Goal: Download file/media

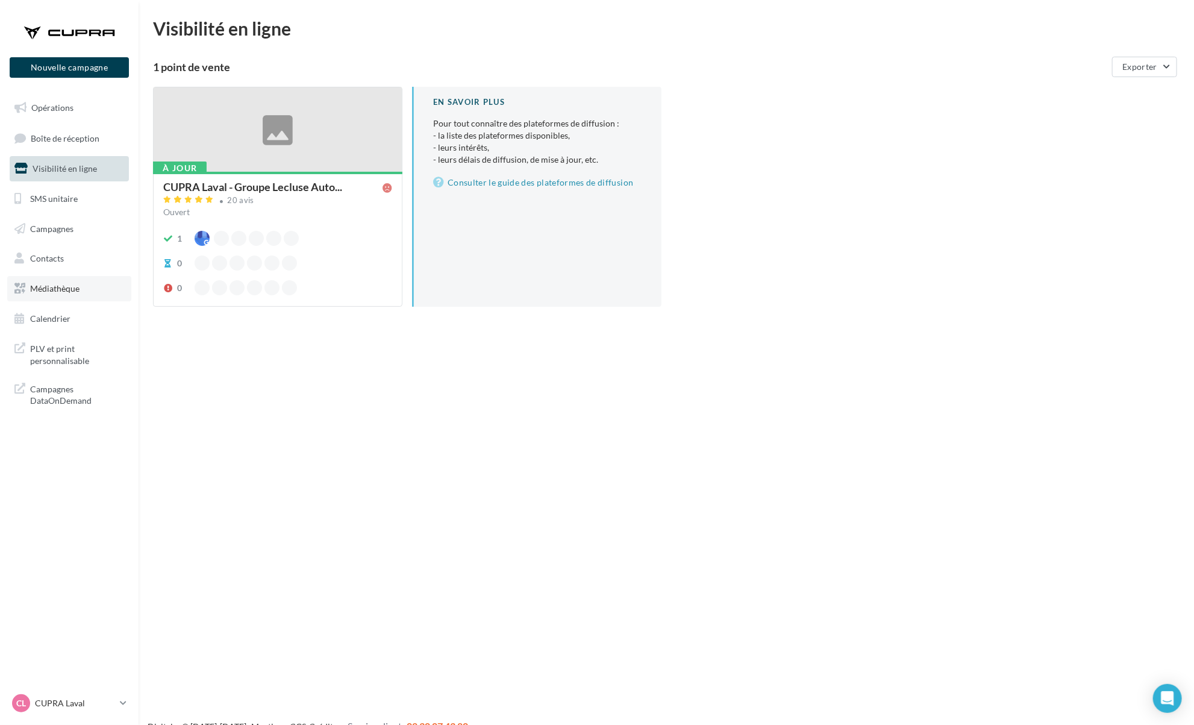
click at [92, 290] on link "Médiathèque" at bounding box center [69, 288] width 124 height 25
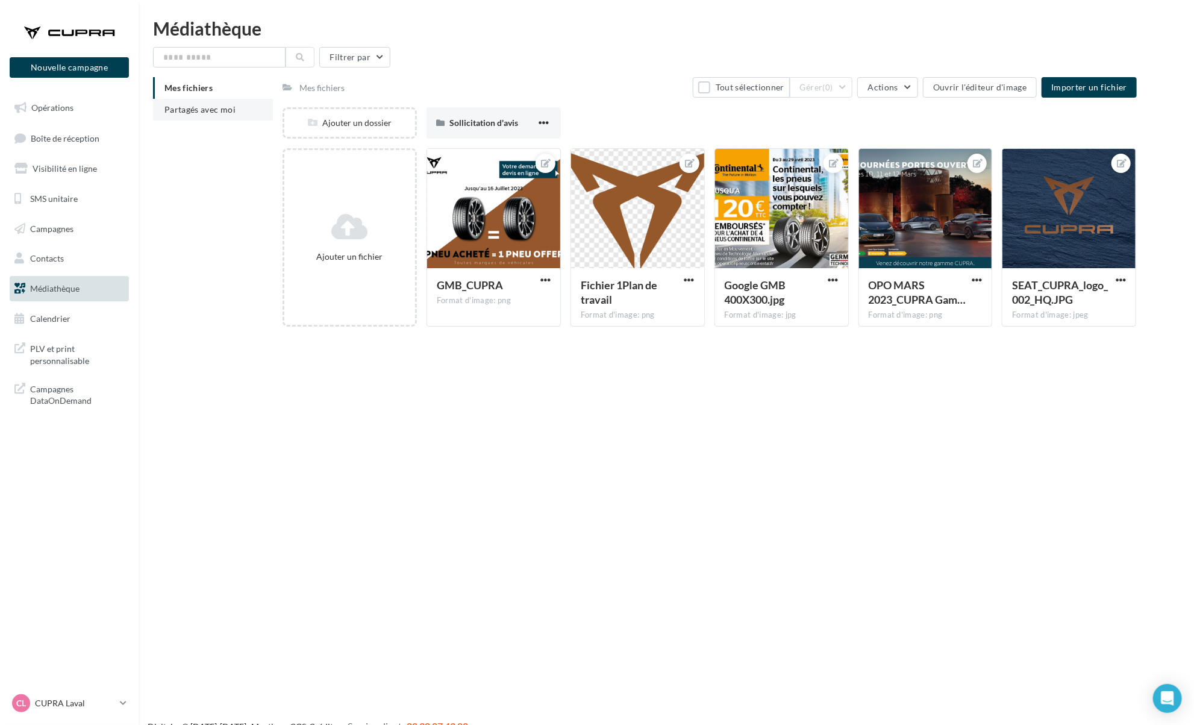
click at [227, 105] on span "Partagés avec moi" at bounding box center [199, 109] width 71 height 10
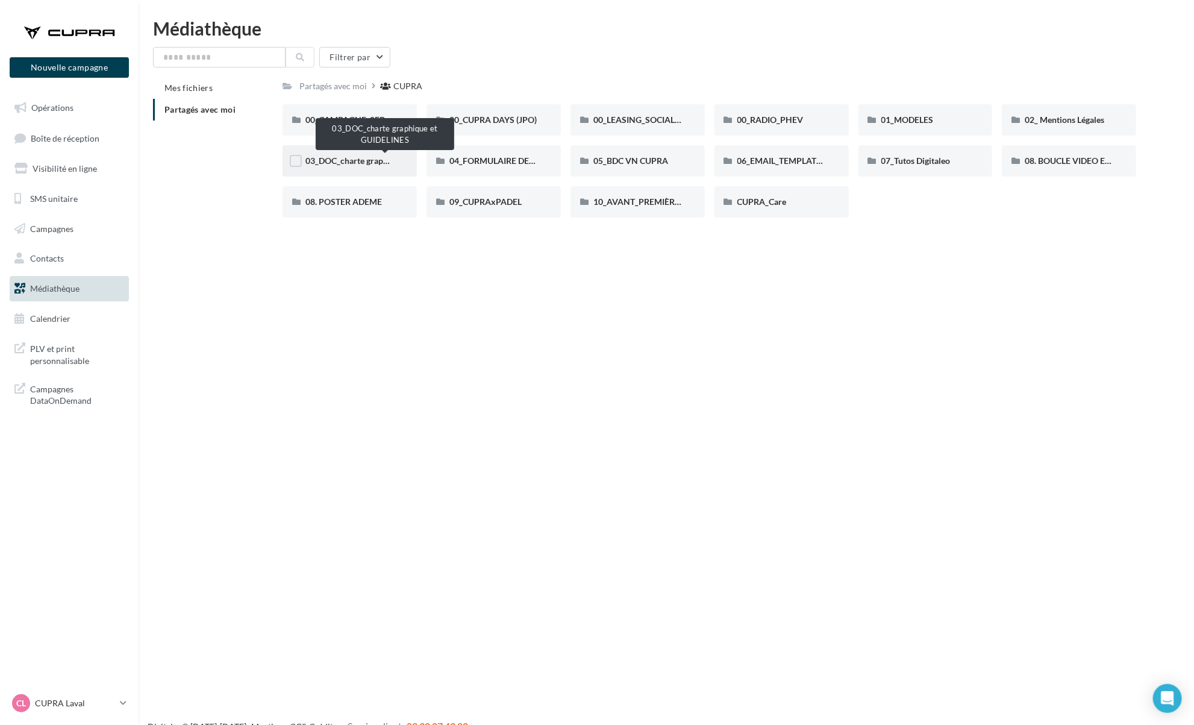
click at [392, 164] on span "03_DOC_charte graphique et GUIDELINES" at bounding box center [384, 160] width 158 height 10
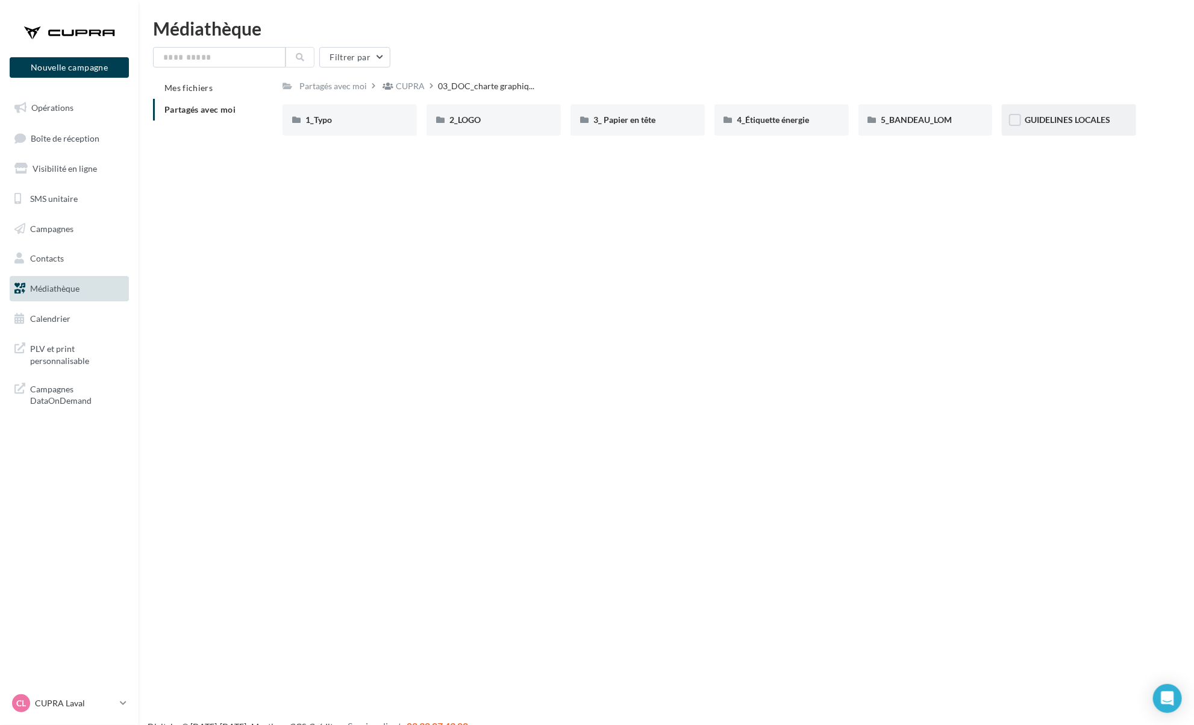
click at [1063, 133] on div "GUIDELINES LOCALES" at bounding box center [1069, 119] width 134 height 31
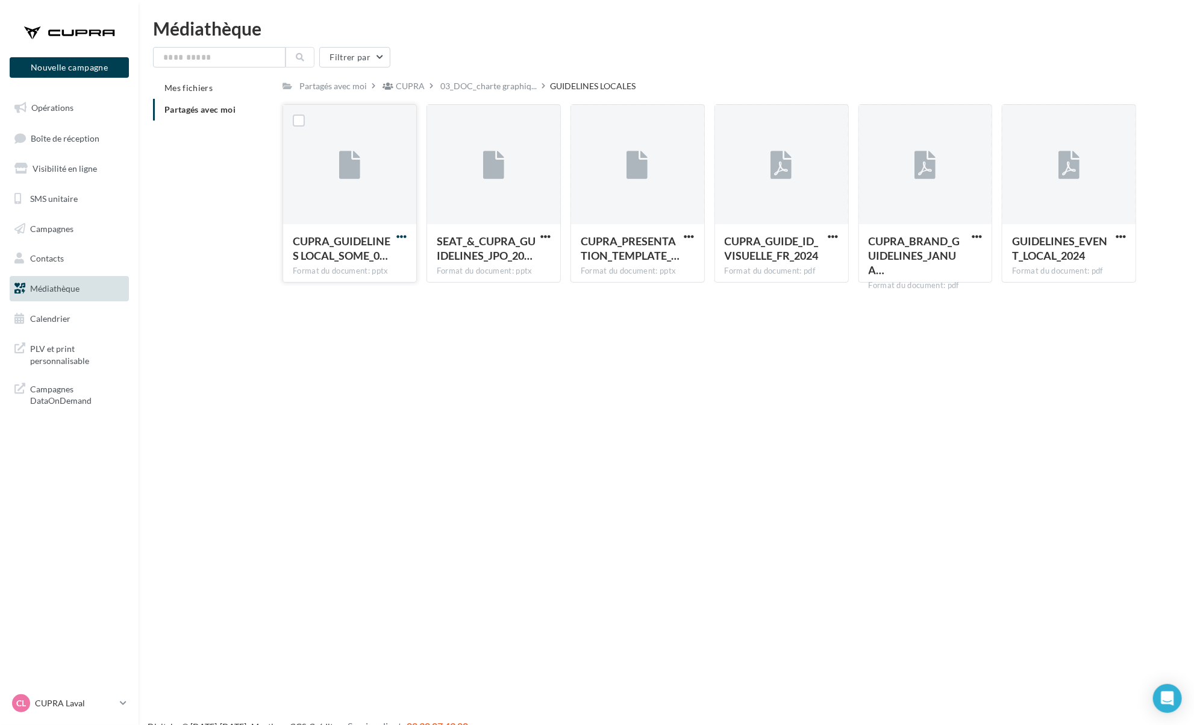
click at [404, 236] on span "button" at bounding box center [401, 236] width 10 height 10
click at [364, 268] on button "Télécharger" at bounding box center [349, 260] width 121 height 31
click at [547, 239] on span "button" at bounding box center [545, 236] width 10 height 10
click at [514, 272] on button "Télécharger" at bounding box center [493, 260] width 121 height 31
click at [687, 242] on span "button" at bounding box center [689, 236] width 10 height 10
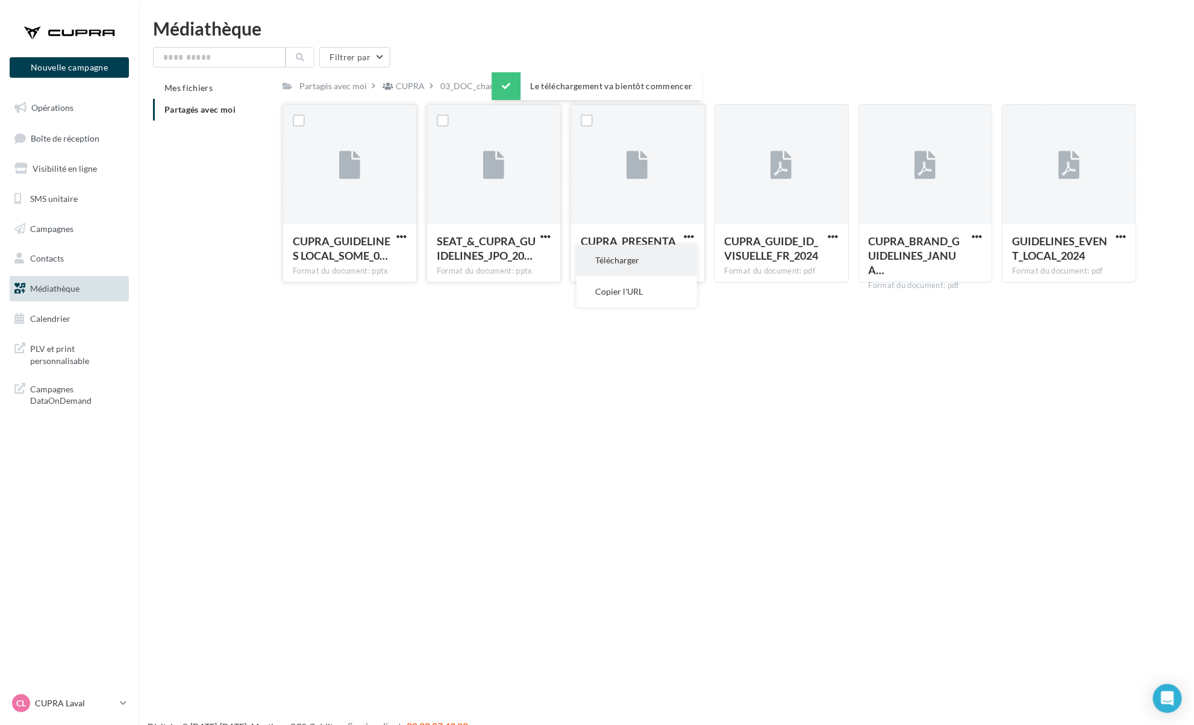
click at [658, 257] on button "Télécharger" at bounding box center [637, 260] width 121 height 31
click at [837, 238] on span "button" at bounding box center [833, 236] width 10 height 10
click at [813, 268] on button "Télécharger" at bounding box center [781, 260] width 121 height 31
click at [977, 233] on span "button" at bounding box center [977, 236] width 10 height 10
click at [955, 263] on button "Télécharger" at bounding box center [924, 260] width 121 height 31
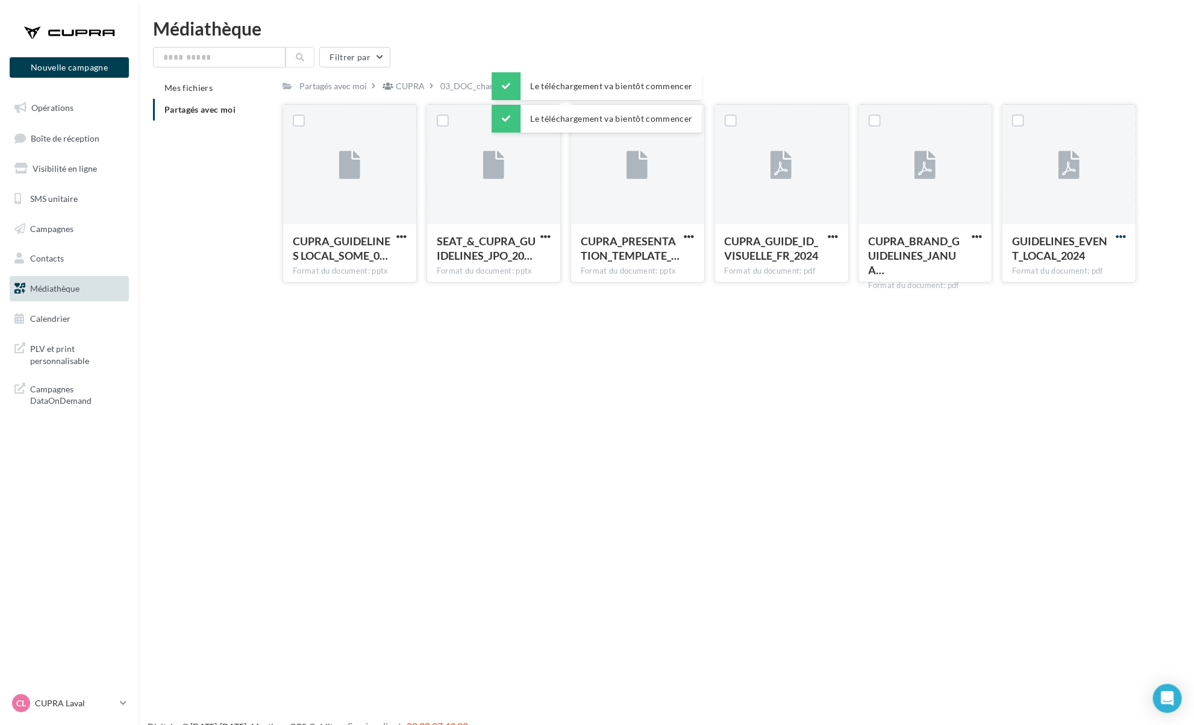
click at [1121, 241] on span "button" at bounding box center [1121, 236] width 10 height 10
click at [1100, 270] on button "Télécharger" at bounding box center [1068, 260] width 121 height 31
click at [721, 484] on div "Nouvelle campagne Nouvelle campagne Opérations Boîte de réception Visibilité en…" at bounding box center [597, 381] width 1194 height 725
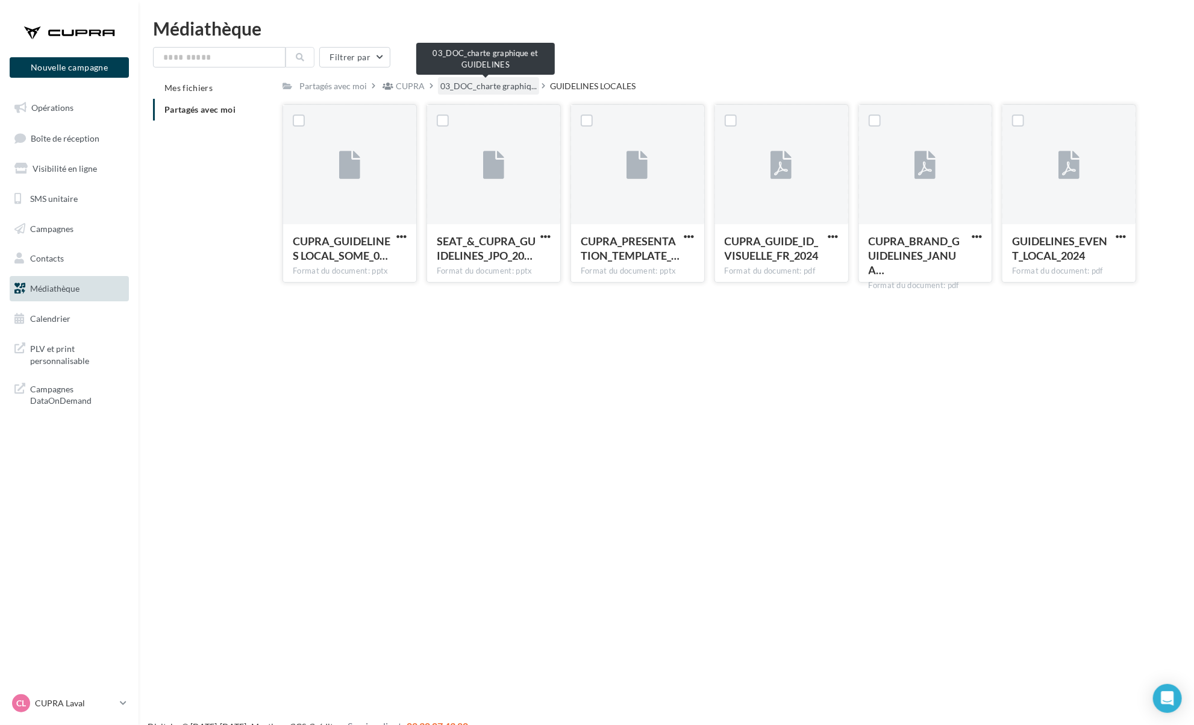
click at [487, 89] on span "03_DOC_charte graphiq..." at bounding box center [488, 86] width 96 height 12
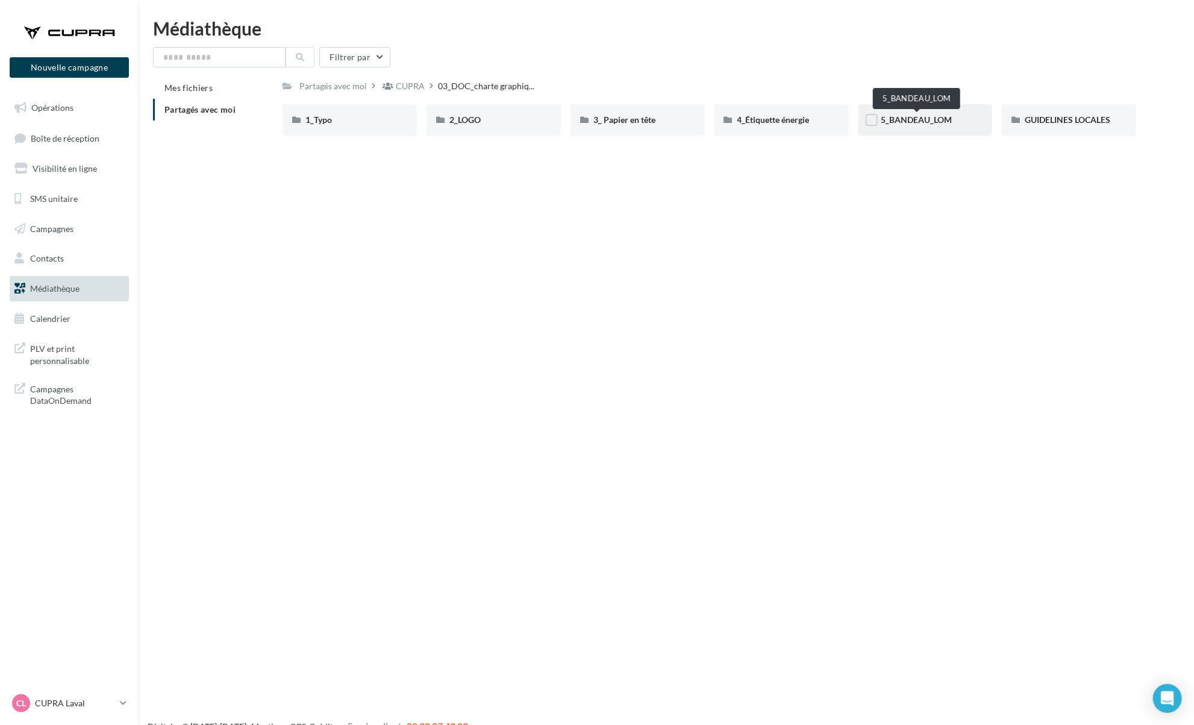
click at [918, 124] on span "5_BANDEAU_LOM" at bounding box center [916, 119] width 71 height 10
click at [928, 116] on span "BANDEAU LOM CUPRA" at bounding box center [926, 119] width 91 height 10
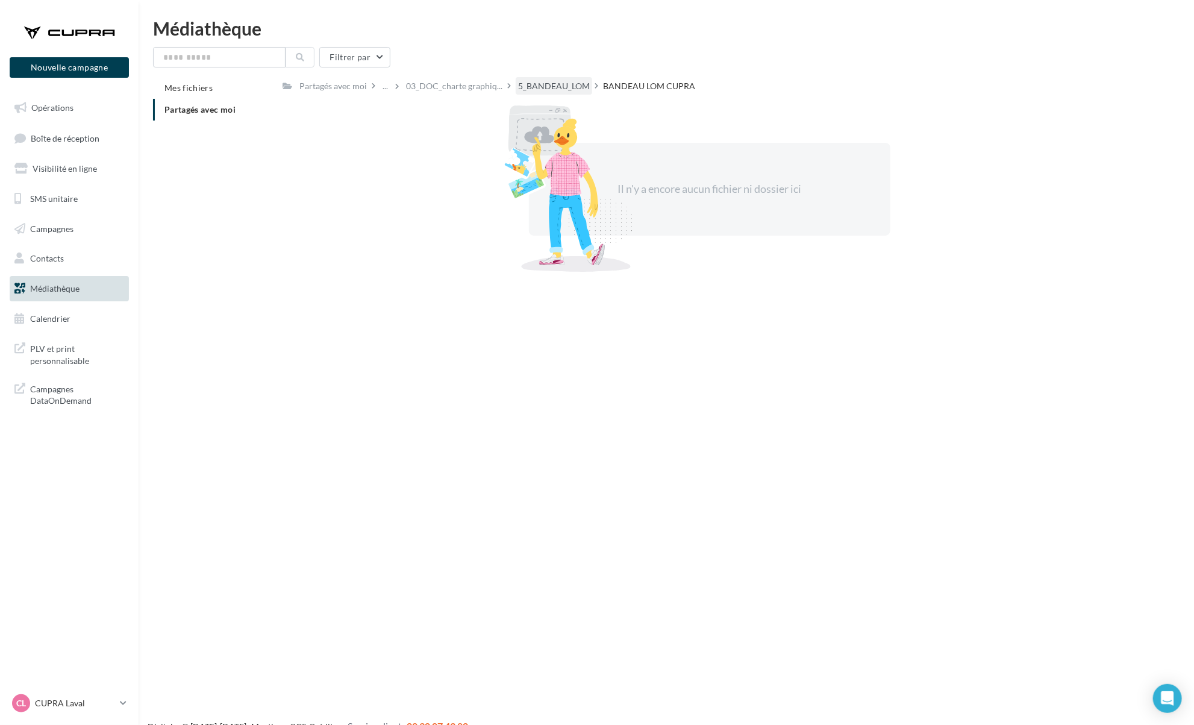
click at [548, 80] on div "5_BANDEAU_LOM" at bounding box center [554, 85] width 77 height 17
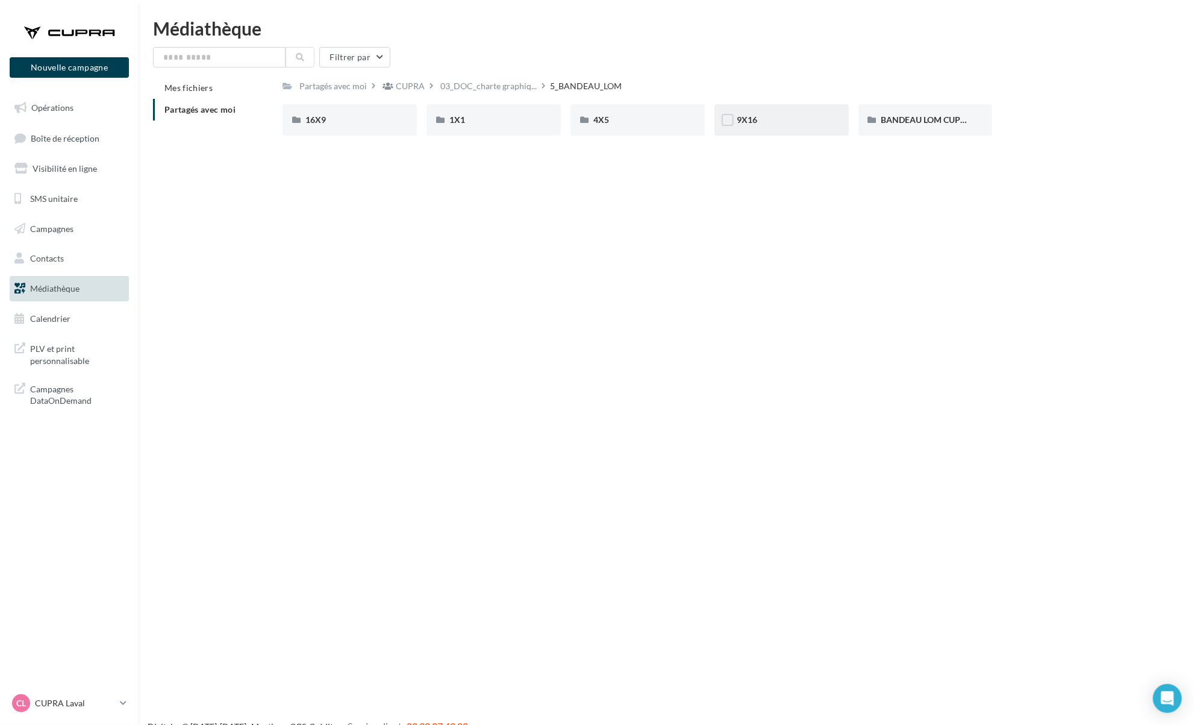
click at [774, 113] on div "9X16" at bounding box center [782, 119] width 134 height 31
click at [357, 117] on div "PNG" at bounding box center [349, 120] width 89 height 12
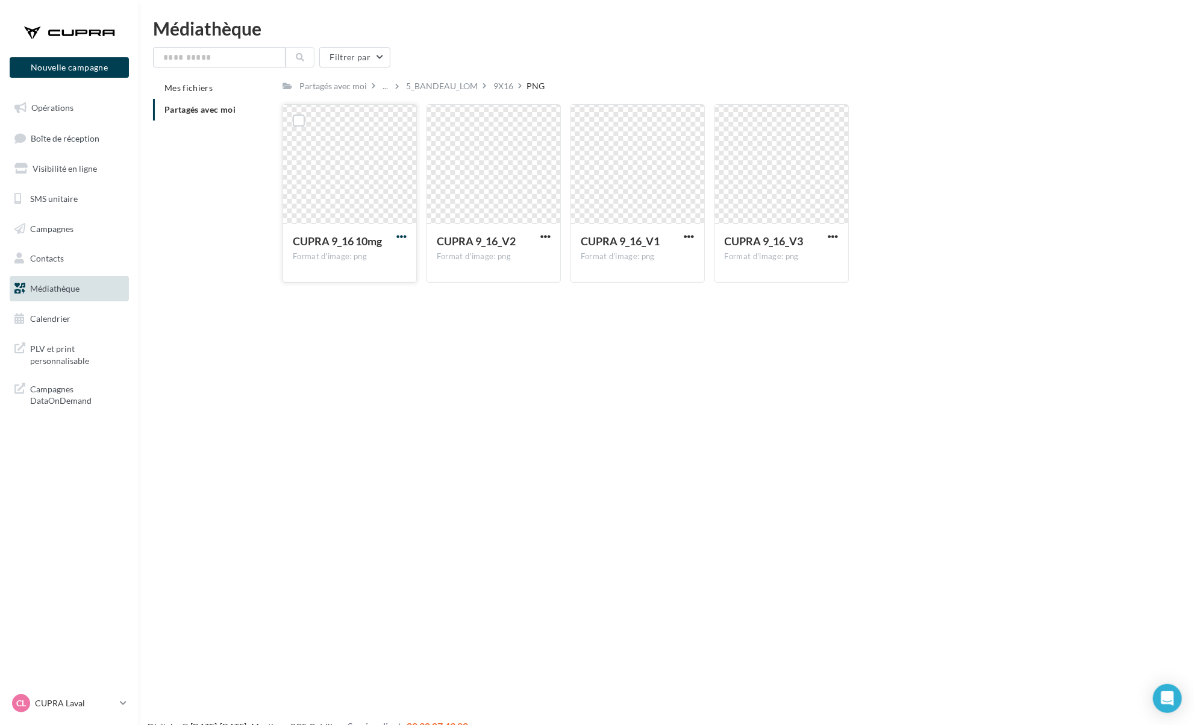
click at [399, 240] on span "button" at bounding box center [401, 236] width 10 height 10
click at [393, 265] on button "Télécharger" at bounding box center [349, 260] width 121 height 31
click at [550, 239] on span "button" at bounding box center [545, 236] width 10 height 10
click at [535, 262] on button "Télécharger" at bounding box center [493, 260] width 121 height 31
click at [691, 233] on span "button" at bounding box center [689, 236] width 10 height 10
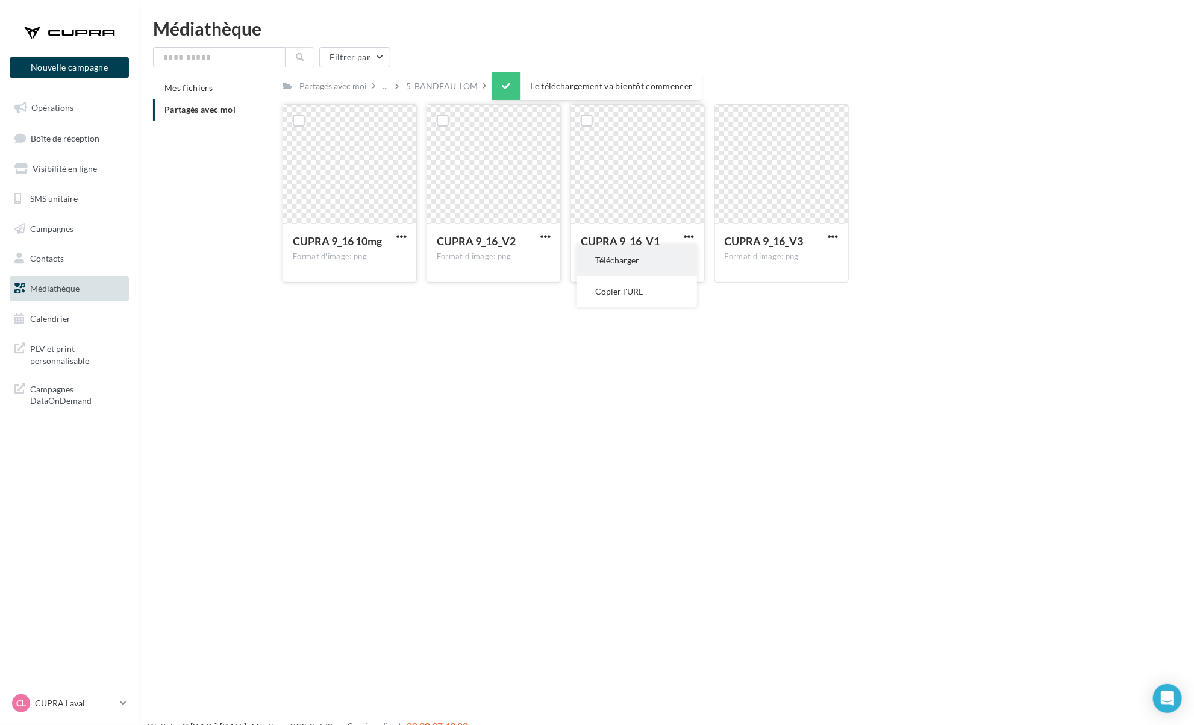
click at [679, 266] on button "Télécharger" at bounding box center [637, 260] width 121 height 31
click at [839, 242] on button "button" at bounding box center [833, 237] width 15 height 12
click at [804, 268] on button "Télécharger" at bounding box center [781, 260] width 121 height 31
click at [493, 92] on div "9X16" at bounding box center [503, 86] width 20 height 12
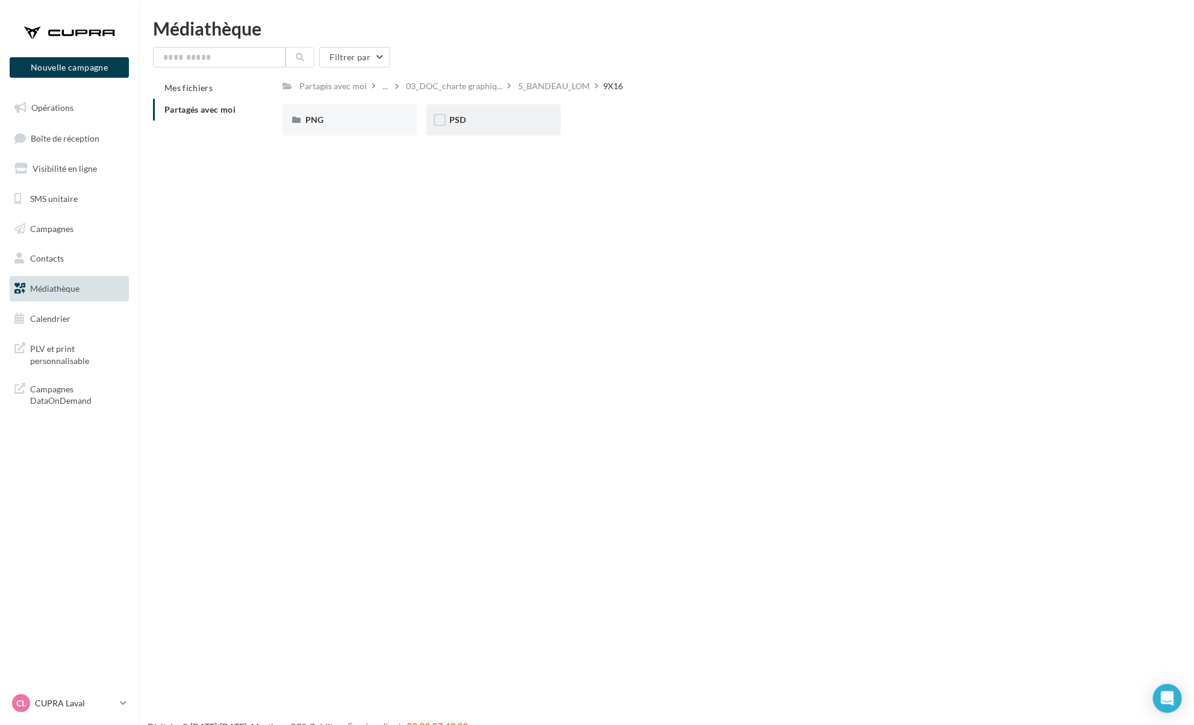
click at [500, 130] on div "PSD" at bounding box center [494, 119] width 134 height 31
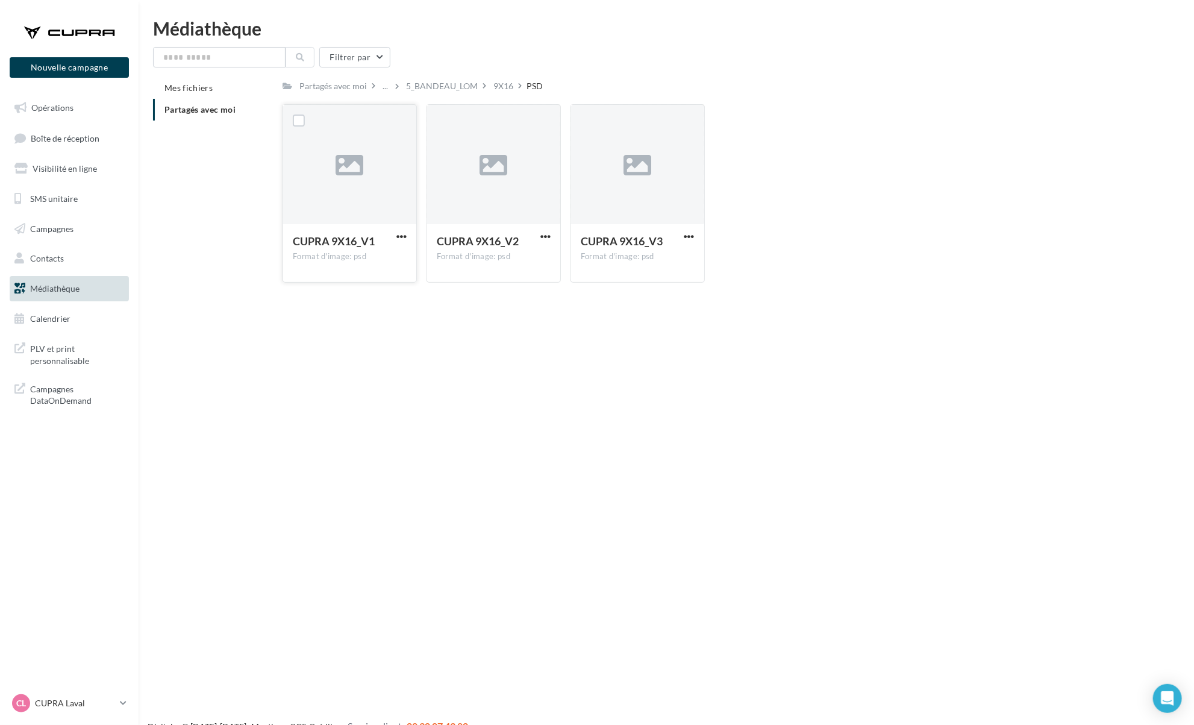
click at [405, 243] on div "CUPRA 9X16_V1" at bounding box center [350, 242] width 114 height 17
click at [402, 240] on span "button" at bounding box center [401, 236] width 10 height 10
click at [390, 263] on button "Télécharger" at bounding box center [349, 260] width 121 height 31
click at [547, 240] on span "button" at bounding box center [545, 236] width 10 height 10
click at [525, 268] on button "Télécharger" at bounding box center [493, 260] width 121 height 31
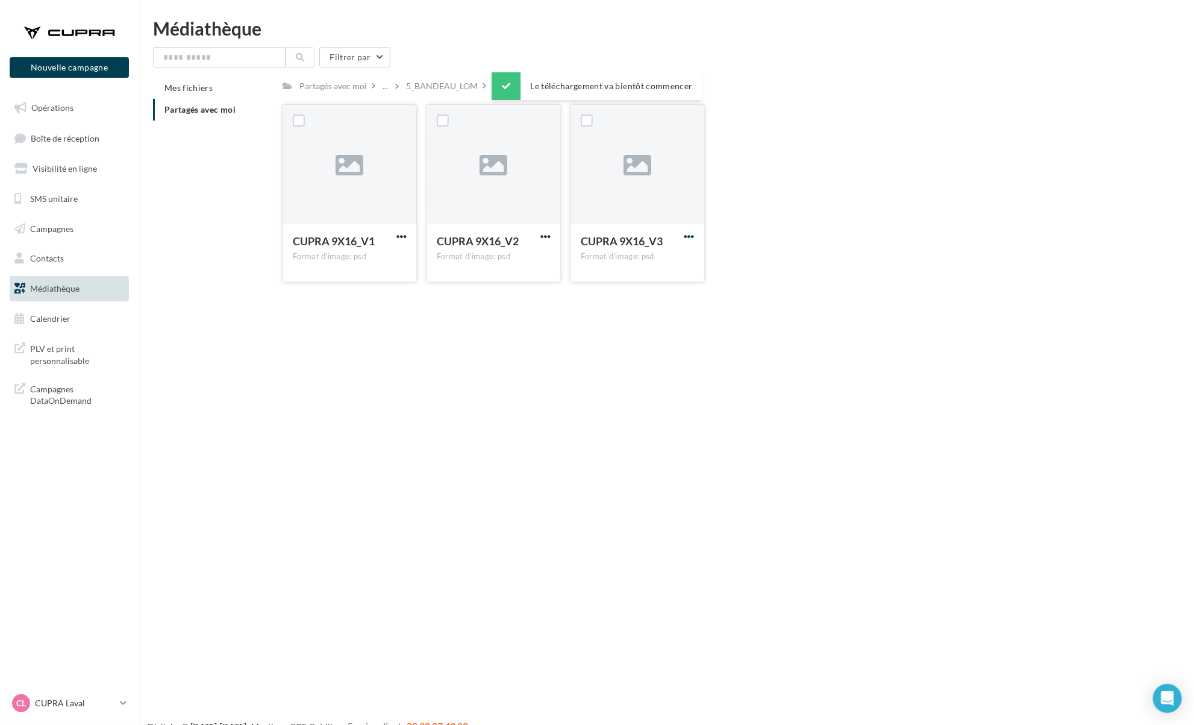
click at [688, 242] on span "button" at bounding box center [689, 236] width 10 height 10
click at [672, 258] on button "Télécharger" at bounding box center [637, 260] width 121 height 31
click at [456, 87] on div "5_BANDEAU_LOM" at bounding box center [442, 86] width 72 height 12
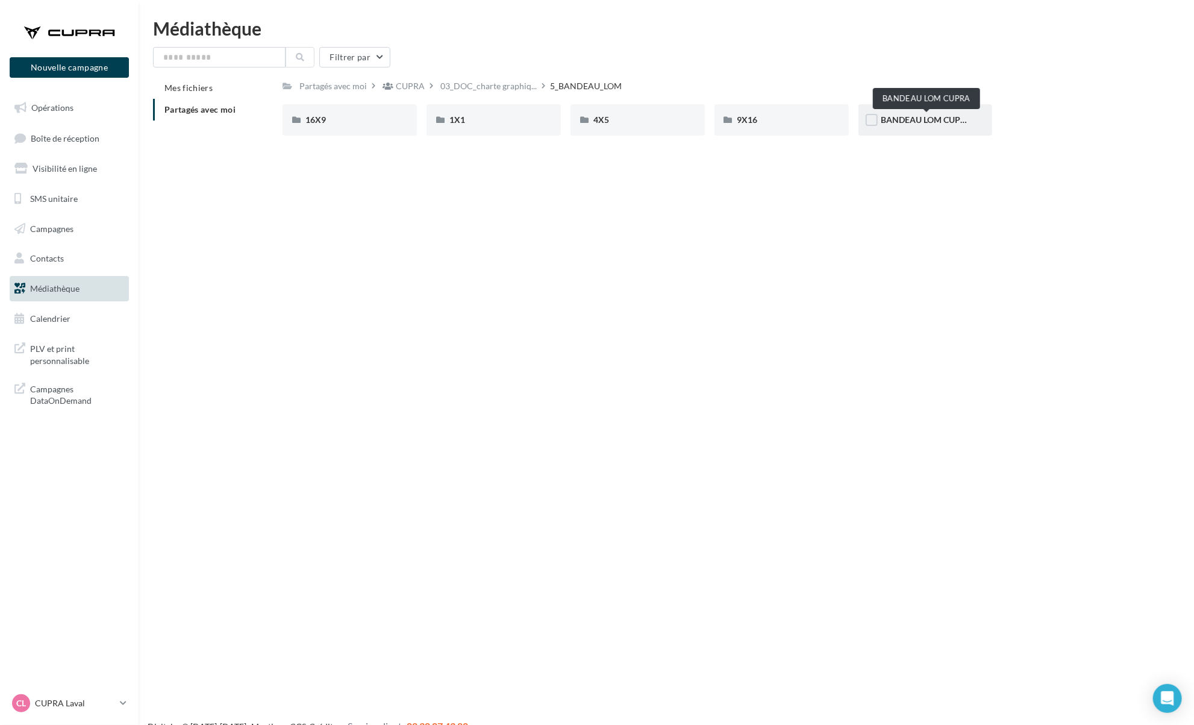
click at [910, 121] on span "BANDEAU LOM CUPRA" at bounding box center [926, 119] width 91 height 10
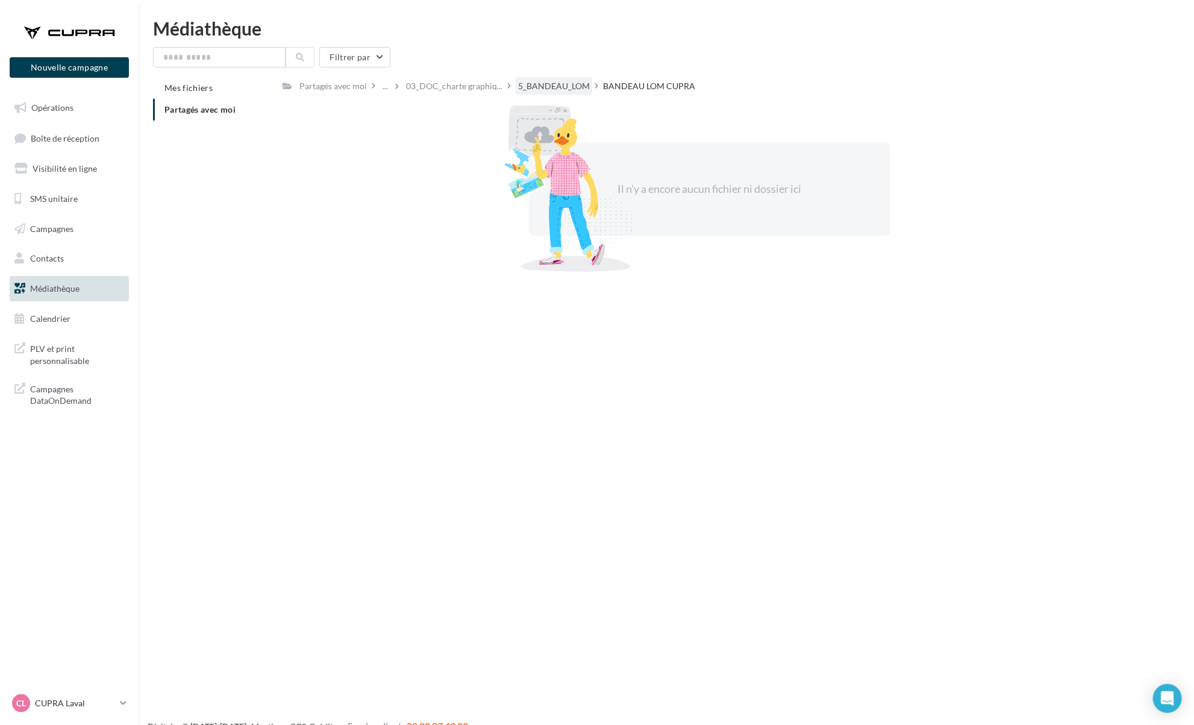
click at [549, 92] on div "5_BANDEAU_LOM" at bounding box center [554, 86] width 72 height 12
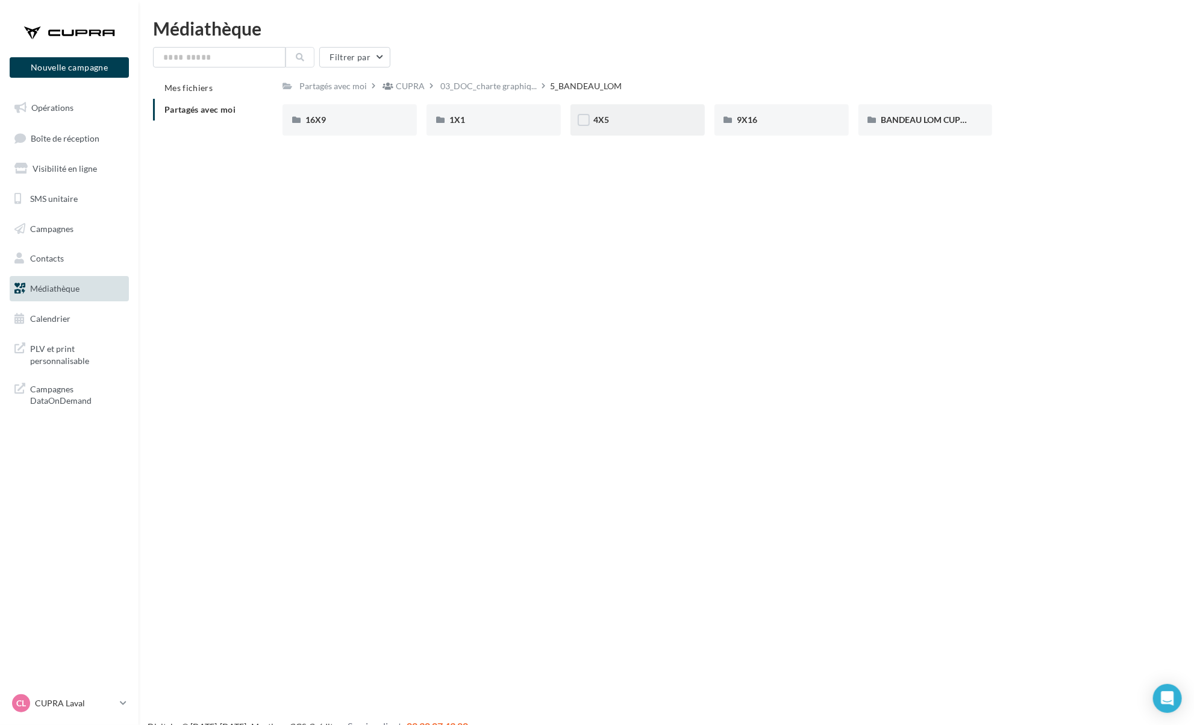
click at [619, 118] on div "4X5" at bounding box center [637, 120] width 89 height 12
click at [494, 120] on div "PSD" at bounding box center [493, 120] width 89 height 12
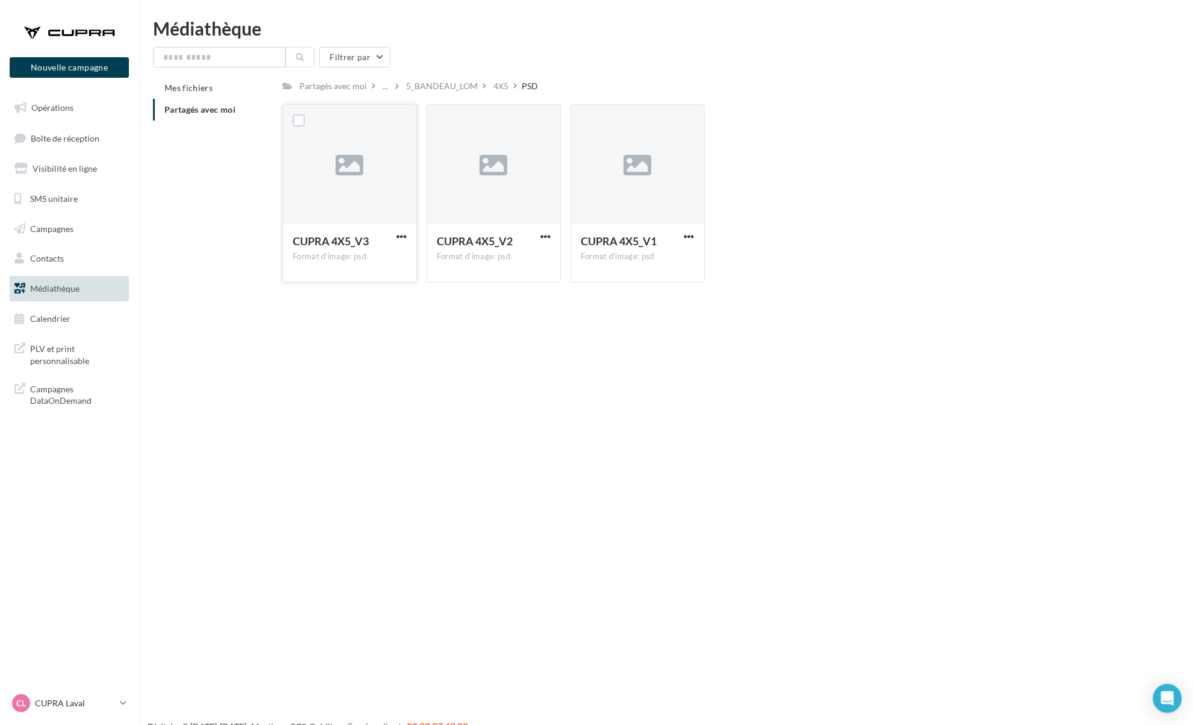
click at [395, 239] on button "button" at bounding box center [401, 237] width 15 height 12
click at [383, 274] on button "Télécharger" at bounding box center [349, 260] width 121 height 31
click at [551, 241] on button "button" at bounding box center [545, 237] width 15 height 12
click at [531, 277] on button "Copier l'URL" at bounding box center [493, 291] width 121 height 31
click at [556, 236] on div "CUPRA 4X5_V2 Format d'image: psd" at bounding box center [493, 252] width 133 height 57
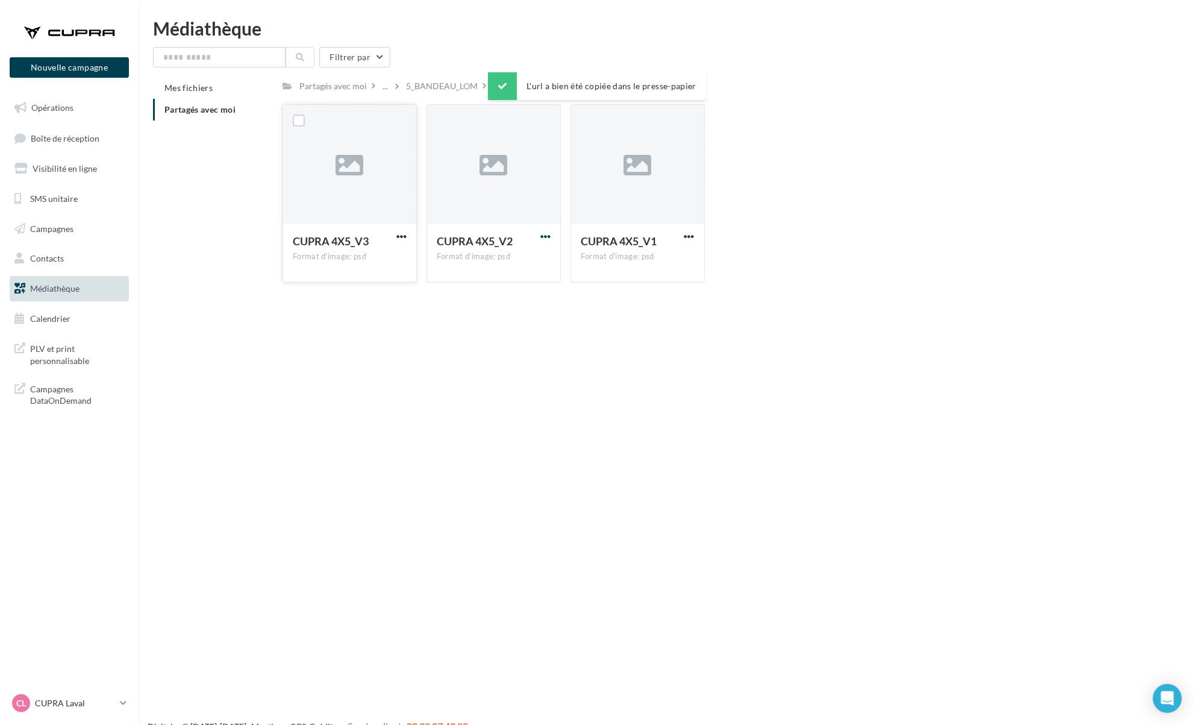
click at [545, 240] on span "button" at bounding box center [545, 236] width 10 height 10
click at [528, 261] on button "Télécharger" at bounding box center [493, 260] width 121 height 31
click at [689, 236] on span "button" at bounding box center [689, 236] width 10 height 10
click at [663, 266] on button "Télécharger" at bounding box center [637, 260] width 121 height 31
click at [493, 96] on div "Partagés avec moi ... 5_BANDEAU_LOM 4X5 PSD C Partagé par [PERSON_NAME] CUPRA 4…" at bounding box center [710, 184] width 854 height 215
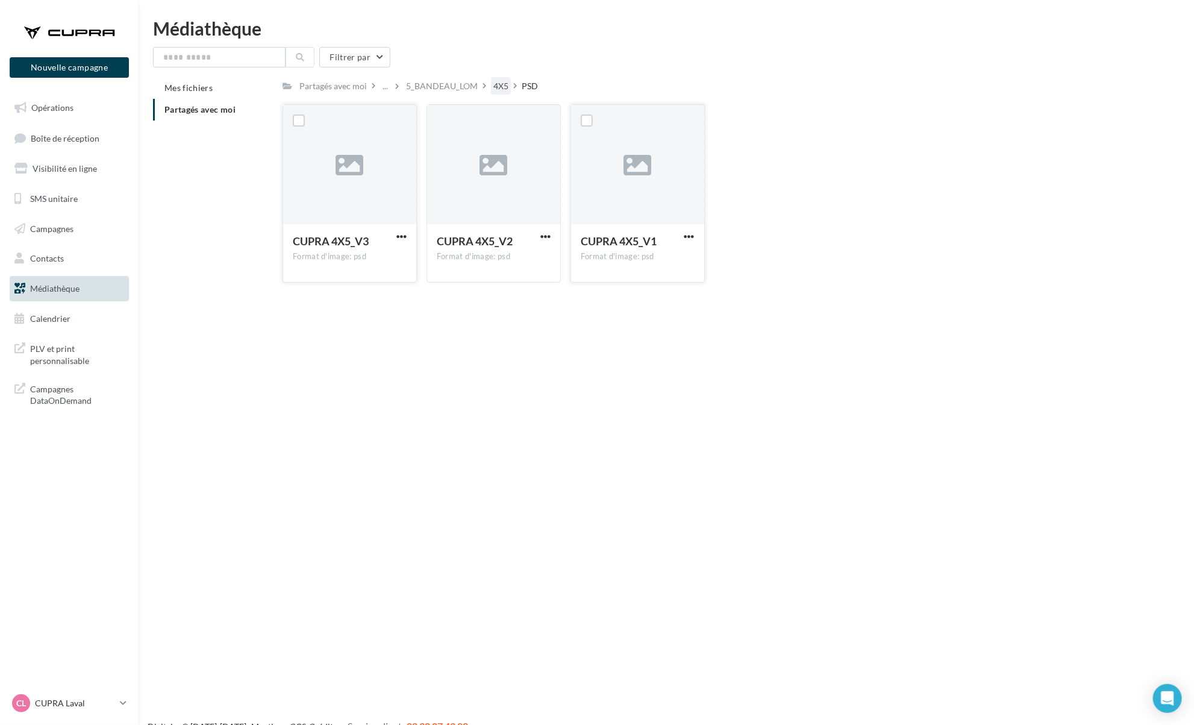
click at [499, 89] on div "4X5" at bounding box center [500, 86] width 15 height 12
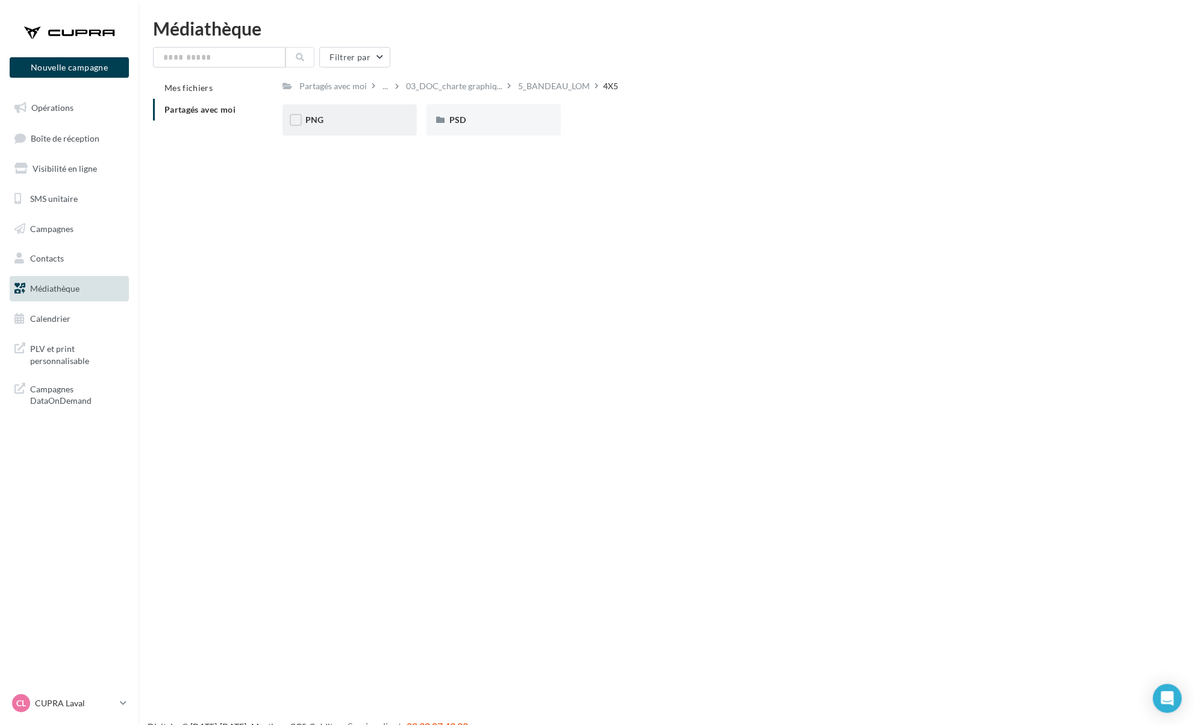
click at [351, 131] on div "PNG" at bounding box center [350, 119] width 134 height 31
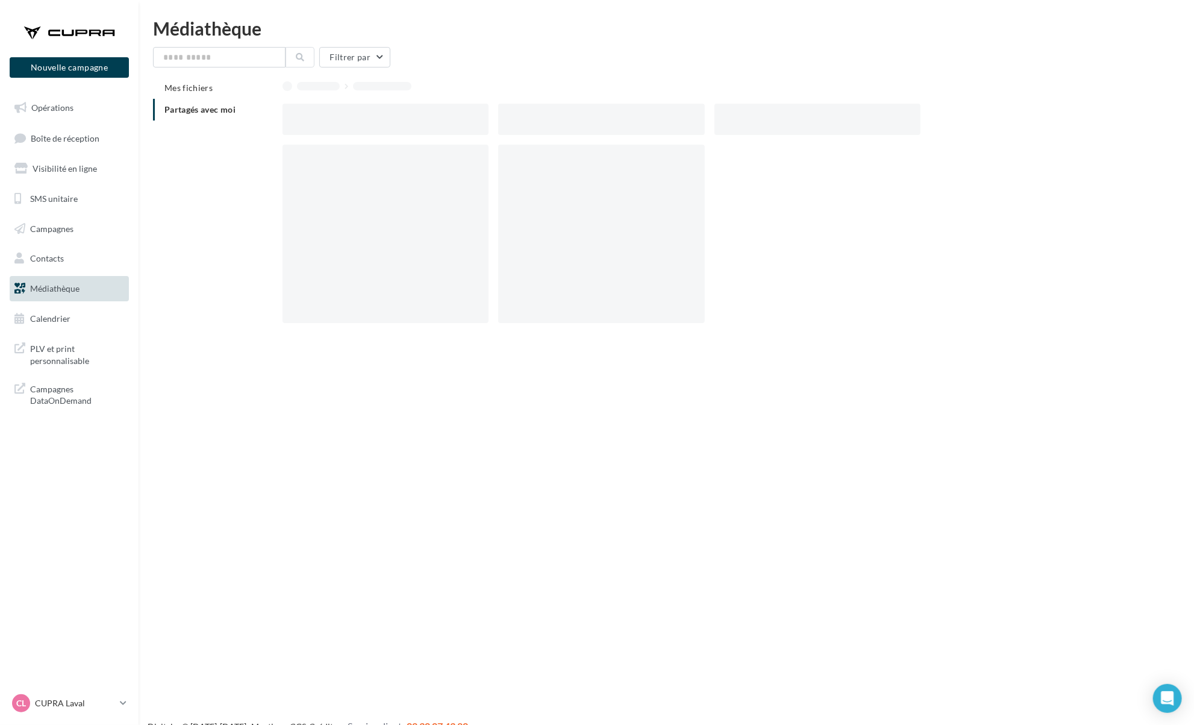
click at [351, 131] on div at bounding box center [386, 119] width 206 height 31
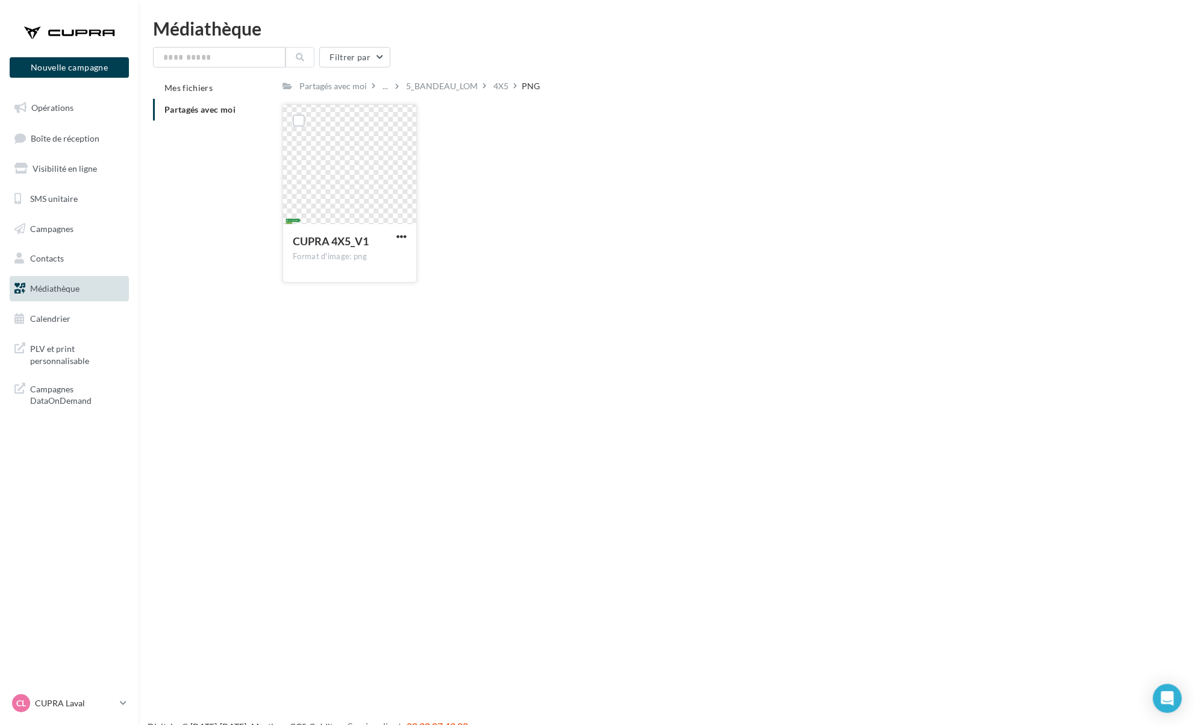
click at [405, 242] on button "button" at bounding box center [401, 237] width 15 height 12
click at [389, 267] on button "Télécharger" at bounding box center [349, 260] width 121 height 31
click at [460, 274] on div "CUPRA 4X5_V1 Format d'image: png CUPRA 4X5_V1" at bounding box center [714, 198] width 863 height 188
click at [427, 89] on div "5_BANDEAU_LOM" at bounding box center [442, 86] width 72 height 12
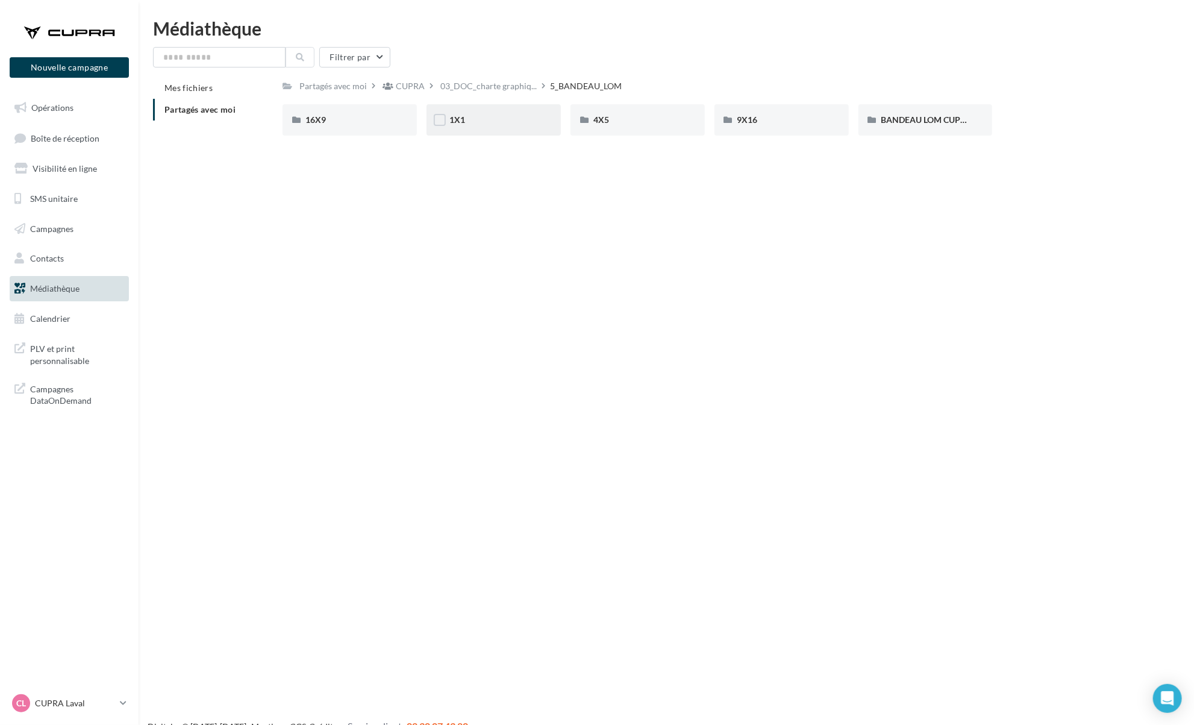
click at [508, 132] on div "1X1" at bounding box center [494, 119] width 134 height 31
click at [504, 107] on div "PSD" at bounding box center [494, 119] width 134 height 31
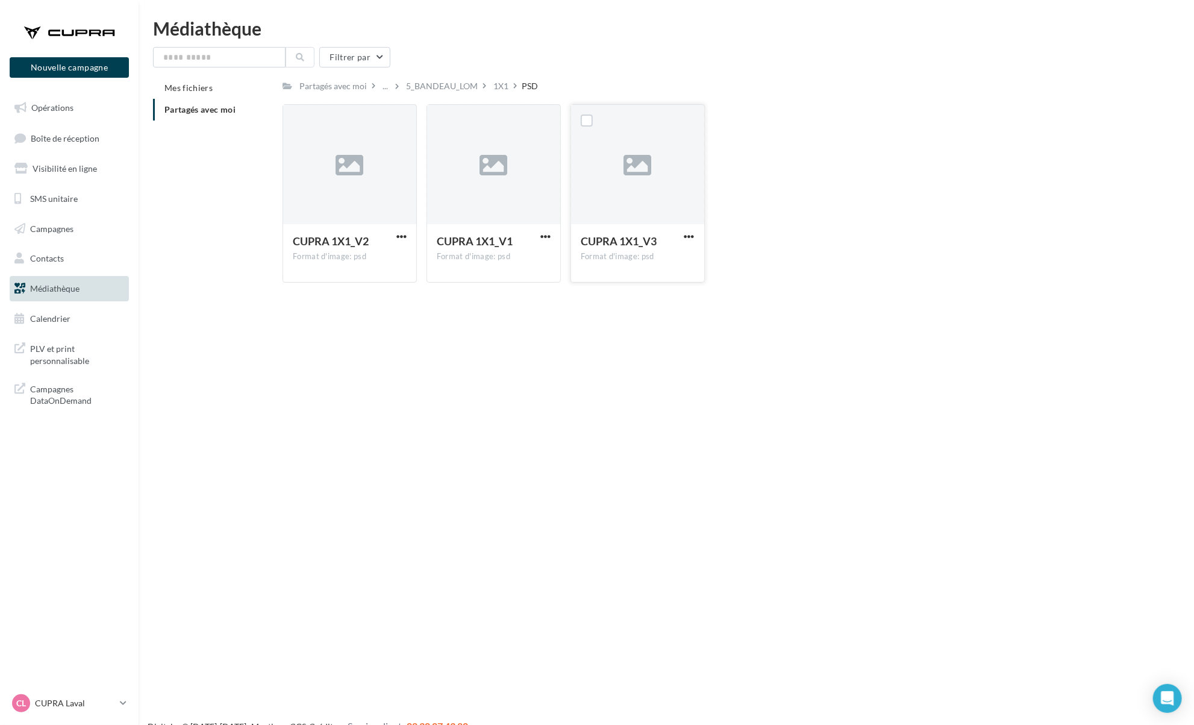
click at [697, 237] on div "CUPRA 1X1_V3 Format d'image: psd" at bounding box center [637, 252] width 133 height 57
click at [688, 241] on span "button" at bounding box center [689, 236] width 10 height 10
click at [664, 270] on button "Télécharger" at bounding box center [637, 260] width 121 height 31
click at [547, 240] on span "button" at bounding box center [545, 236] width 10 height 10
click at [530, 260] on button "Télécharger" at bounding box center [493, 260] width 121 height 31
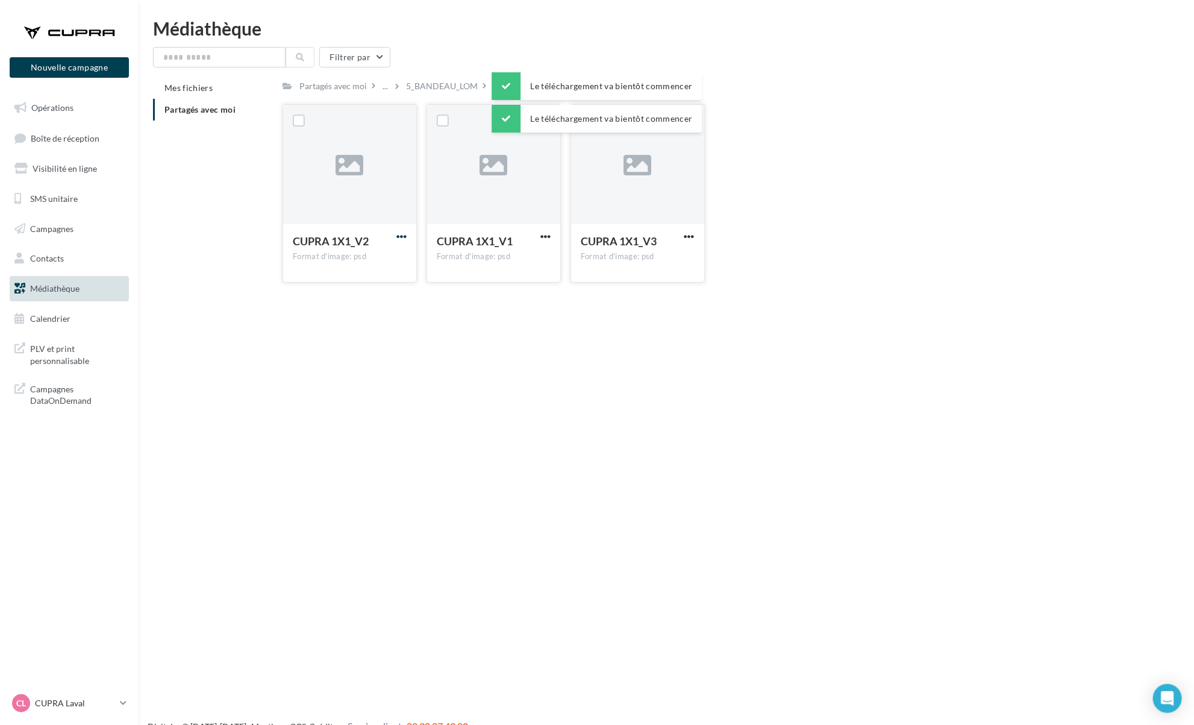
click at [400, 237] on span "button" at bounding box center [401, 236] width 10 height 10
click at [395, 261] on button "Télécharger" at bounding box center [349, 260] width 121 height 31
click at [493, 89] on div "1X1" at bounding box center [500, 86] width 15 height 12
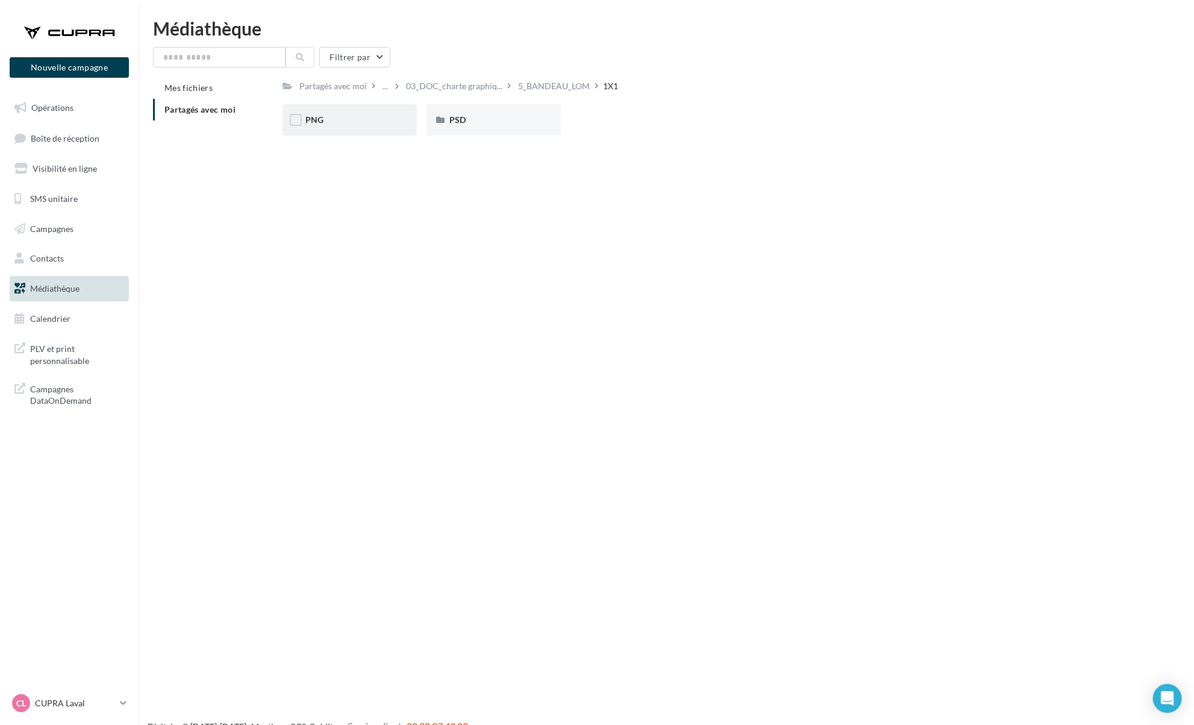
click at [356, 116] on div "PNG" at bounding box center [349, 120] width 89 height 12
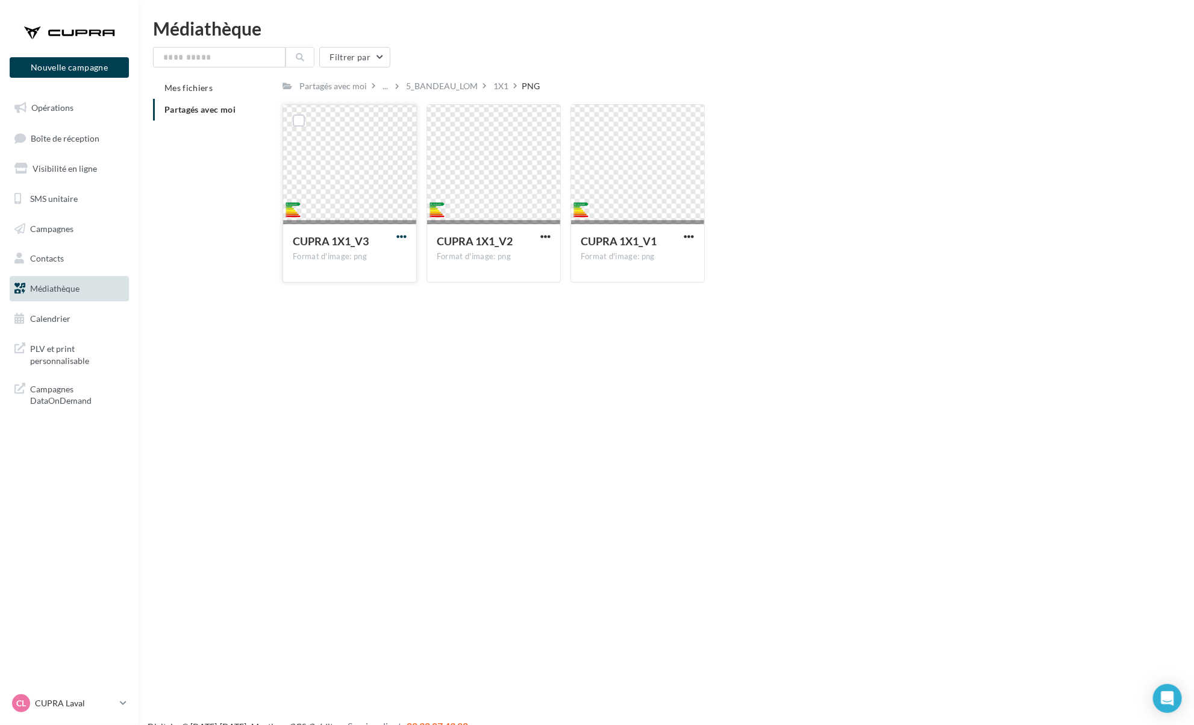
click at [396, 239] on span "button" at bounding box center [401, 236] width 10 height 10
click at [378, 264] on button "Télécharger" at bounding box center [349, 260] width 121 height 31
click at [547, 239] on span "button" at bounding box center [545, 236] width 10 height 10
click at [530, 258] on button "Télécharger" at bounding box center [493, 260] width 121 height 31
click at [695, 234] on button "button" at bounding box center [689, 237] width 15 height 12
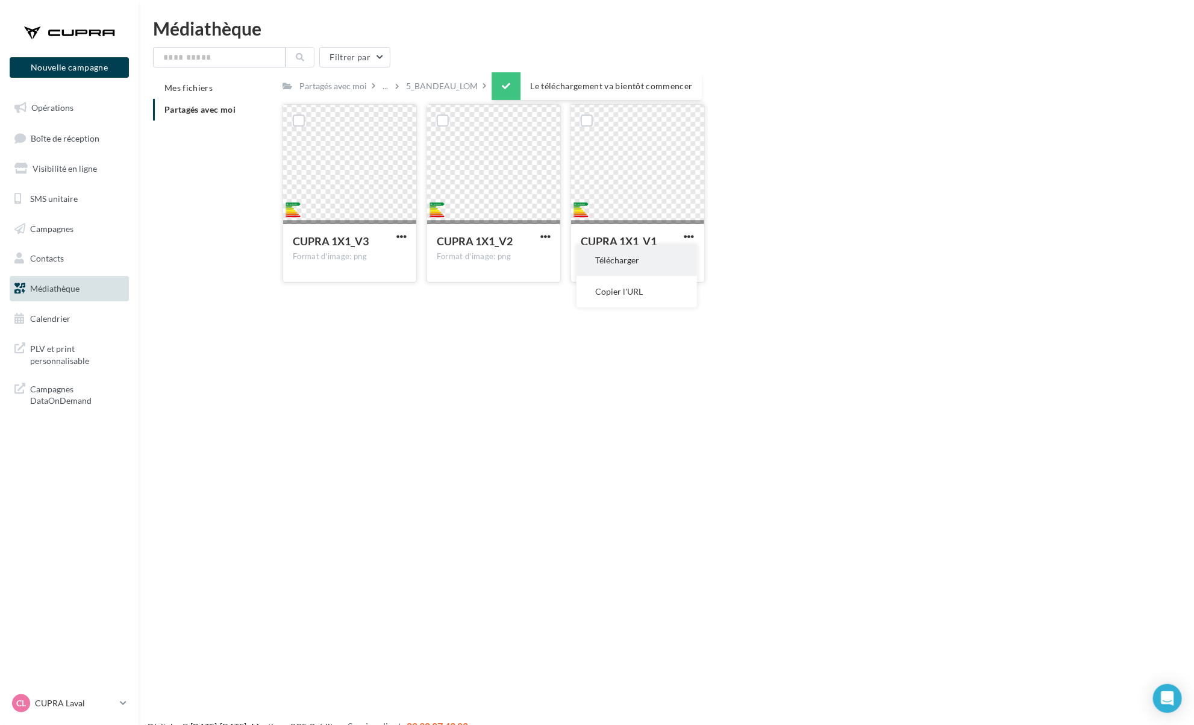
click at [671, 263] on button "Télécharger" at bounding box center [637, 260] width 121 height 31
click at [452, 92] on div "5_BANDEAU_LOM" at bounding box center [442, 86] width 72 height 12
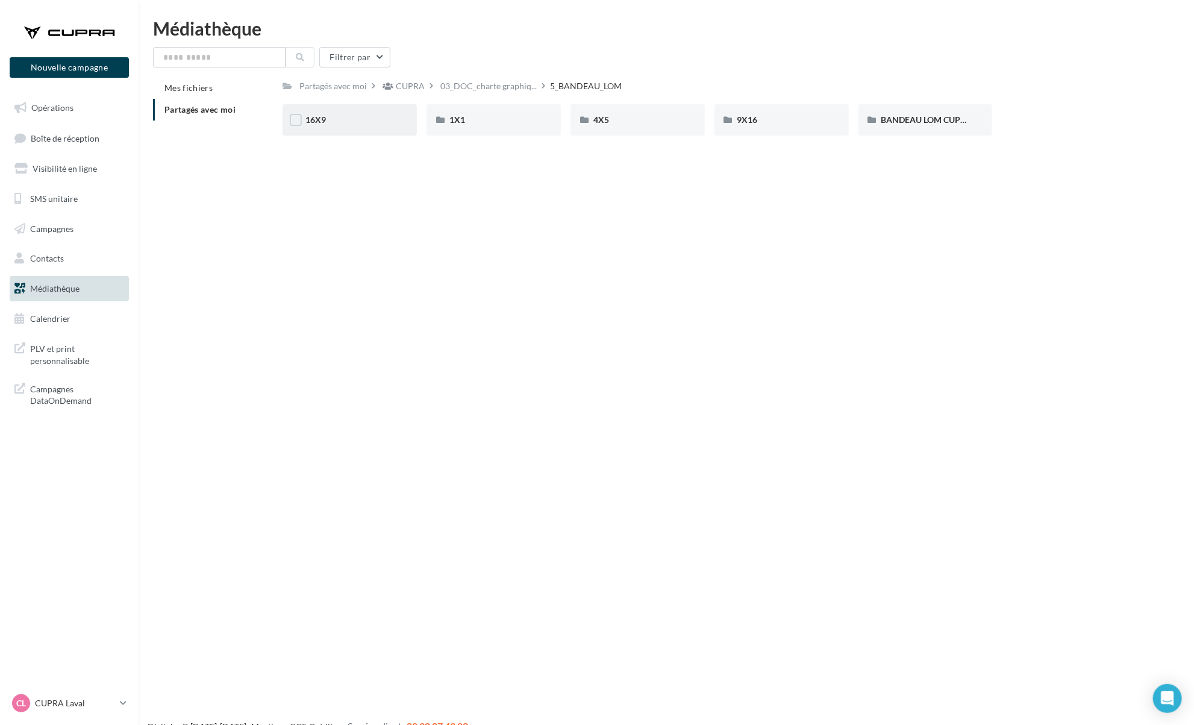
click at [365, 119] on div "16X9" at bounding box center [349, 120] width 89 height 12
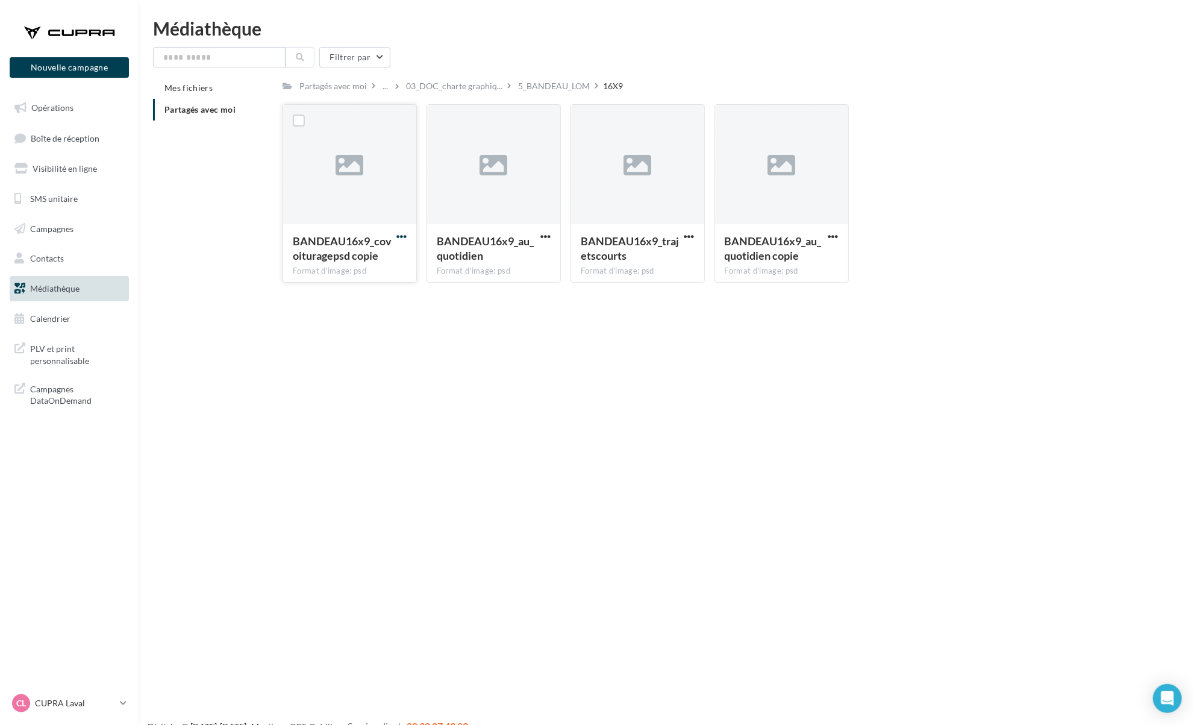
click at [405, 239] on span "button" at bounding box center [401, 236] width 10 height 10
click at [393, 268] on button "Télécharger" at bounding box center [349, 260] width 121 height 31
click at [545, 237] on span "button" at bounding box center [545, 236] width 10 height 10
click at [542, 252] on button "Télécharger" at bounding box center [493, 260] width 121 height 31
click at [695, 240] on button "button" at bounding box center [689, 237] width 15 height 12
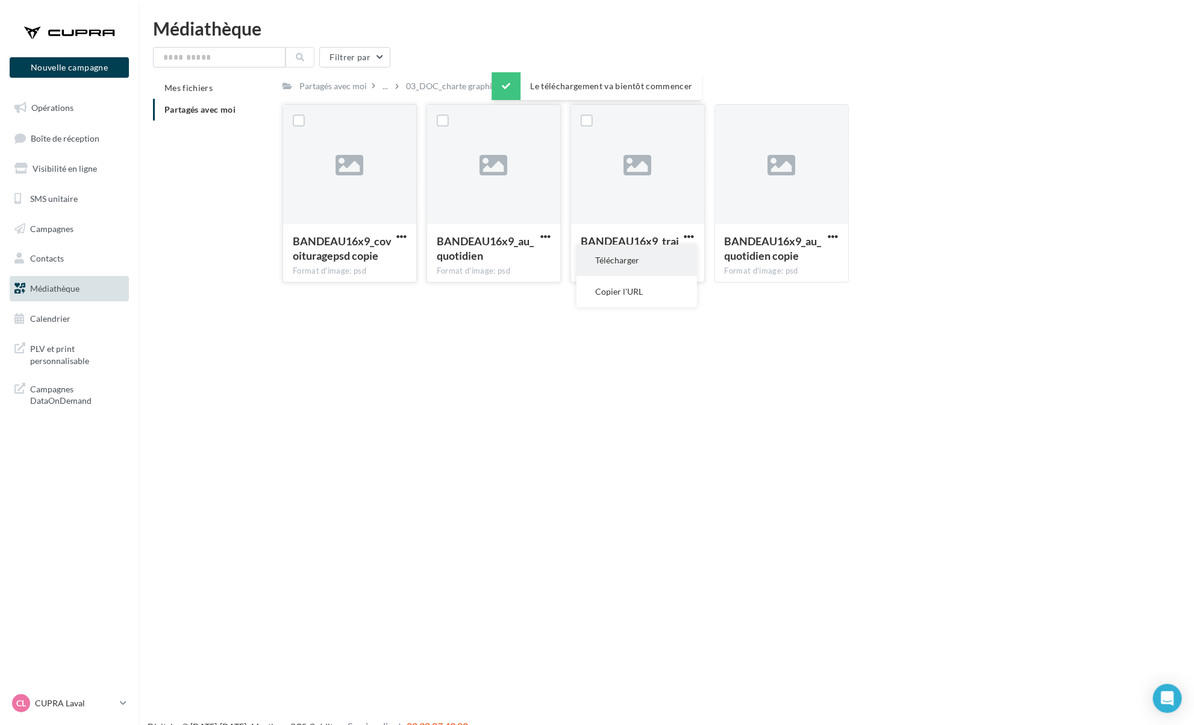
click at [677, 265] on button "Télécharger" at bounding box center [637, 260] width 121 height 31
click at [832, 236] on span "button" at bounding box center [833, 236] width 10 height 10
click at [823, 260] on button "Télécharger" at bounding box center [781, 260] width 121 height 31
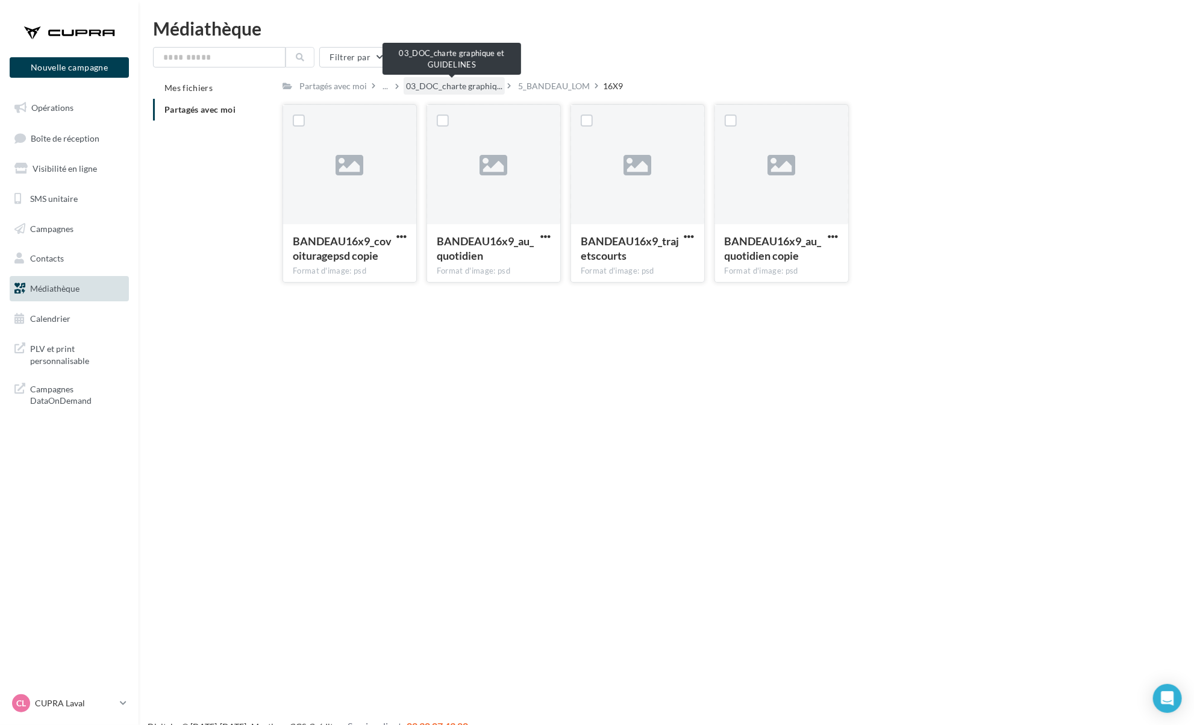
click at [453, 86] on span "03_DOC_charte graphiq..." at bounding box center [454, 86] width 96 height 12
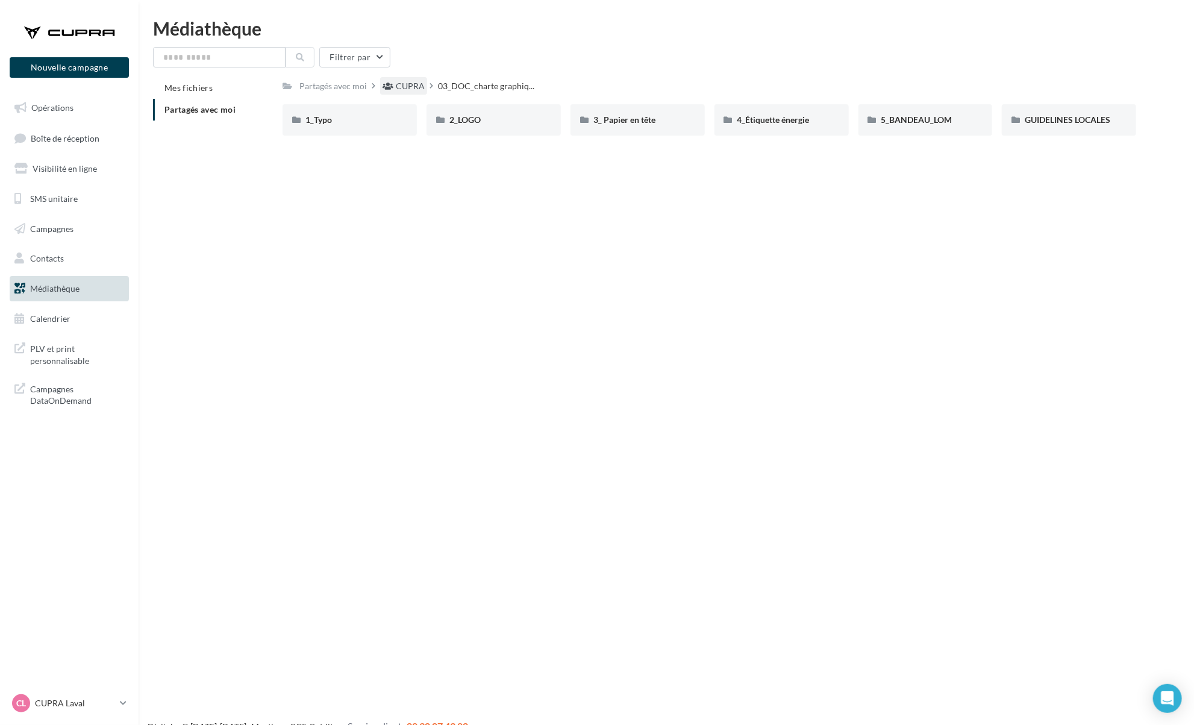
click at [410, 92] on div "CUPRA" at bounding box center [410, 86] width 29 height 12
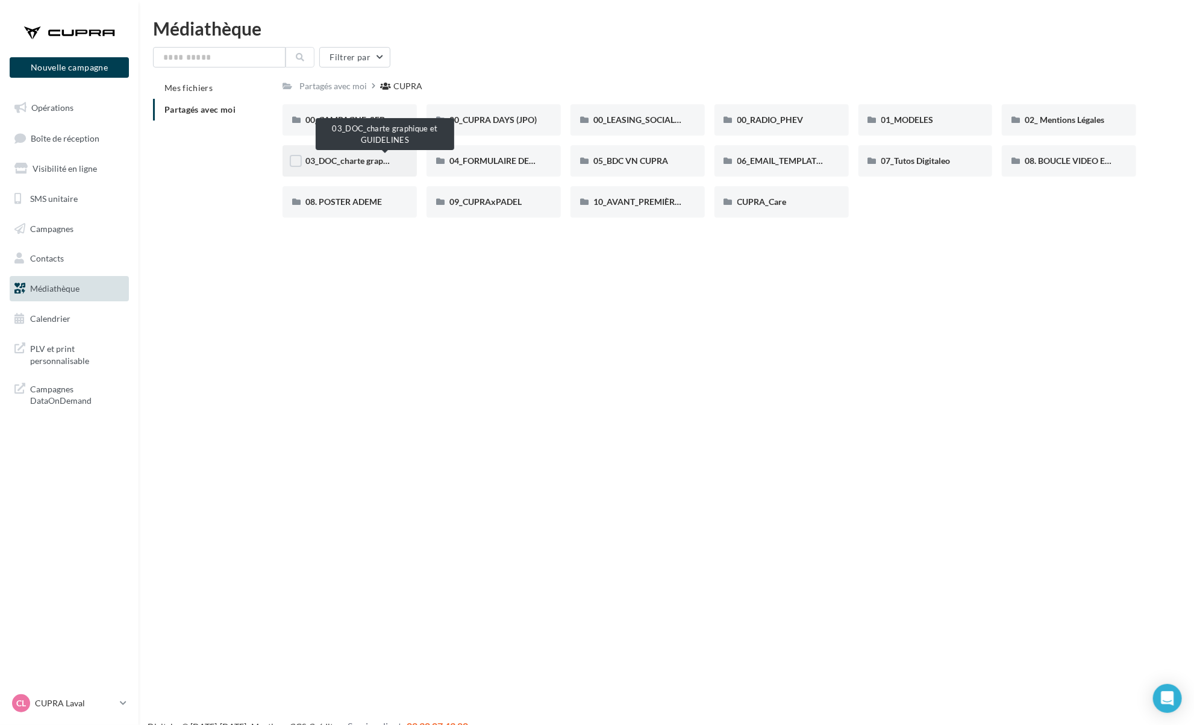
click at [336, 161] on span "03_DOC_charte graphique et GUIDELINES" at bounding box center [384, 160] width 158 height 10
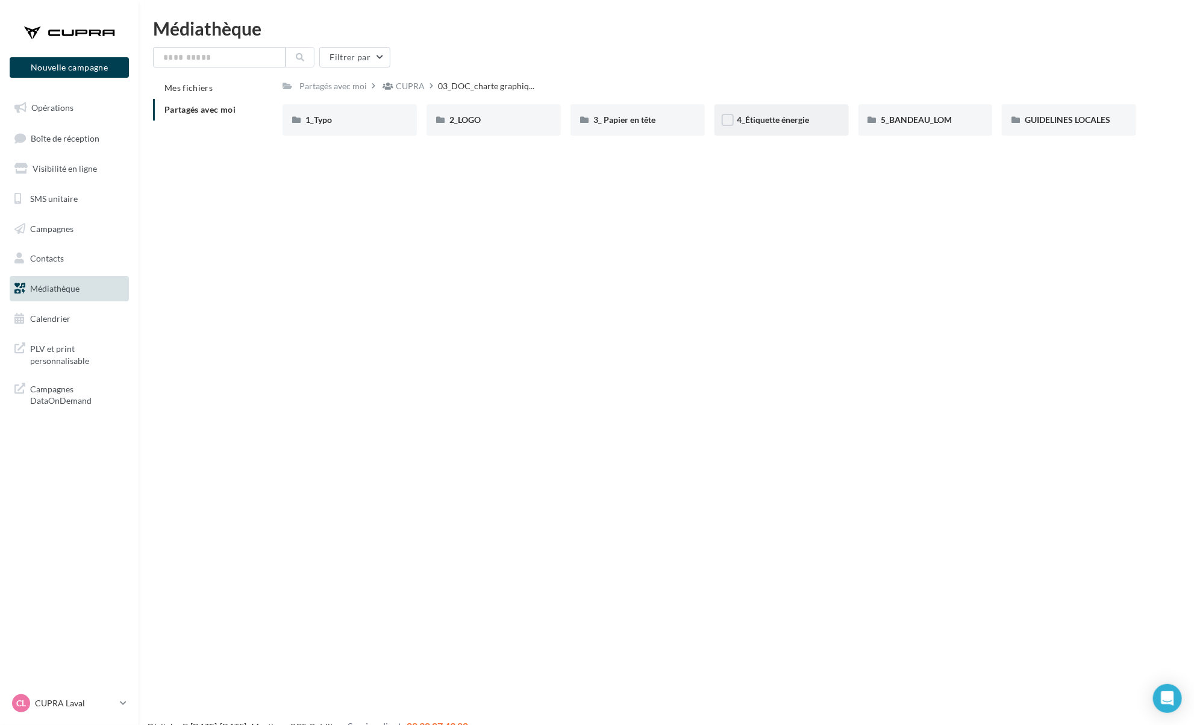
click at [788, 113] on div "4_Étiquette énergie" at bounding box center [782, 119] width 134 height 31
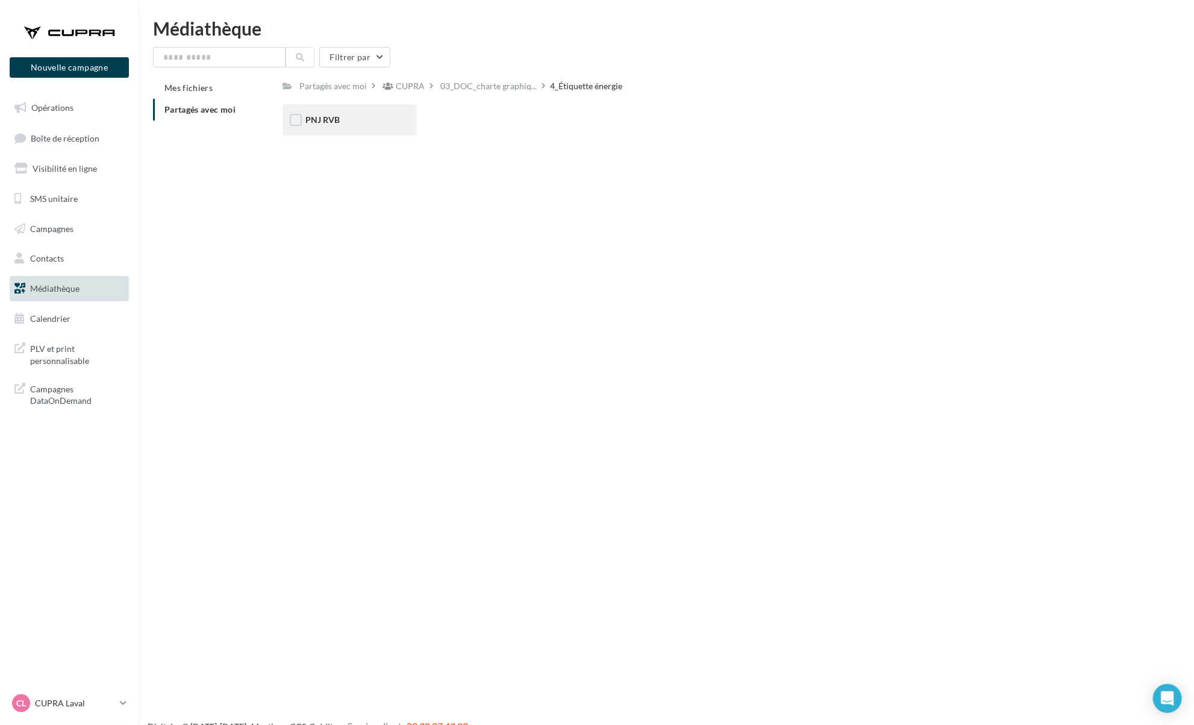
click at [374, 107] on div "PNJ RVB" at bounding box center [350, 119] width 134 height 31
click at [362, 113] on div "PNJ RVB" at bounding box center [350, 119] width 134 height 31
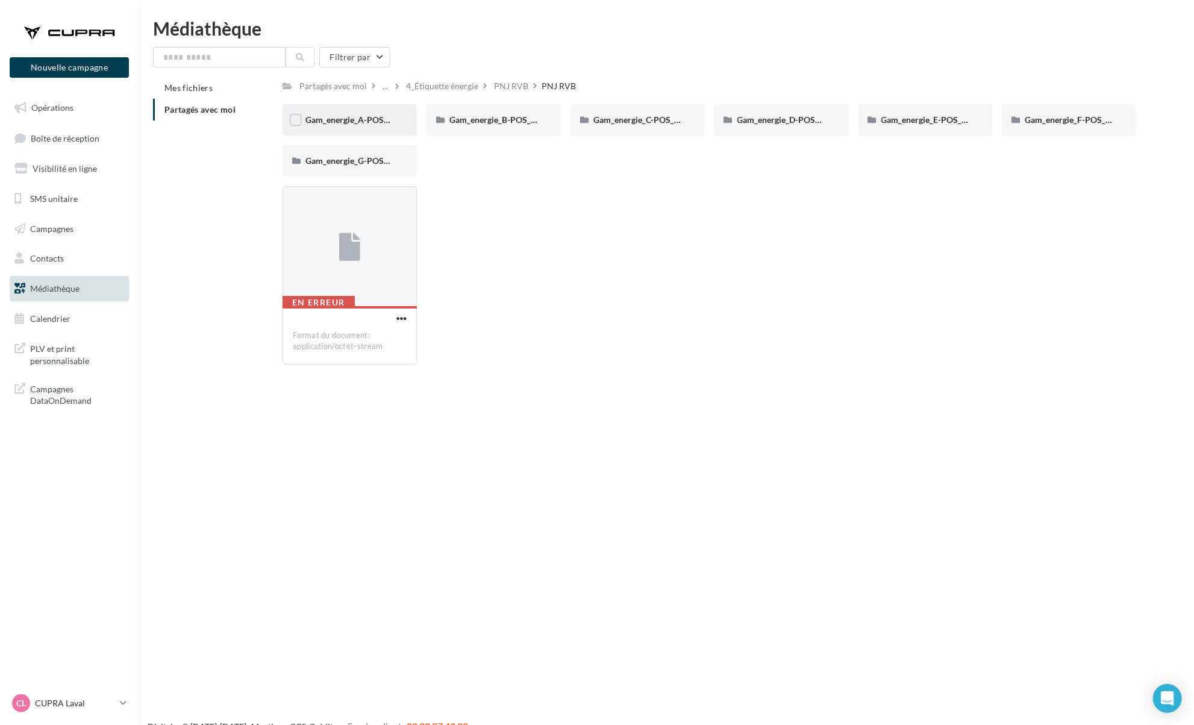
click at [353, 128] on div "Gam_energie_A-POS_RVB_PNG_1080PX" at bounding box center [350, 119] width 134 height 31
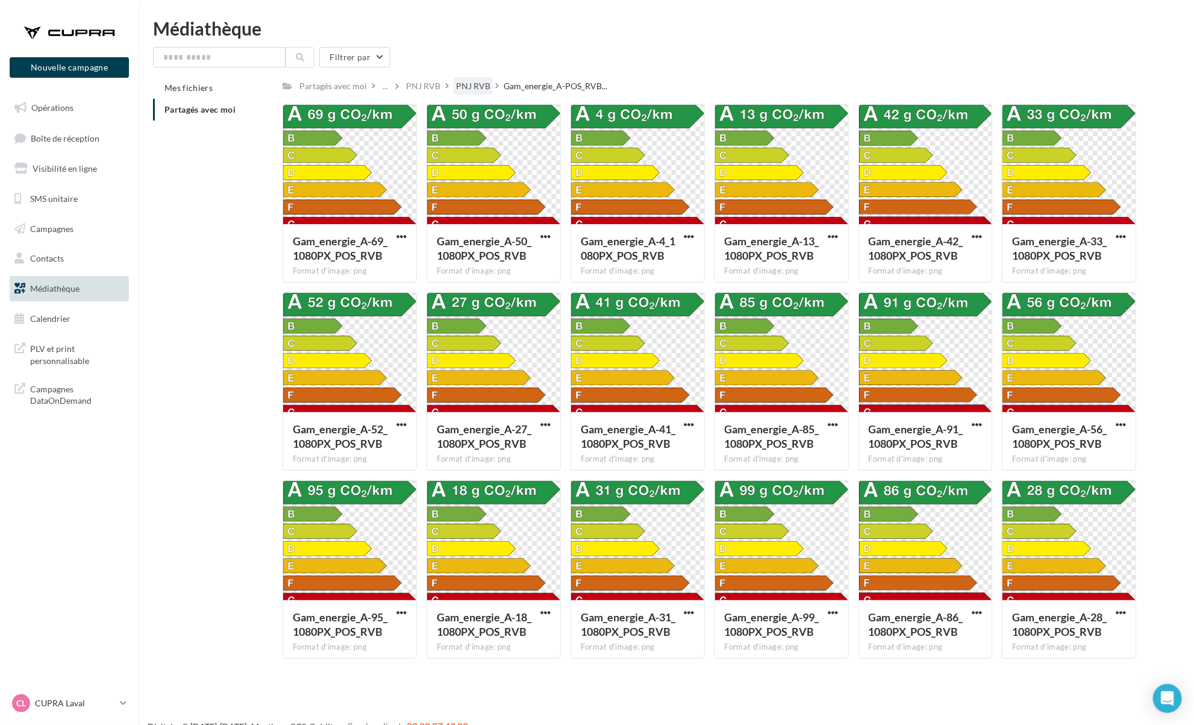
click at [478, 84] on div "PNJ RVB" at bounding box center [473, 86] width 34 height 12
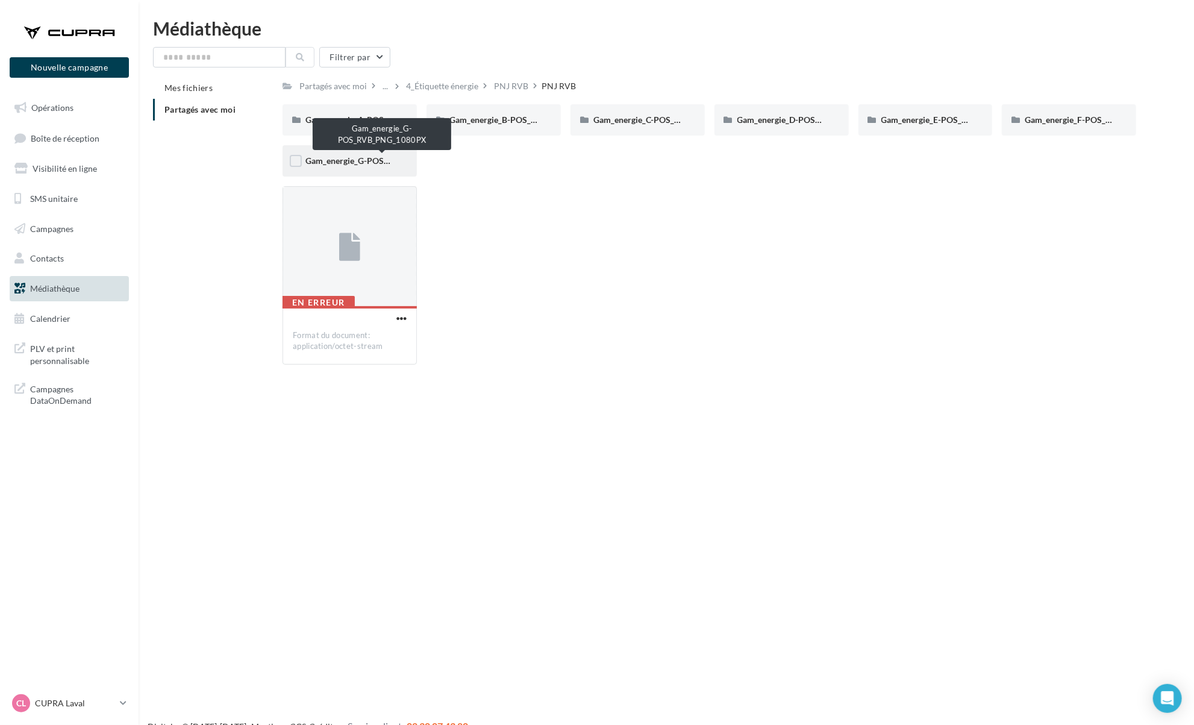
click at [368, 168] on div "Gam_energie_G-POS_RVB_PNG_1080PX" at bounding box center [350, 160] width 134 height 31
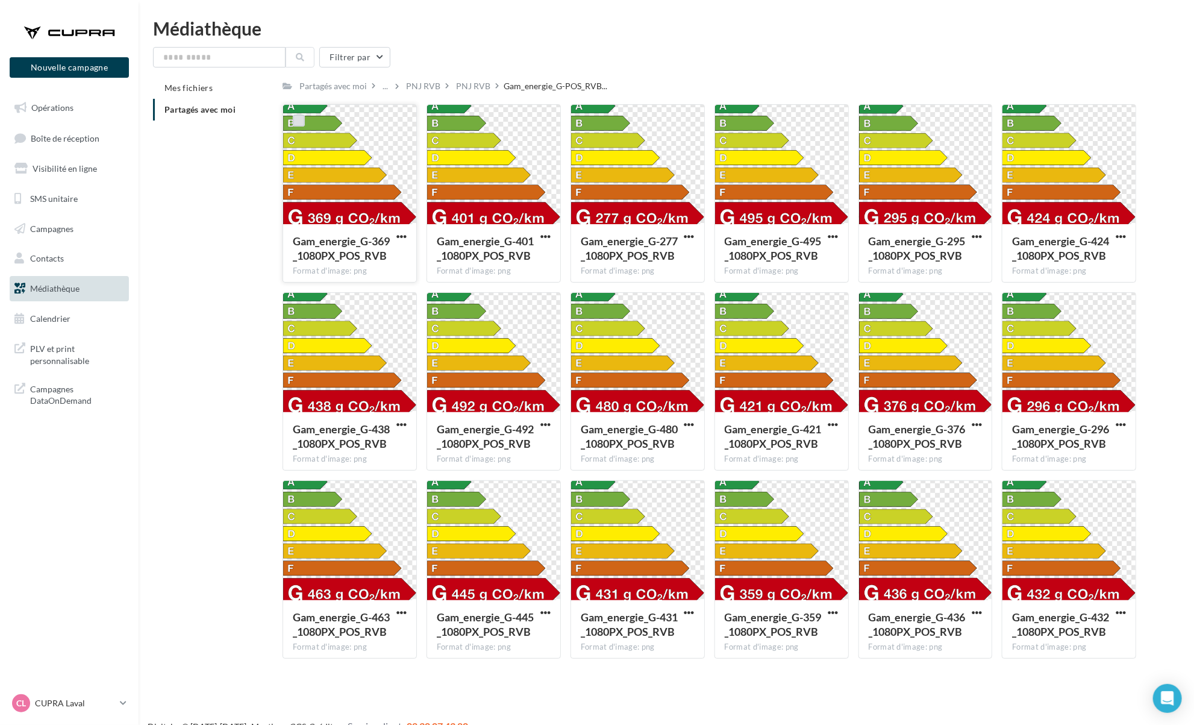
click at [298, 125] on label at bounding box center [299, 120] width 12 height 12
click at [439, 122] on label at bounding box center [443, 120] width 12 height 12
drag, startPoint x: 442, startPoint y: 122, endPoint x: 401, endPoint y: 243, distance: 127.3
click at [401, 243] on button "button" at bounding box center [401, 237] width 15 height 12
click at [371, 271] on button "Télécharger" at bounding box center [349, 260] width 121 height 31
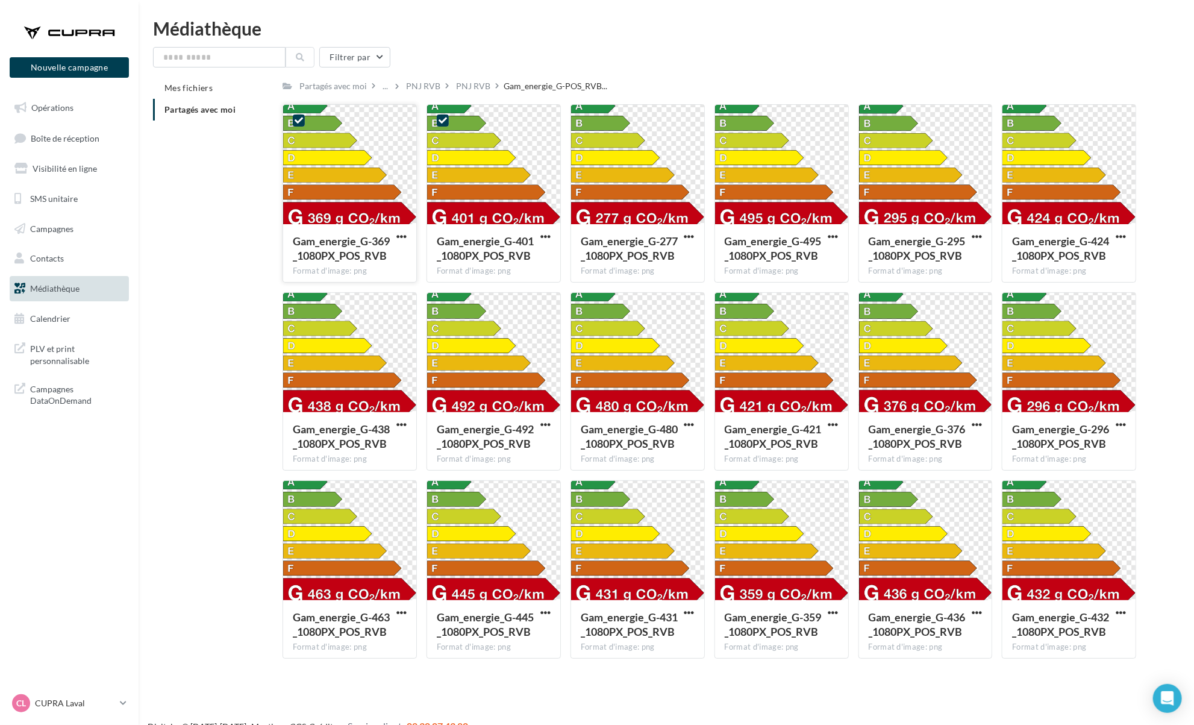
click at [1165, 396] on div "Mes fichiers Partagés avec moi Partagés avec moi ... PNJ RVB PNJ RVB Gam_energi…" at bounding box center [671, 372] width 1036 height 591
click at [363, 57] on button "Filtrer par" at bounding box center [354, 57] width 71 height 20
click at [342, 104] on button "Filtrer par type (7)" at bounding box center [272, 104] width 216 height 20
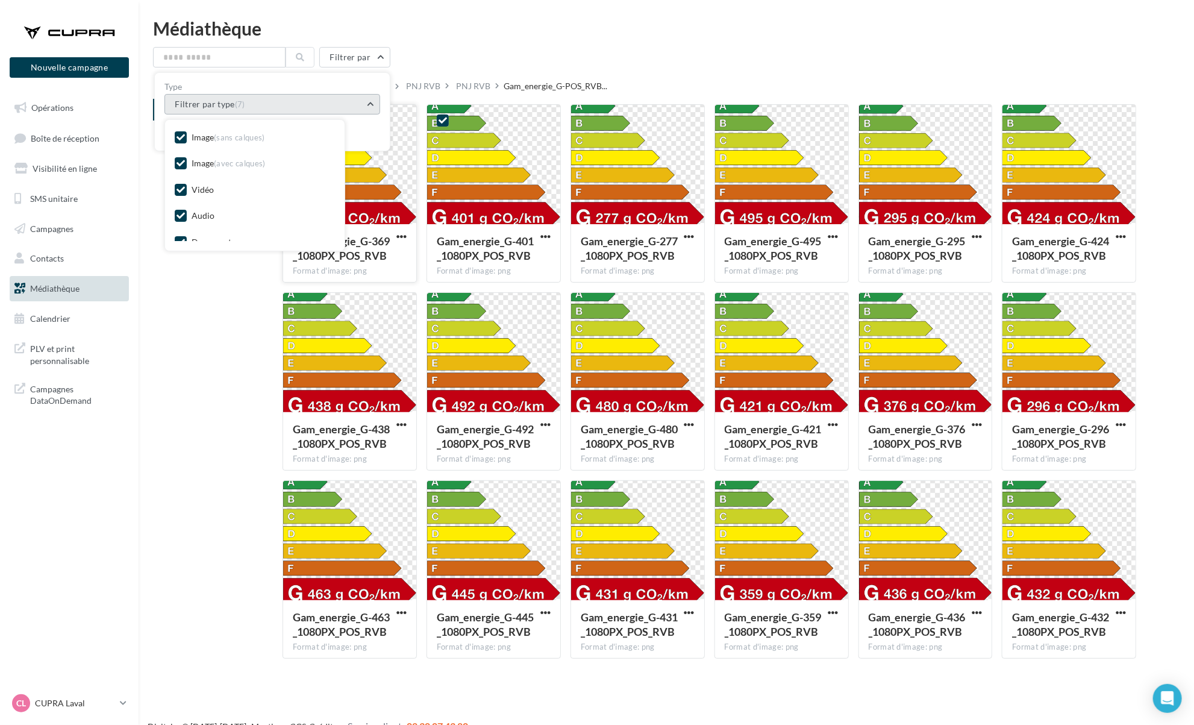
click at [342, 104] on button "Filtrer par type (7)" at bounding box center [272, 104] width 216 height 20
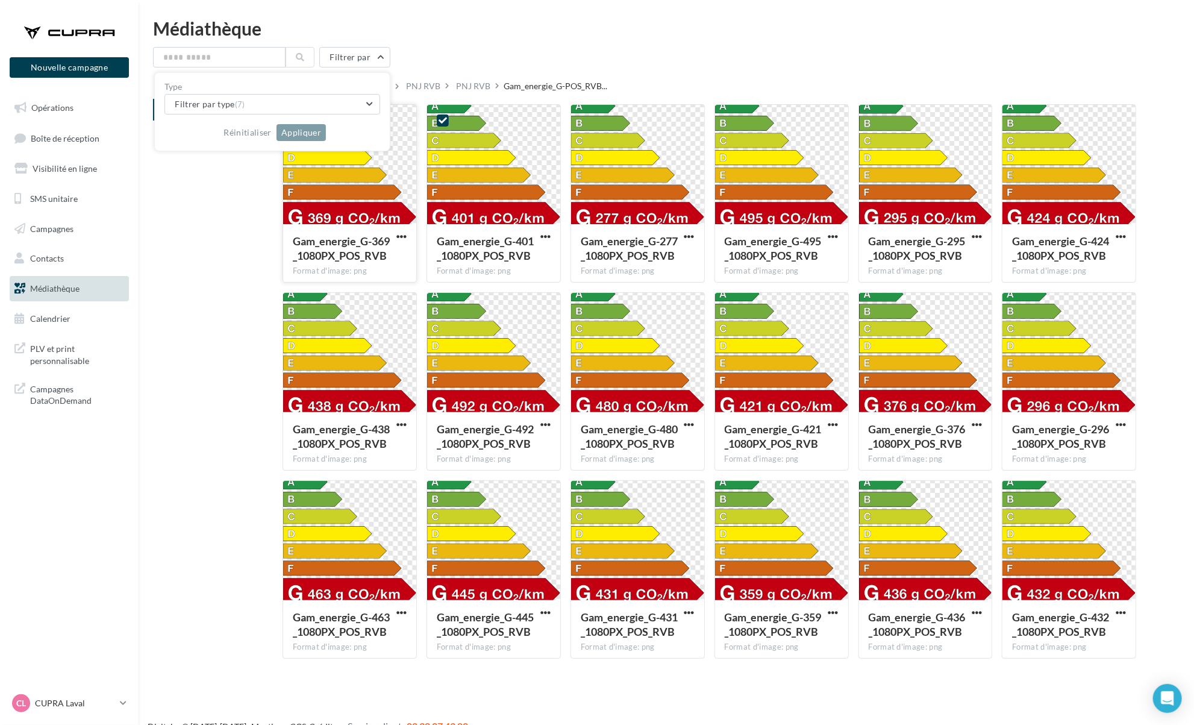
click at [202, 194] on div "Mes fichiers Partagés avec moi Partagés avec moi ... PNJ RVB PNJ RVB Gam_energi…" at bounding box center [671, 372] width 1036 height 591
click at [586, 119] on label at bounding box center [587, 120] width 12 height 12
click at [434, 122] on div at bounding box center [442, 120] width 31 height 31
click at [233, 199] on div "Mes fichiers Partagés avec moi Partagés avec moi ... PNJ RVB PNJ RVB Gam_energi…" at bounding box center [671, 372] width 1036 height 591
click at [406, 240] on span "button" at bounding box center [401, 236] width 10 height 10
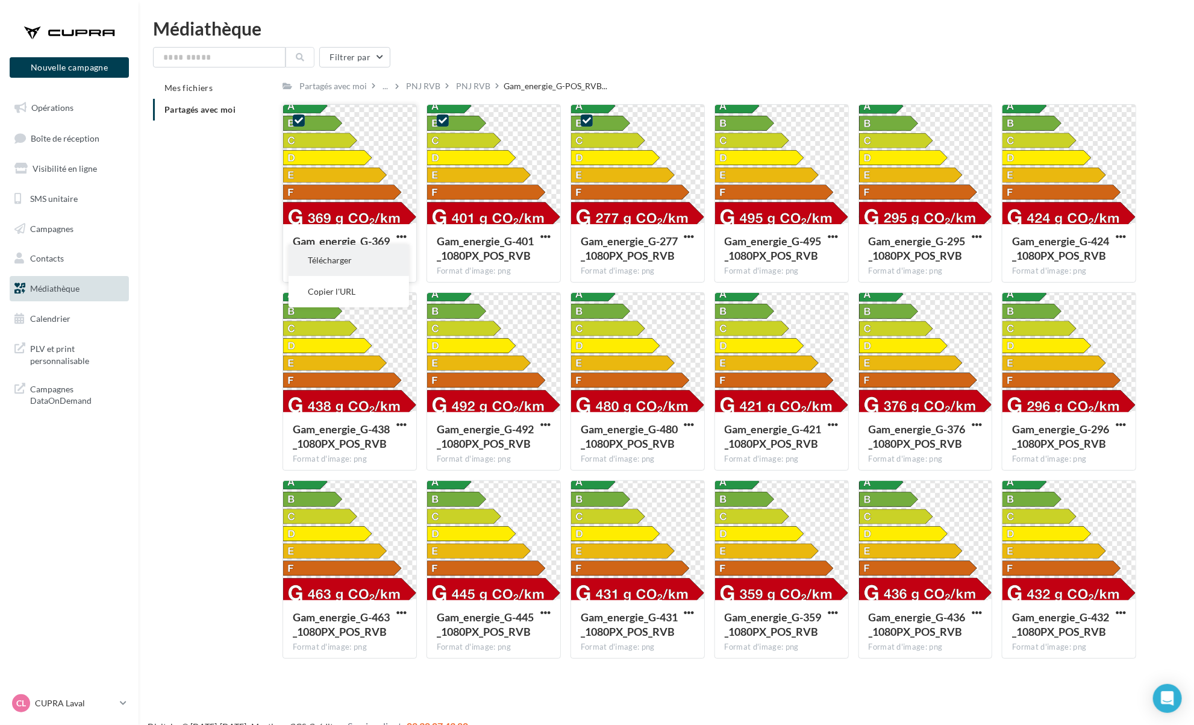
click at [379, 265] on button "Télécharger" at bounding box center [349, 260] width 121 height 31
click at [538, 239] on button "button" at bounding box center [545, 237] width 15 height 12
click at [522, 259] on button "Télécharger" at bounding box center [493, 260] width 121 height 31
click at [687, 236] on span "button" at bounding box center [689, 236] width 10 height 10
click at [677, 258] on button "Télécharger" at bounding box center [637, 260] width 121 height 31
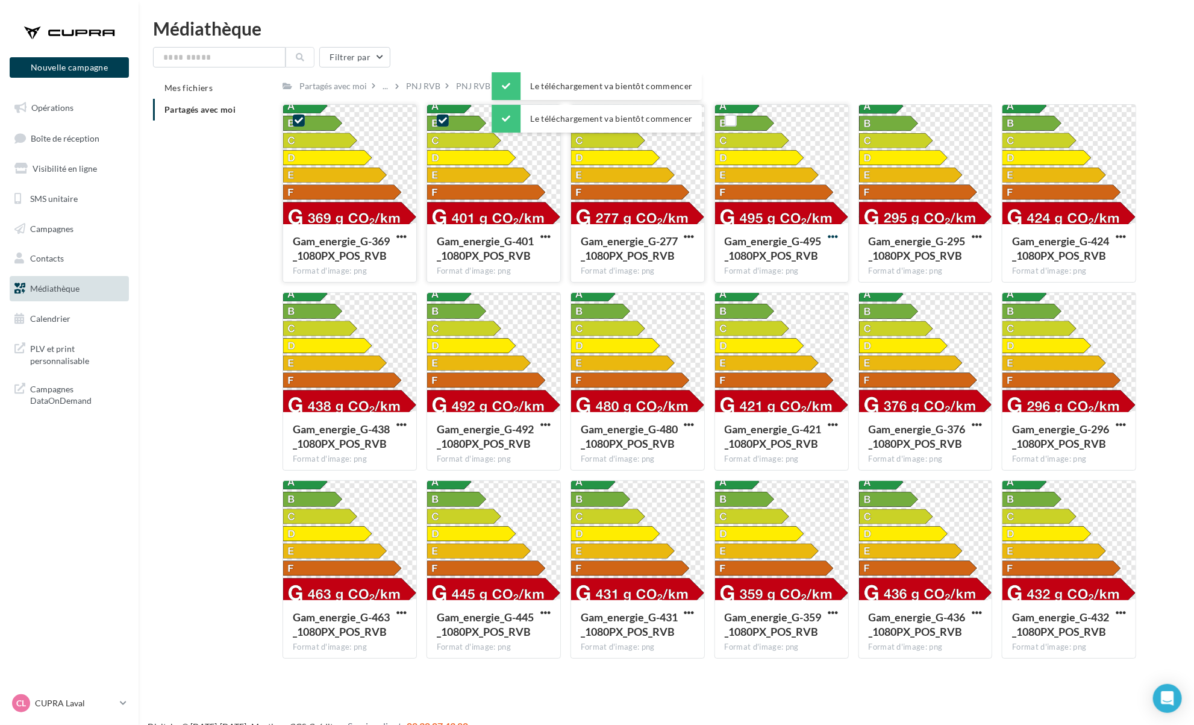
click at [834, 240] on span "button" at bounding box center [833, 236] width 10 height 10
click at [826, 260] on button "Télécharger" at bounding box center [781, 260] width 121 height 31
click at [908, 46] on div "Médiathèque Filtrer par Mes fichiers Partagés avec moi Partagés avec moi ... PN…" at bounding box center [667, 343] width 1056 height 649
click at [976, 239] on span "button" at bounding box center [977, 236] width 10 height 10
click at [959, 260] on button "Télécharger" at bounding box center [924, 260] width 121 height 31
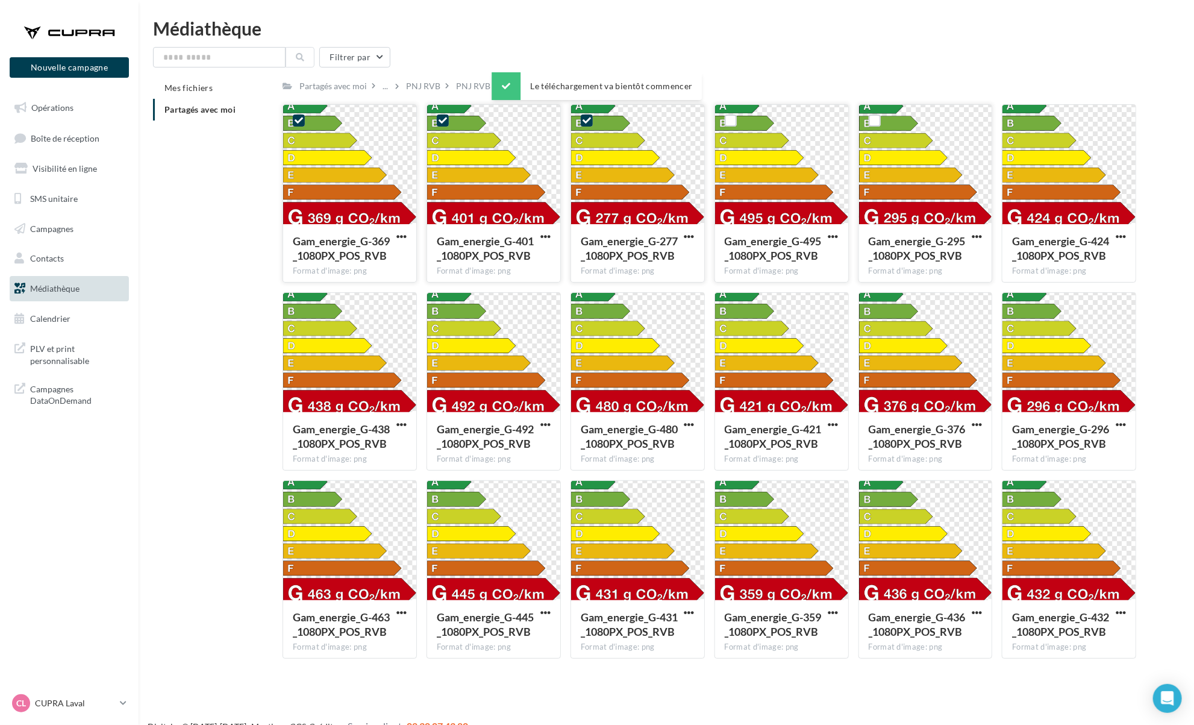
click at [898, 78] on div "Partagés avec moi ... PNJ RVB PNJ RVB Gam_energie_G-POS_RVB..." at bounding box center [710, 85] width 854 height 17
click at [1118, 240] on span "button" at bounding box center [1121, 236] width 10 height 10
click at [1086, 252] on button "Télécharger" at bounding box center [1068, 260] width 121 height 31
click at [404, 424] on span "button" at bounding box center [401, 424] width 10 height 10
click at [378, 446] on button "Télécharger" at bounding box center [349, 448] width 121 height 31
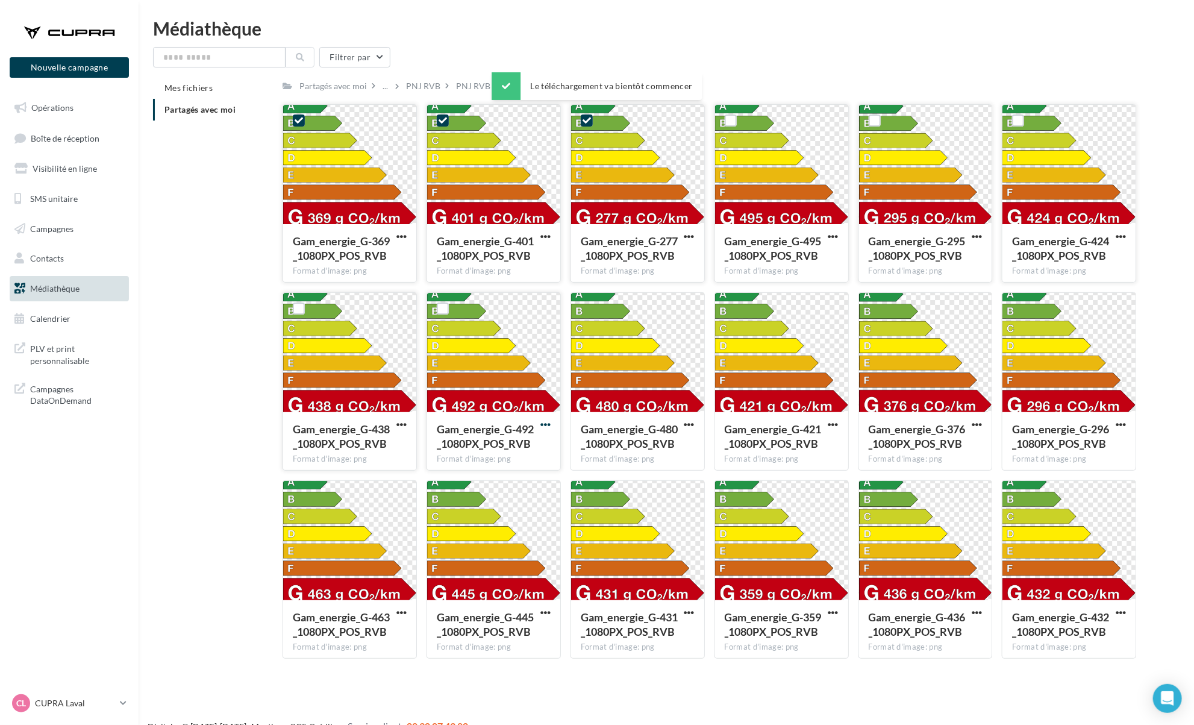
click at [545, 426] on span "button" at bounding box center [545, 424] width 10 height 10
click at [542, 439] on button "Télécharger" at bounding box center [493, 448] width 121 height 31
click at [684, 424] on span "button" at bounding box center [689, 424] width 10 height 10
click at [679, 446] on button "Télécharger" at bounding box center [637, 448] width 121 height 31
click at [833, 427] on span "button" at bounding box center [833, 424] width 10 height 10
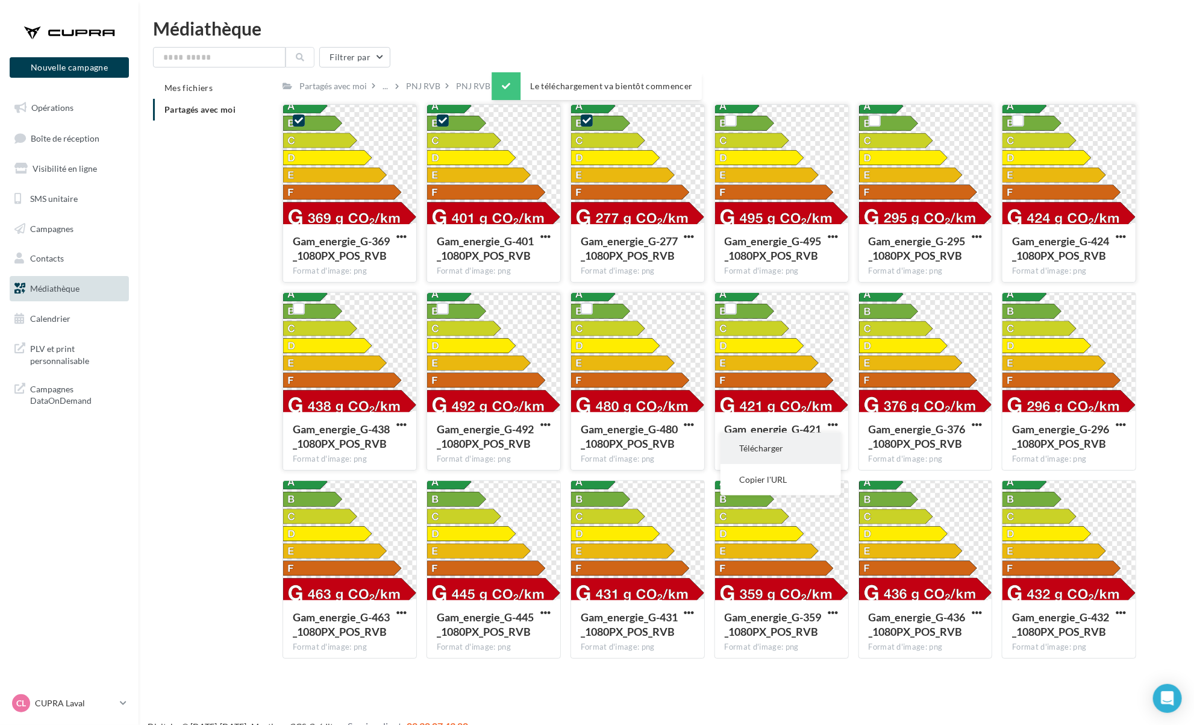
click at [826, 457] on button "Télécharger" at bounding box center [781, 448] width 121 height 31
click at [974, 424] on span "button" at bounding box center [977, 424] width 10 height 10
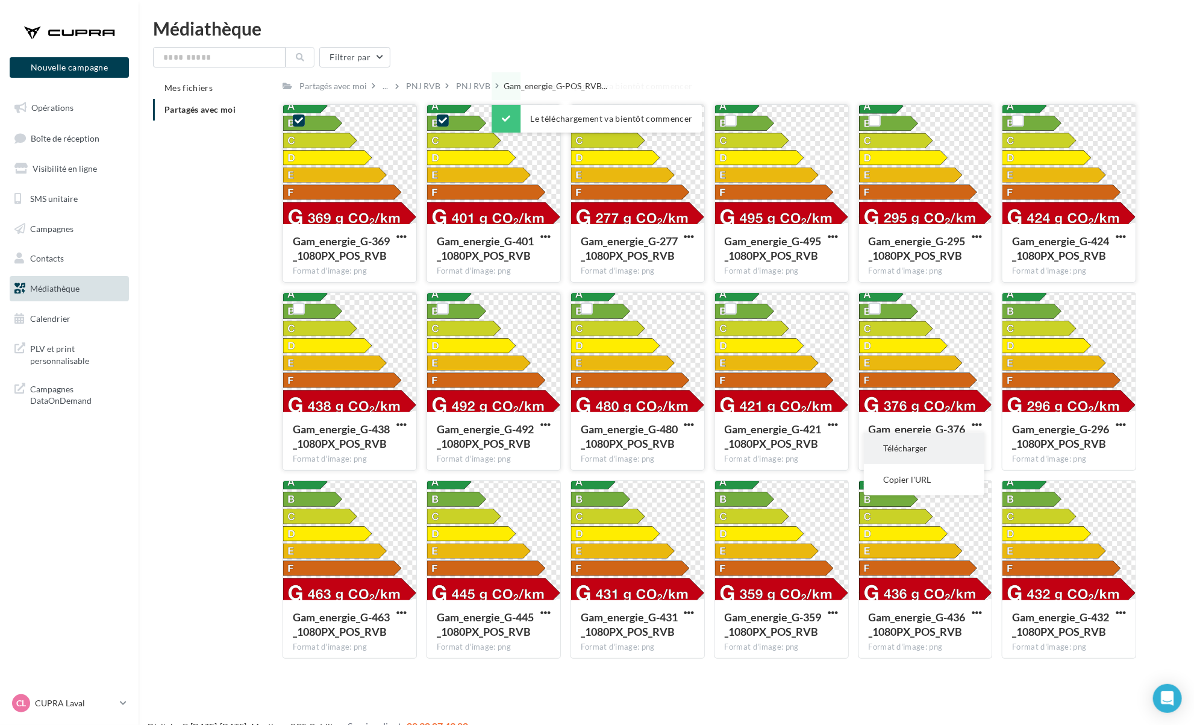
click at [969, 446] on button "Télécharger" at bounding box center [924, 448] width 121 height 31
click at [1122, 425] on span "button" at bounding box center [1121, 424] width 10 height 10
click at [1109, 443] on button "Télécharger" at bounding box center [1068, 448] width 121 height 31
click at [401, 612] on span "button" at bounding box center [401, 612] width 10 height 10
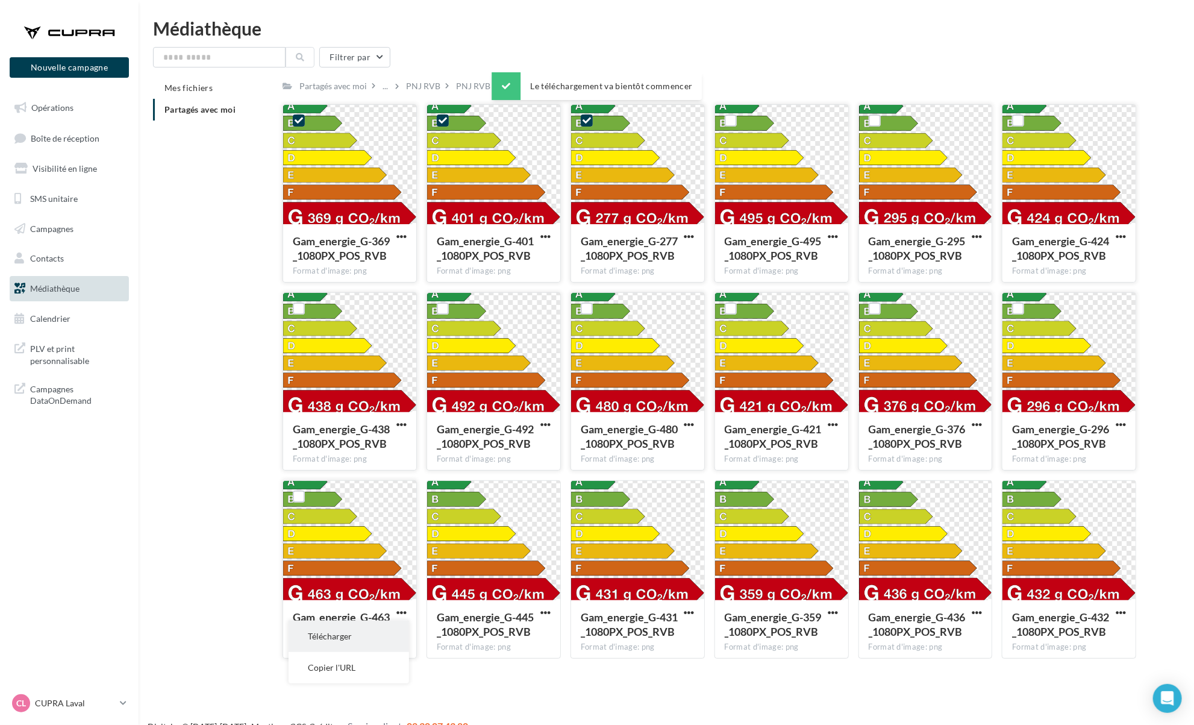
click at [388, 629] on button "Télécharger" at bounding box center [349, 636] width 121 height 31
click at [545, 612] on span "button" at bounding box center [545, 612] width 10 height 10
click at [530, 631] on button "Télécharger" at bounding box center [493, 636] width 121 height 31
click at [689, 615] on span "button" at bounding box center [689, 612] width 10 height 10
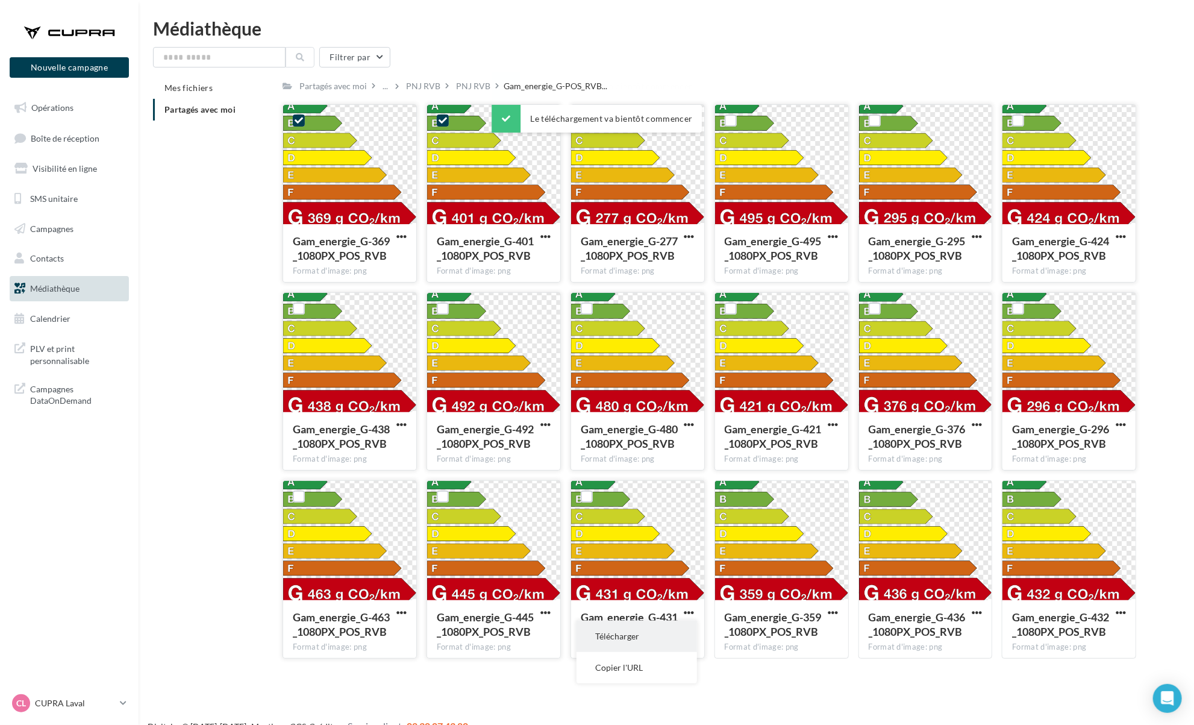
click at [657, 640] on button "Télécharger" at bounding box center [637, 636] width 121 height 31
click at [830, 615] on span "button" at bounding box center [833, 612] width 10 height 10
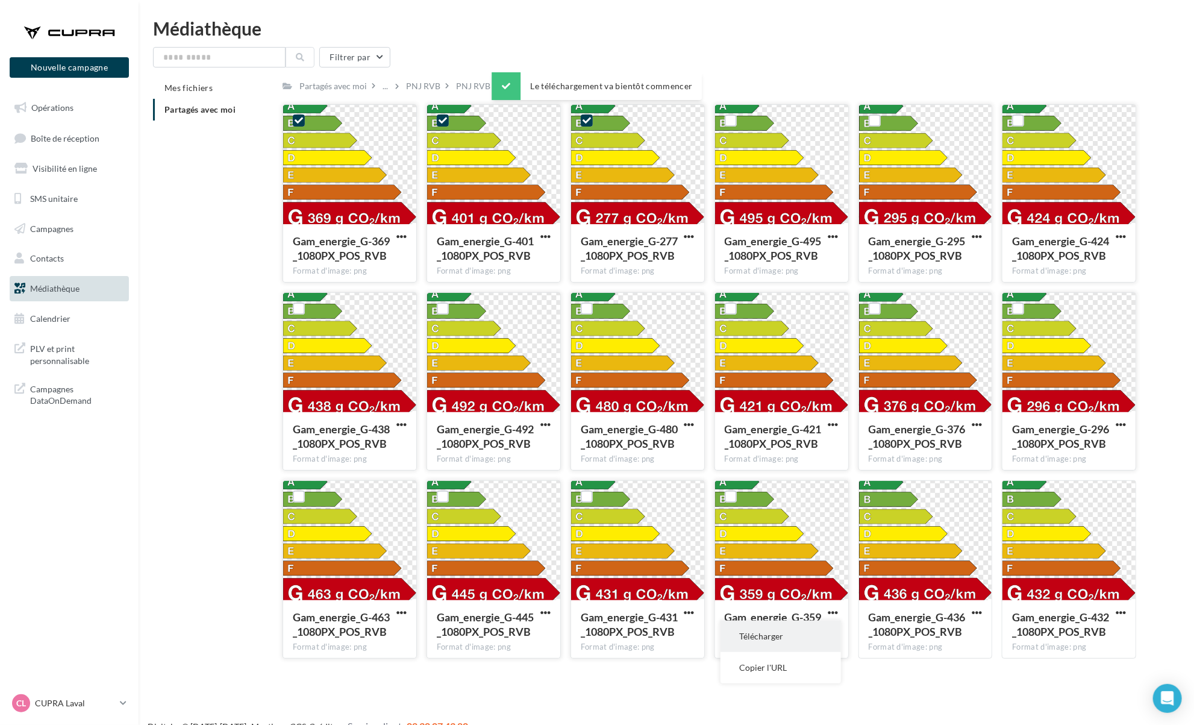
click at [813, 636] on button "Télécharger" at bounding box center [781, 636] width 121 height 31
click at [975, 614] on span "button" at bounding box center [977, 612] width 10 height 10
click at [959, 644] on button "Télécharger" at bounding box center [924, 636] width 121 height 31
click at [1125, 610] on span "button" at bounding box center [1121, 612] width 10 height 10
click at [1104, 634] on button "Télécharger" at bounding box center [1068, 636] width 121 height 31
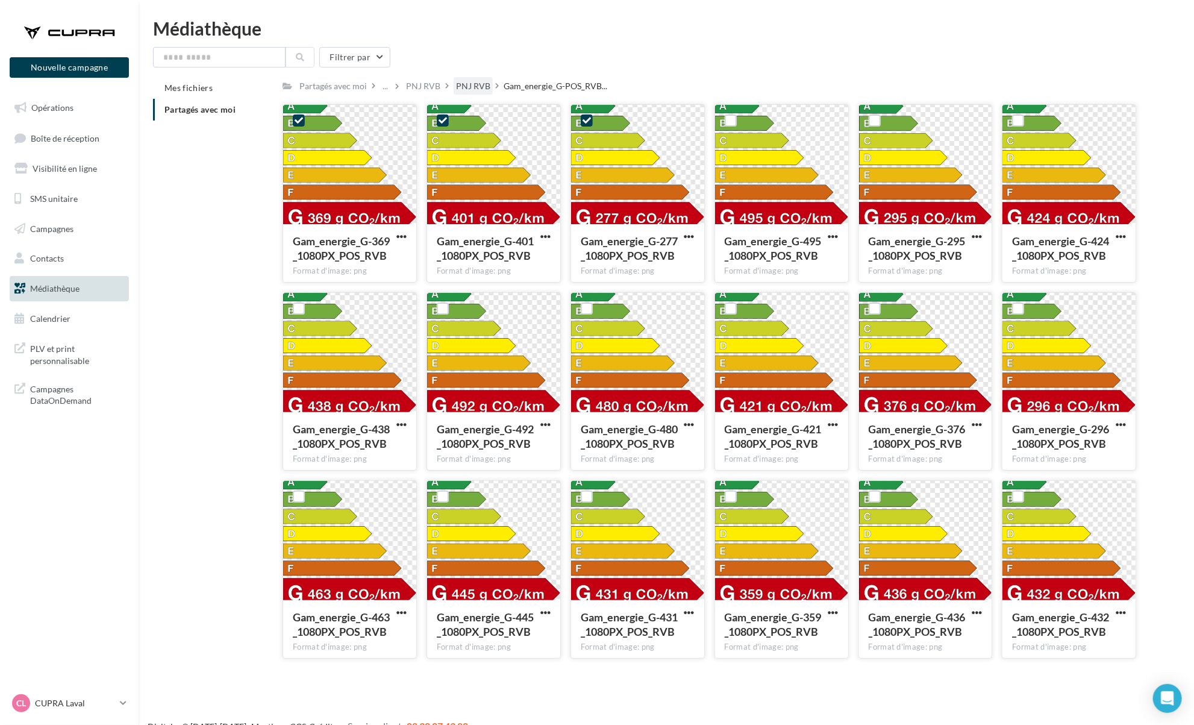
click at [468, 83] on div "PNJ RVB" at bounding box center [473, 86] width 34 height 12
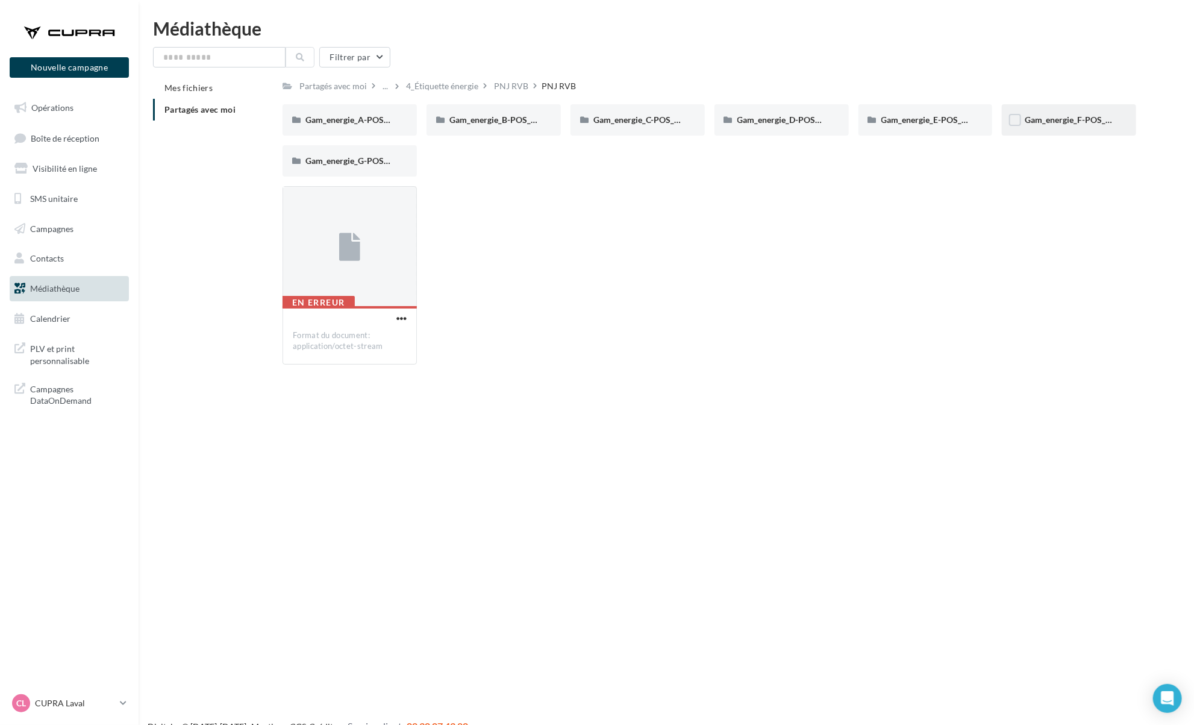
click at [1032, 128] on div "Gam_energie_F-POS_RVB_PNG_1080PX" at bounding box center [1069, 119] width 134 height 31
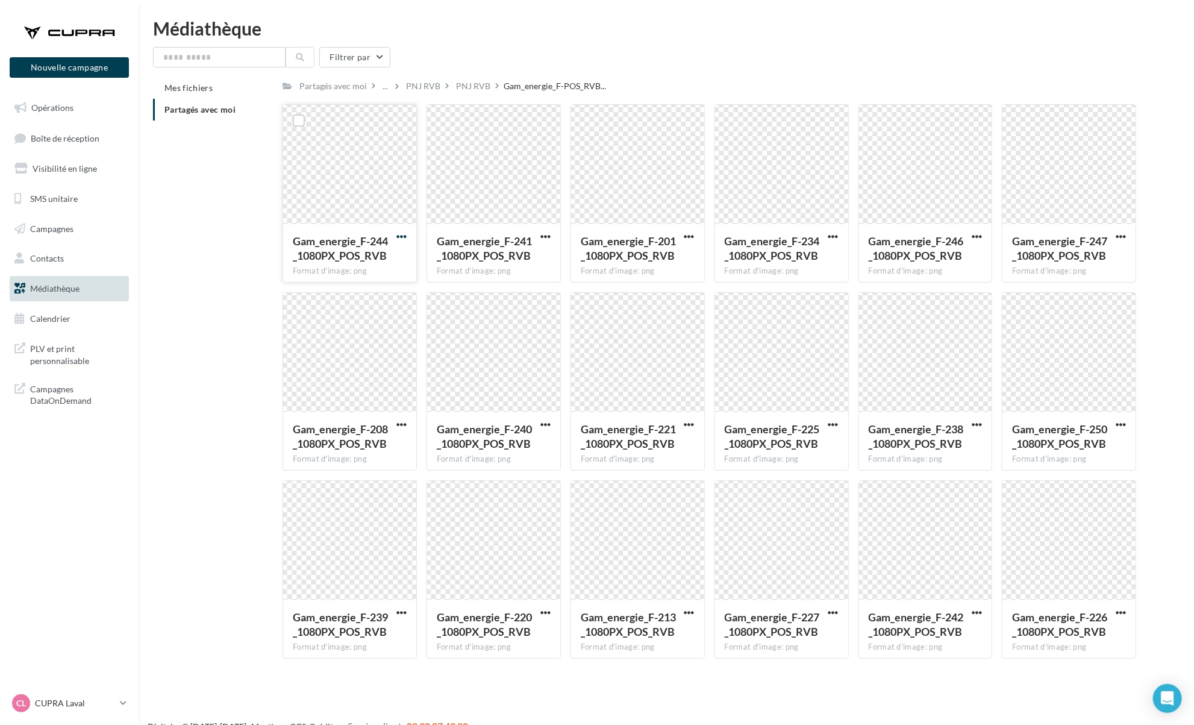
click at [400, 234] on span "button" at bounding box center [401, 236] width 10 height 10
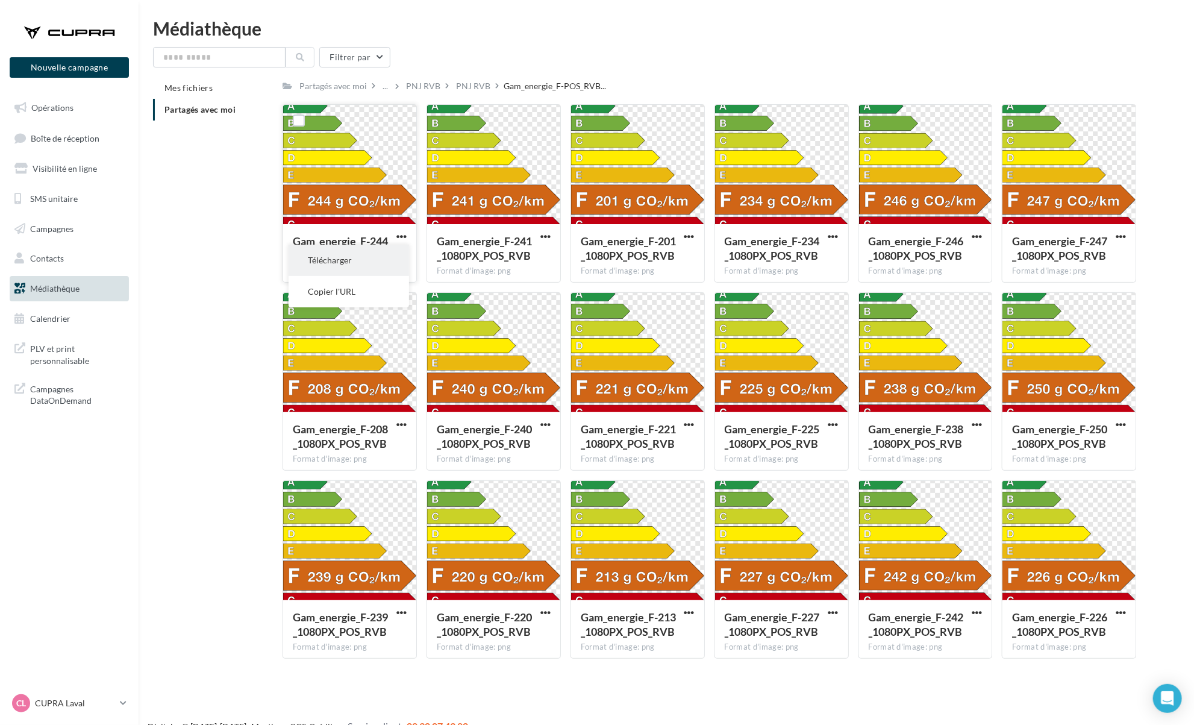
click at [387, 271] on button "Télécharger" at bounding box center [349, 260] width 121 height 31
click at [539, 236] on button "button" at bounding box center [545, 237] width 15 height 12
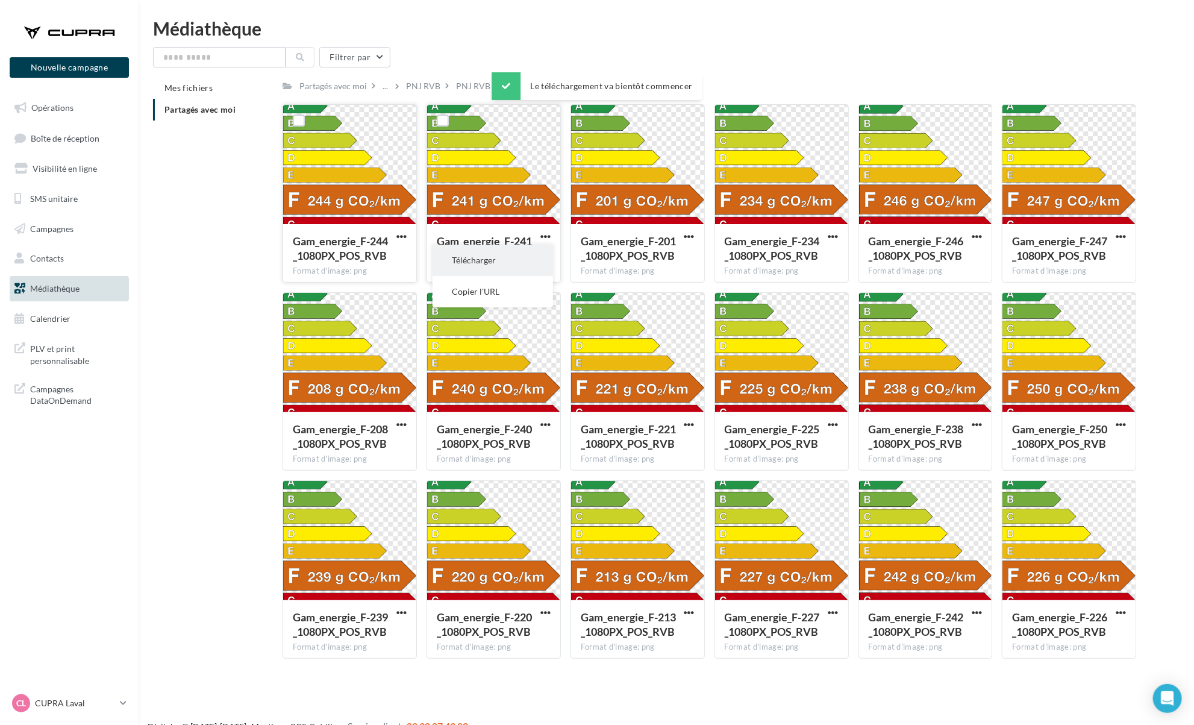
click at [527, 262] on button "Télécharger" at bounding box center [493, 260] width 121 height 31
click at [686, 239] on span "button" at bounding box center [689, 236] width 10 height 10
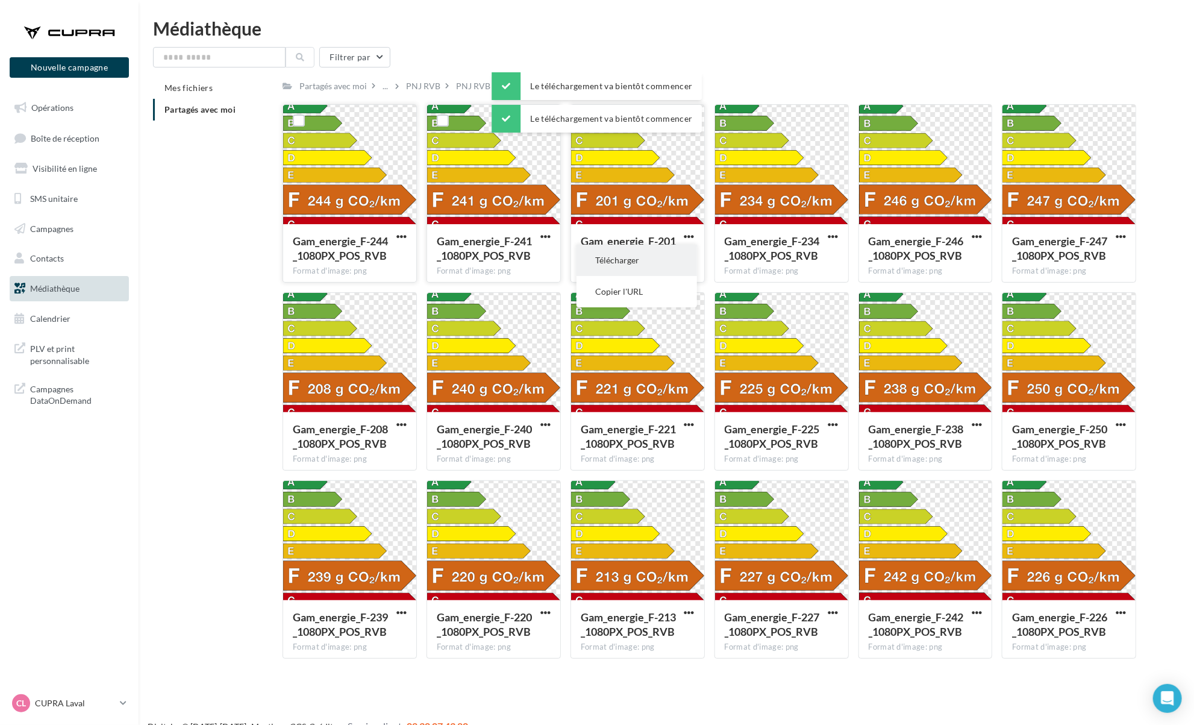
click at [689, 261] on button "Télécharger" at bounding box center [637, 260] width 121 height 31
click at [833, 236] on span "button" at bounding box center [833, 236] width 10 height 10
click at [828, 263] on button "Télécharger" at bounding box center [781, 260] width 121 height 31
click at [900, 63] on div "Filtrer par" at bounding box center [666, 57] width 1027 height 20
click at [979, 238] on span "button" at bounding box center [977, 236] width 10 height 10
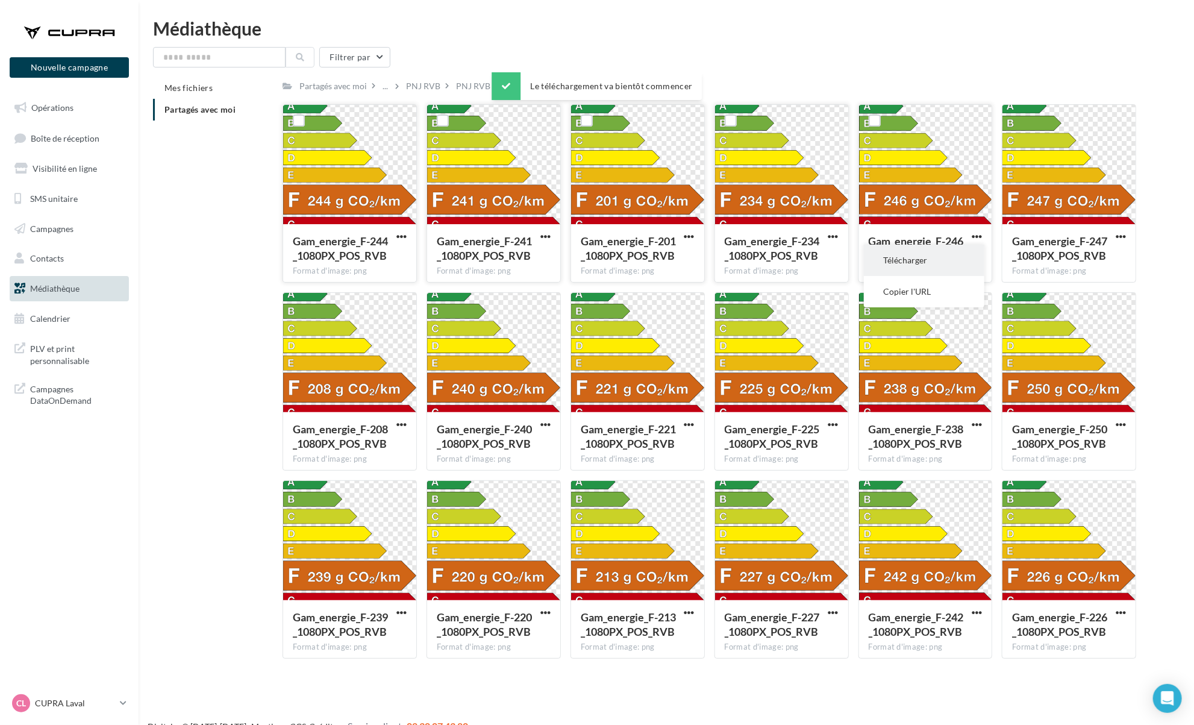
click at [961, 260] on button "Télécharger" at bounding box center [924, 260] width 121 height 31
click at [886, 51] on div "Filtrer par" at bounding box center [666, 57] width 1027 height 20
click at [1126, 241] on span "button" at bounding box center [1121, 236] width 10 height 10
click at [1095, 254] on button "Télécharger" at bounding box center [1068, 260] width 121 height 31
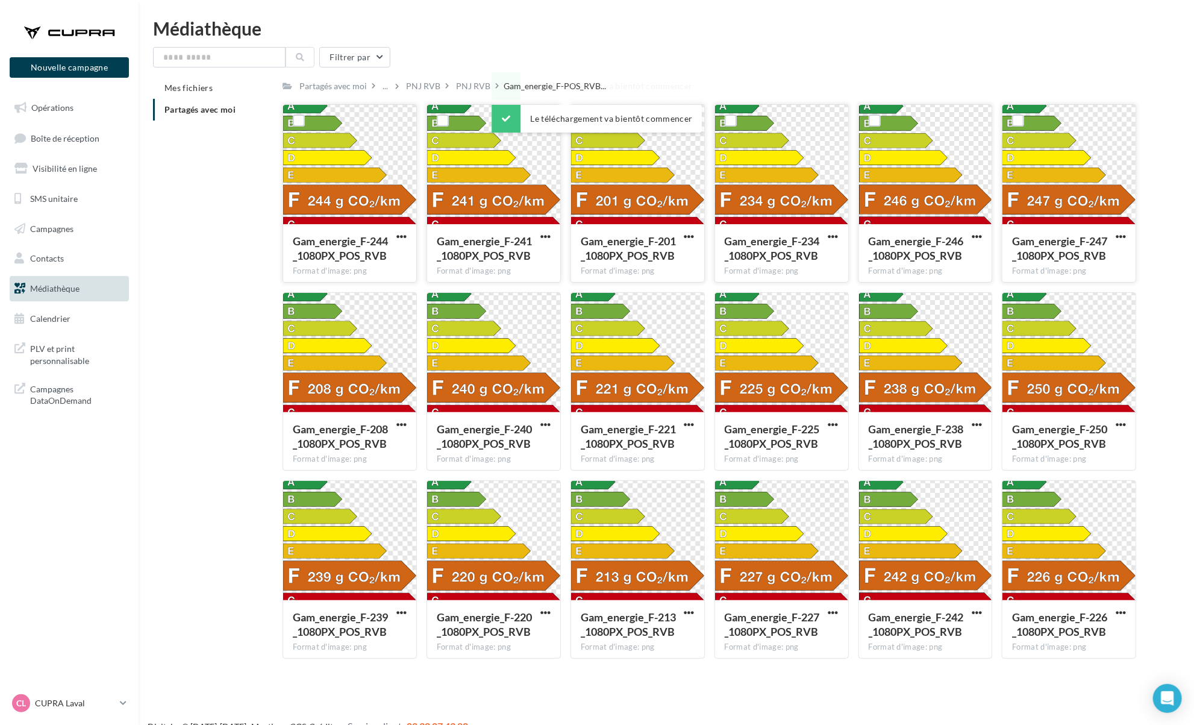
click at [921, 43] on div "Médiathèque Filtrer par Mes fichiers Partagés avec moi Partagés avec moi ... PN…" at bounding box center [667, 343] width 1056 height 649
click at [401, 431] on button "button" at bounding box center [401, 425] width 15 height 12
click at [392, 439] on button "Télécharger" at bounding box center [349, 448] width 121 height 31
click at [545, 430] on span "button" at bounding box center [545, 424] width 10 height 10
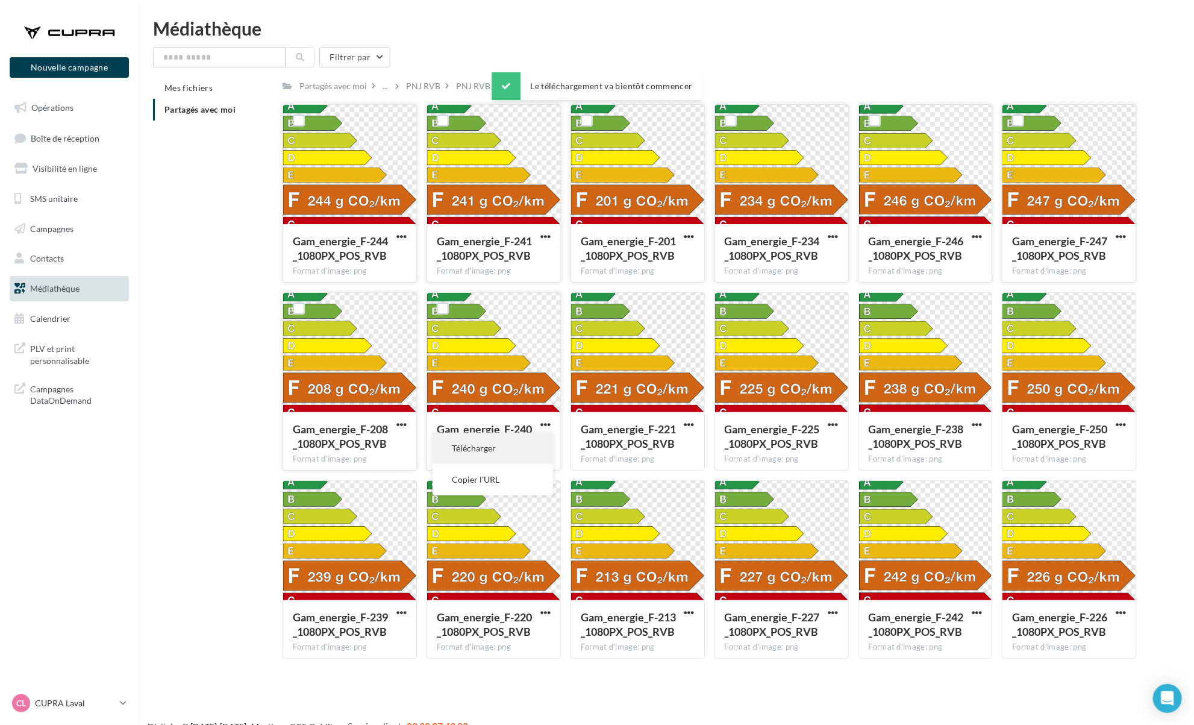
click at [546, 442] on button "Télécharger" at bounding box center [493, 448] width 121 height 31
click at [695, 424] on button "button" at bounding box center [689, 425] width 15 height 12
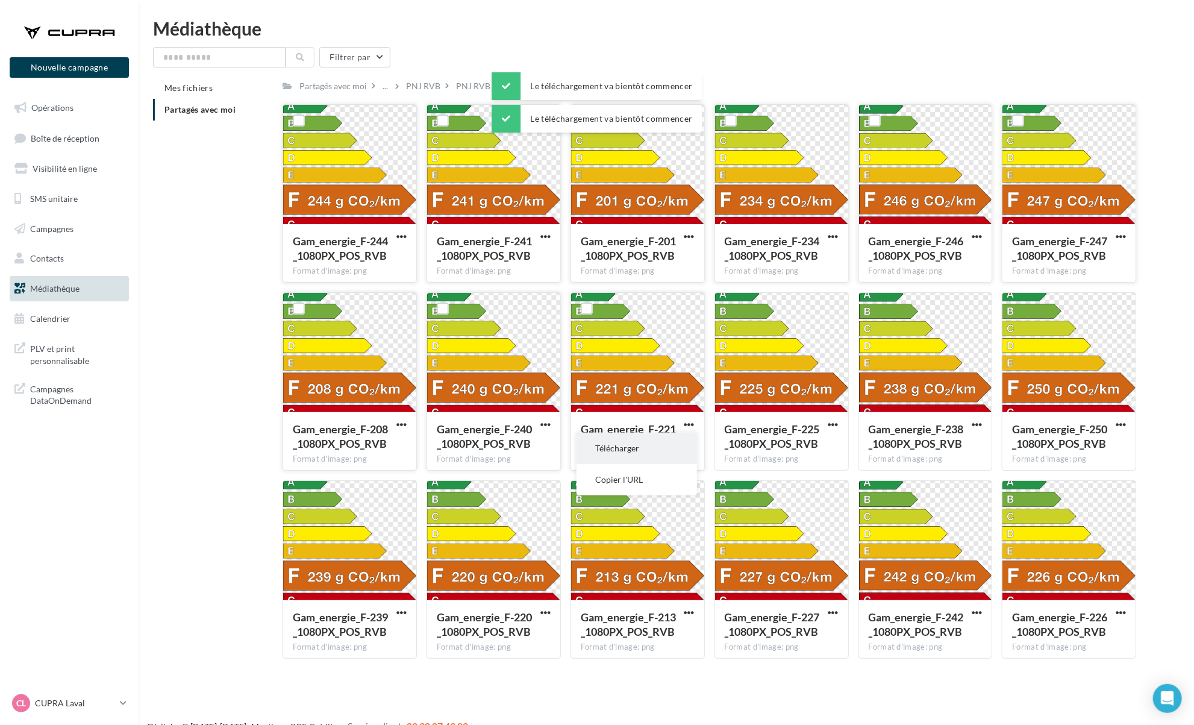
click at [682, 440] on button "Télécharger" at bounding box center [637, 448] width 121 height 31
click at [828, 426] on span "button" at bounding box center [833, 424] width 10 height 10
click at [825, 443] on button "Télécharger" at bounding box center [781, 448] width 121 height 31
click at [973, 427] on span "button" at bounding box center [977, 424] width 10 height 10
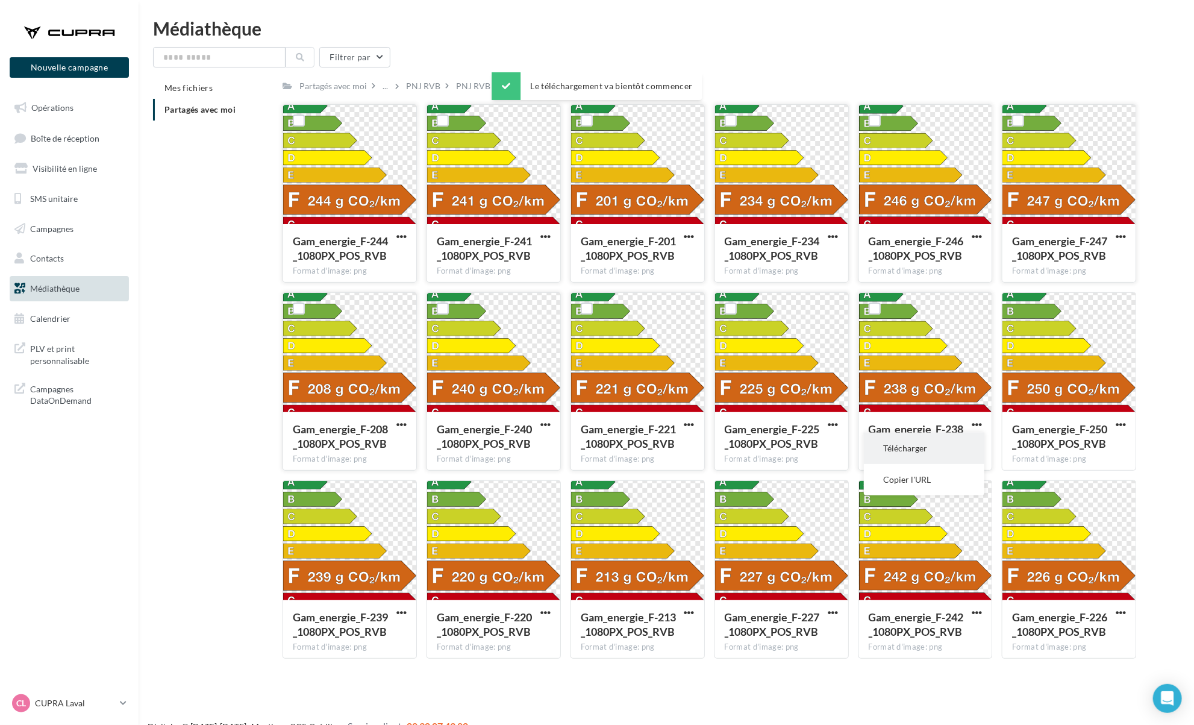
click at [967, 448] on button "Télécharger" at bounding box center [924, 448] width 121 height 31
click at [1126, 425] on span "button" at bounding box center [1121, 424] width 10 height 10
click at [1113, 440] on button "Télécharger" at bounding box center [1068, 448] width 121 height 31
click at [400, 616] on span "button" at bounding box center [401, 612] width 10 height 10
click at [398, 630] on button "Télécharger" at bounding box center [349, 636] width 121 height 31
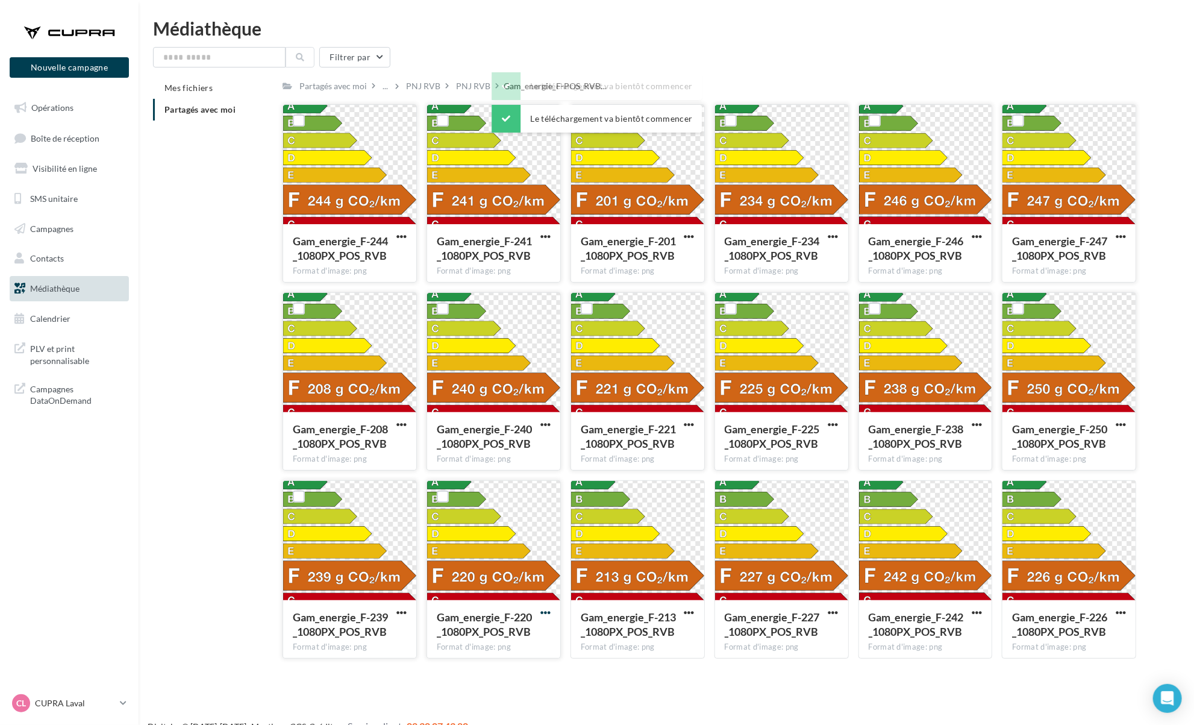
click at [549, 611] on span "button" at bounding box center [545, 612] width 10 height 10
click at [547, 630] on button "Télécharger" at bounding box center [493, 636] width 121 height 31
click at [687, 611] on span "button" at bounding box center [689, 612] width 10 height 10
click at [689, 634] on button "Télécharger" at bounding box center [637, 636] width 121 height 31
click at [834, 615] on span "button" at bounding box center [833, 612] width 10 height 10
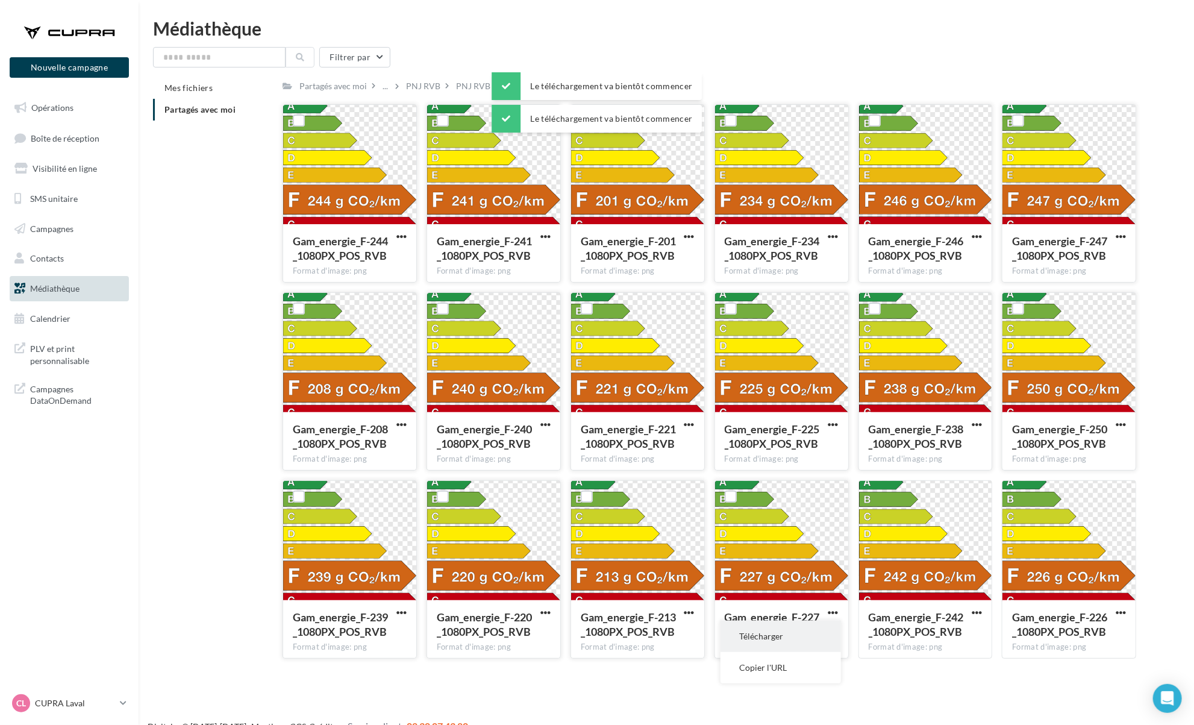
click at [831, 635] on button "Télécharger" at bounding box center [781, 636] width 121 height 31
click at [973, 612] on span "button" at bounding box center [977, 612] width 10 height 10
click at [974, 633] on button "Télécharger" at bounding box center [924, 636] width 121 height 31
click at [1123, 615] on span "button" at bounding box center [1121, 612] width 10 height 10
click at [1113, 633] on button "Télécharger" at bounding box center [1068, 636] width 121 height 31
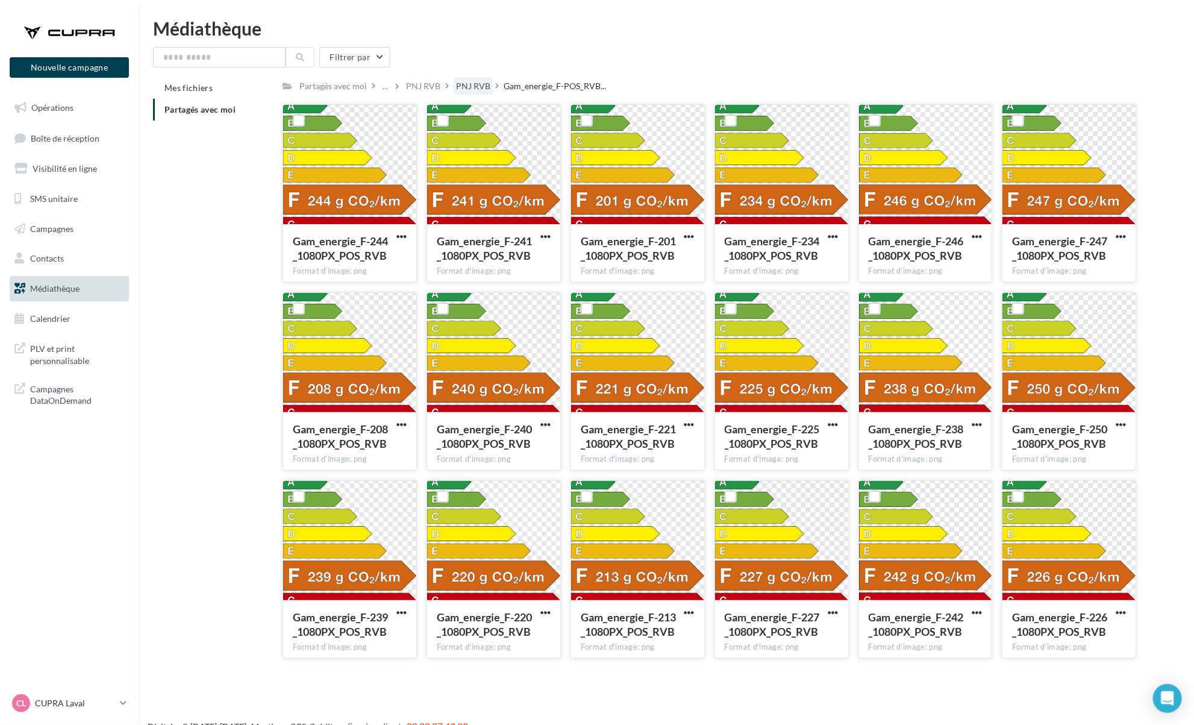
click at [466, 86] on div "PNJ RVB" at bounding box center [473, 86] width 34 height 12
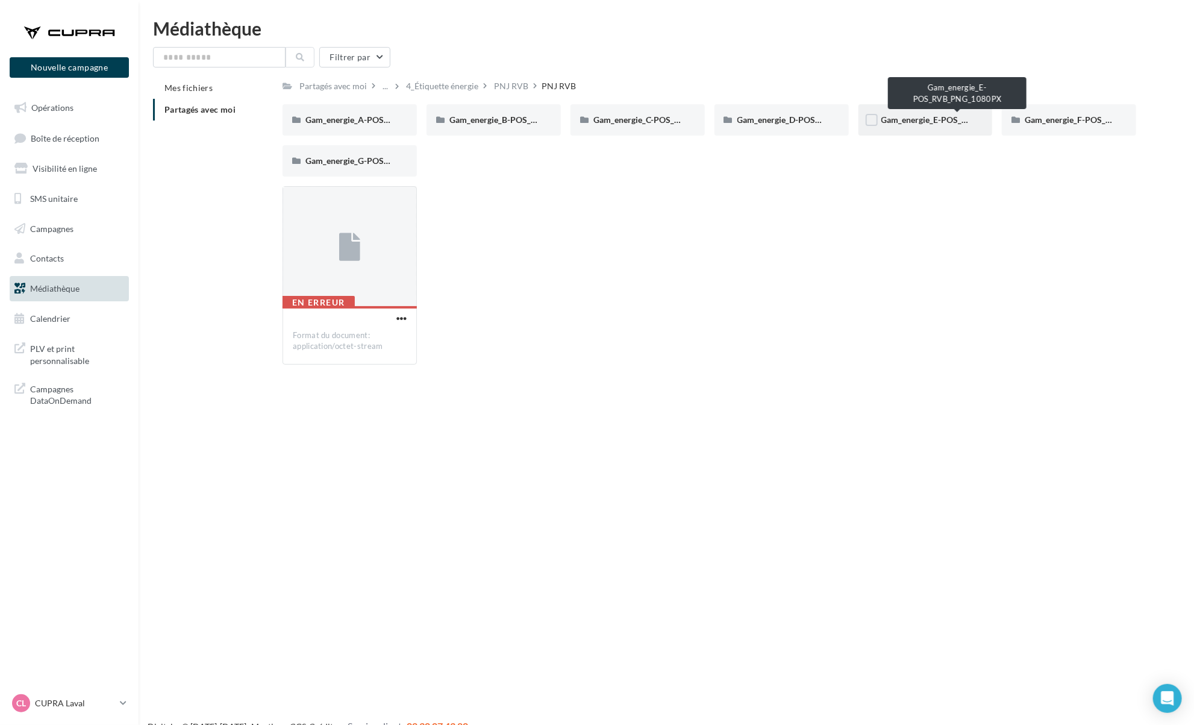
click at [906, 118] on span "Gam_energie_E-POS_RVB_PNG_1080PX" at bounding box center [958, 119] width 154 height 10
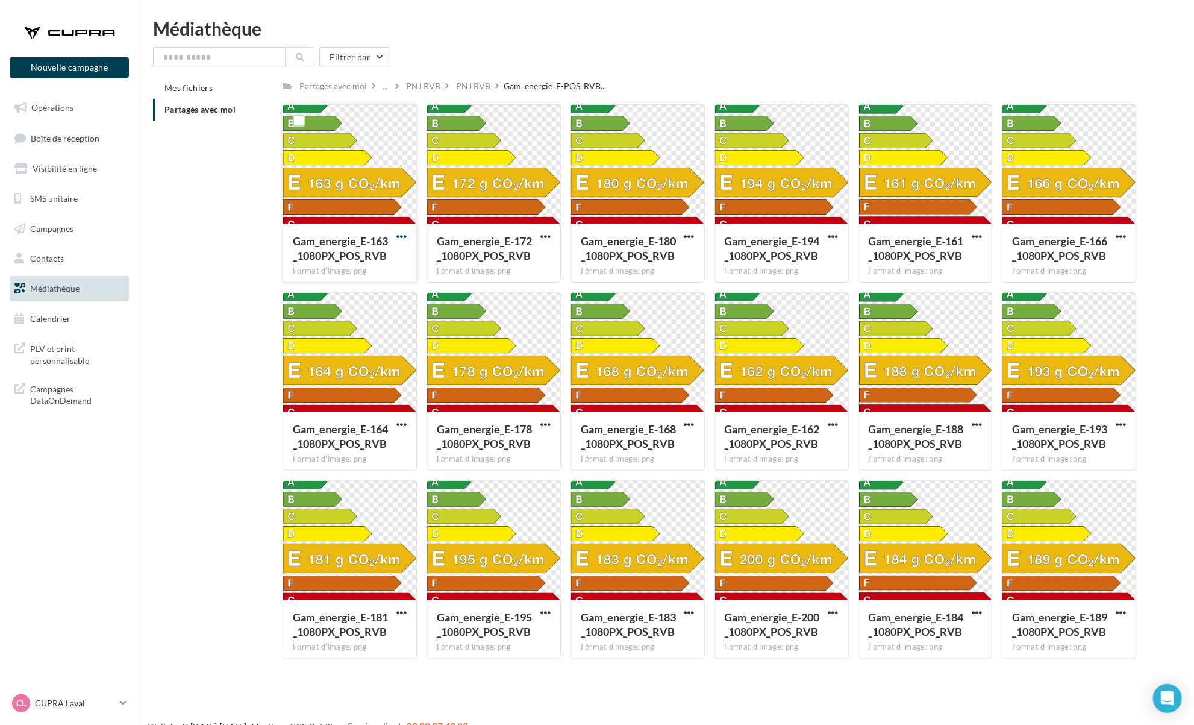
click at [402, 237] on span "button" at bounding box center [401, 236] width 10 height 10
click at [402, 264] on button "Télécharger" at bounding box center [349, 260] width 121 height 31
click at [551, 236] on button "button" at bounding box center [545, 237] width 15 height 12
click at [550, 253] on button "Télécharger" at bounding box center [493, 260] width 121 height 31
click at [687, 239] on span "button" at bounding box center [689, 236] width 10 height 10
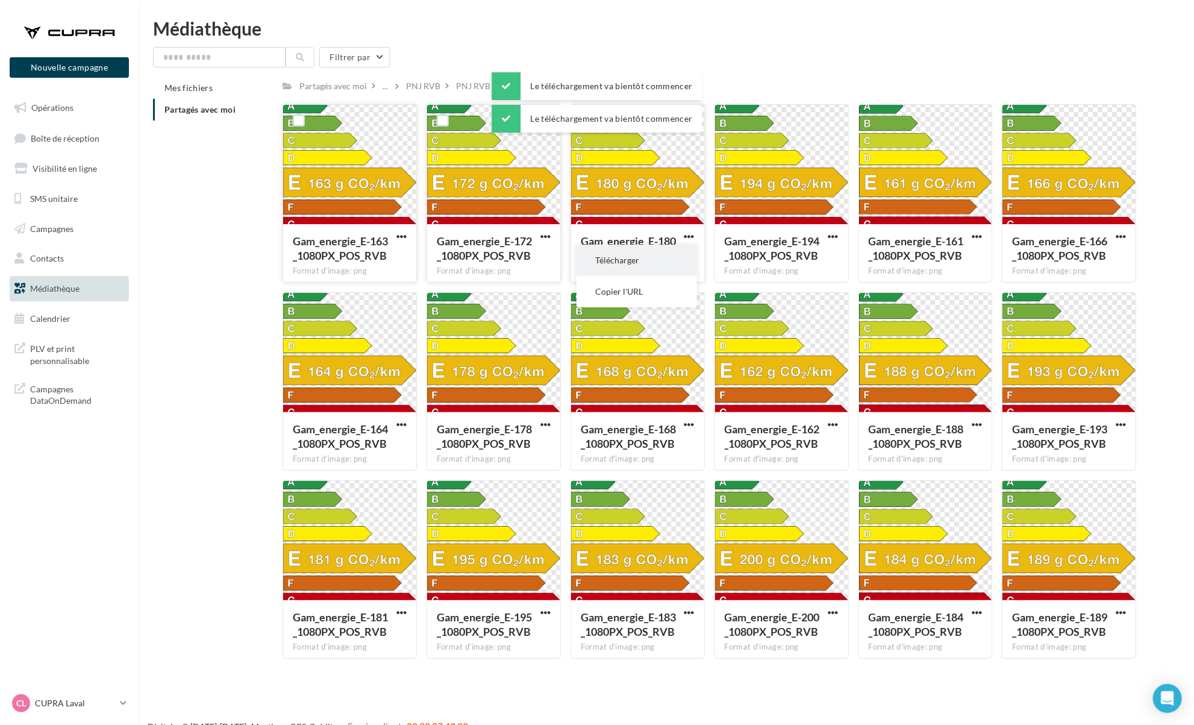
click at [682, 252] on button "Télécharger" at bounding box center [637, 260] width 121 height 31
click at [829, 243] on div "Gam_energie_E-194_1080PX_POS_RVB" at bounding box center [782, 250] width 114 height 32
click at [833, 229] on div "Gam_energie_E-194_1080PX_POS_RVB Format d'image: png" at bounding box center [781, 252] width 133 height 57
click at [833, 236] on span "button" at bounding box center [833, 236] width 10 height 10
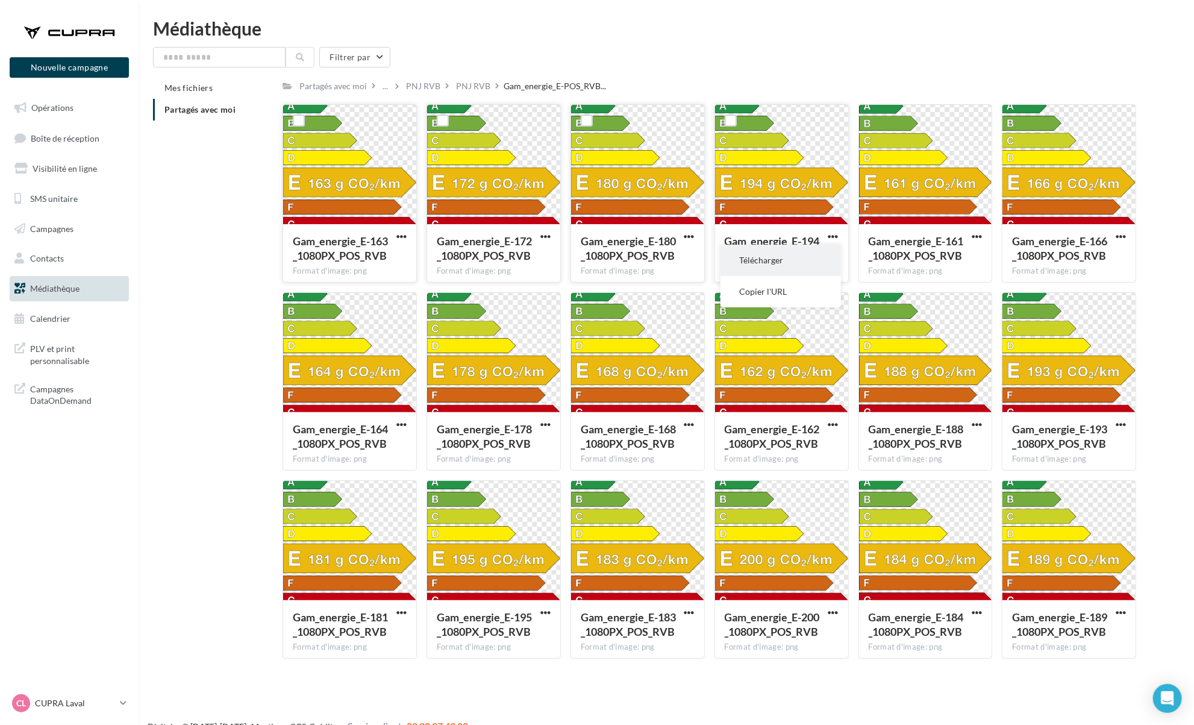
click at [820, 253] on button "Télécharger" at bounding box center [781, 260] width 121 height 31
click at [874, 50] on div "Filtrer par" at bounding box center [666, 57] width 1027 height 20
click at [973, 241] on span "button" at bounding box center [977, 236] width 10 height 10
click at [966, 249] on button "Télécharger" at bounding box center [924, 260] width 121 height 31
click at [911, 37] on div "Médiathèque Filtrer par Mes fichiers Partagés avec moi Partagés avec moi ... PN…" at bounding box center [667, 343] width 1056 height 649
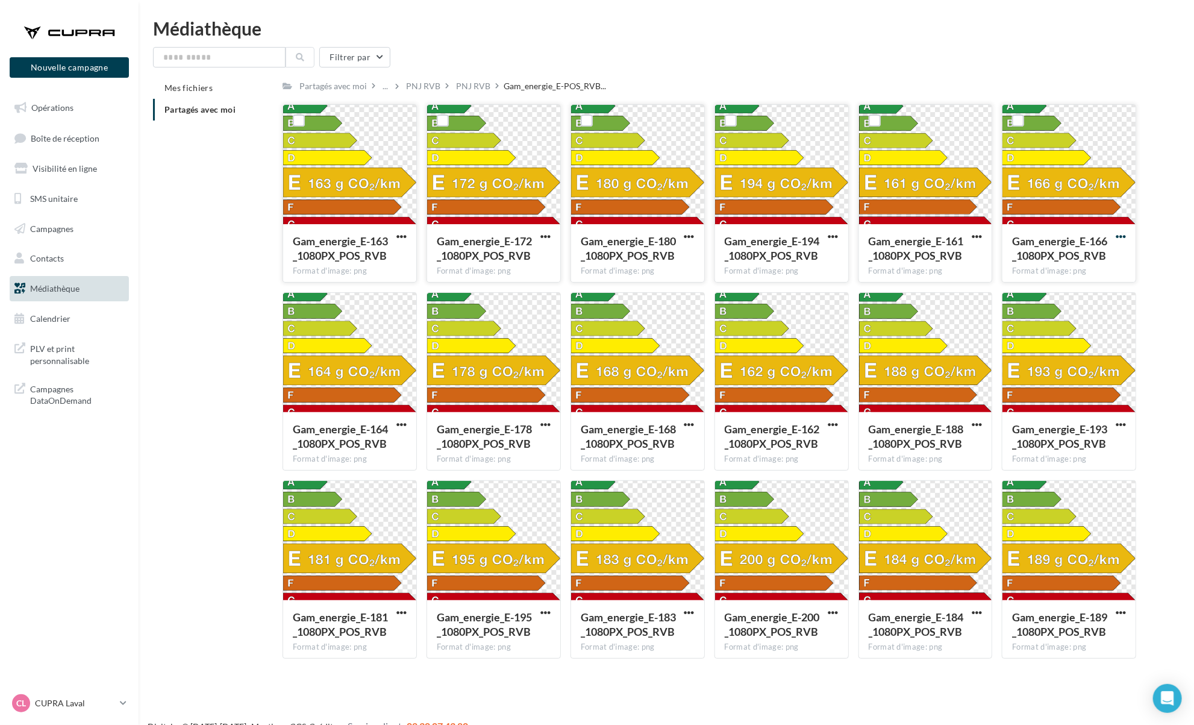
click at [1123, 242] on span "button" at bounding box center [1121, 236] width 10 height 10
click at [1107, 255] on button "Télécharger" at bounding box center [1068, 260] width 121 height 31
click at [399, 422] on span "button" at bounding box center [401, 424] width 10 height 10
click at [401, 436] on button "Télécharger" at bounding box center [349, 448] width 121 height 31
click at [550, 425] on span "button" at bounding box center [545, 424] width 10 height 10
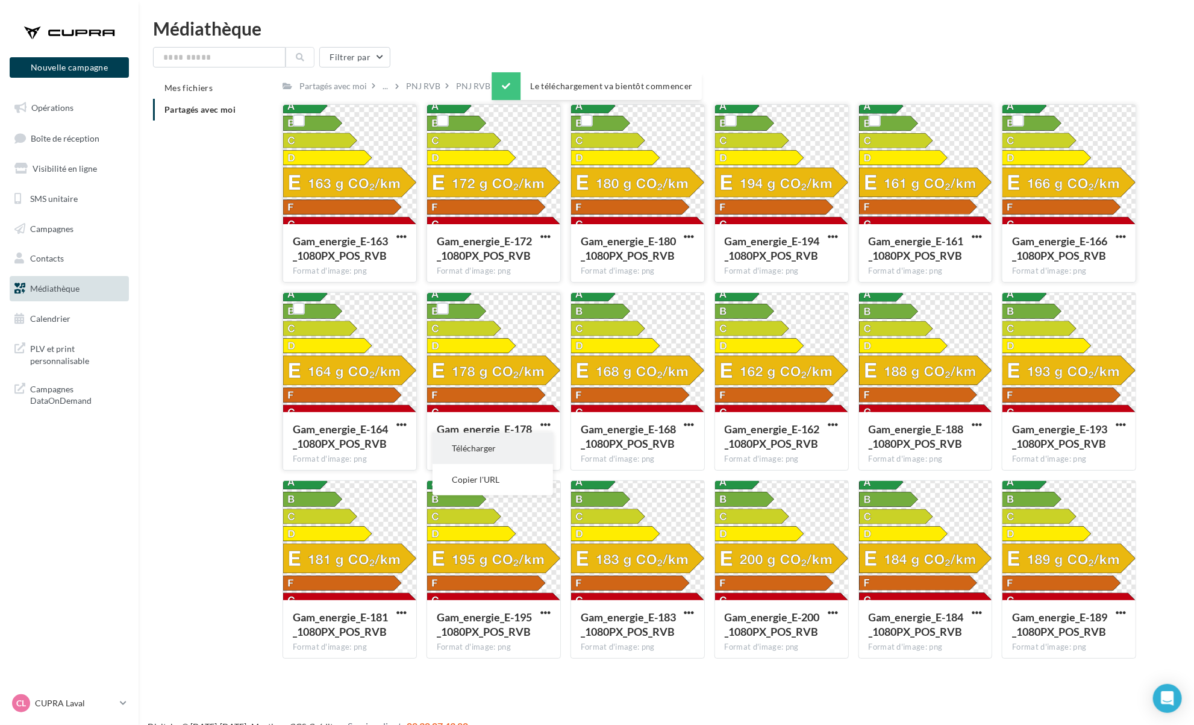
click at [550, 449] on button "Télécharger" at bounding box center [493, 448] width 121 height 31
click at [693, 422] on span "button" at bounding box center [689, 424] width 10 height 10
click at [690, 450] on button "Télécharger" at bounding box center [637, 448] width 121 height 31
click at [834, 430] on span "button" at bounding box center [833, 424] width 10 height 10
drag, startPoint x: 846, startPoint y: 451, endPoint x: 821, endPoint y: 451, distance: 24.7
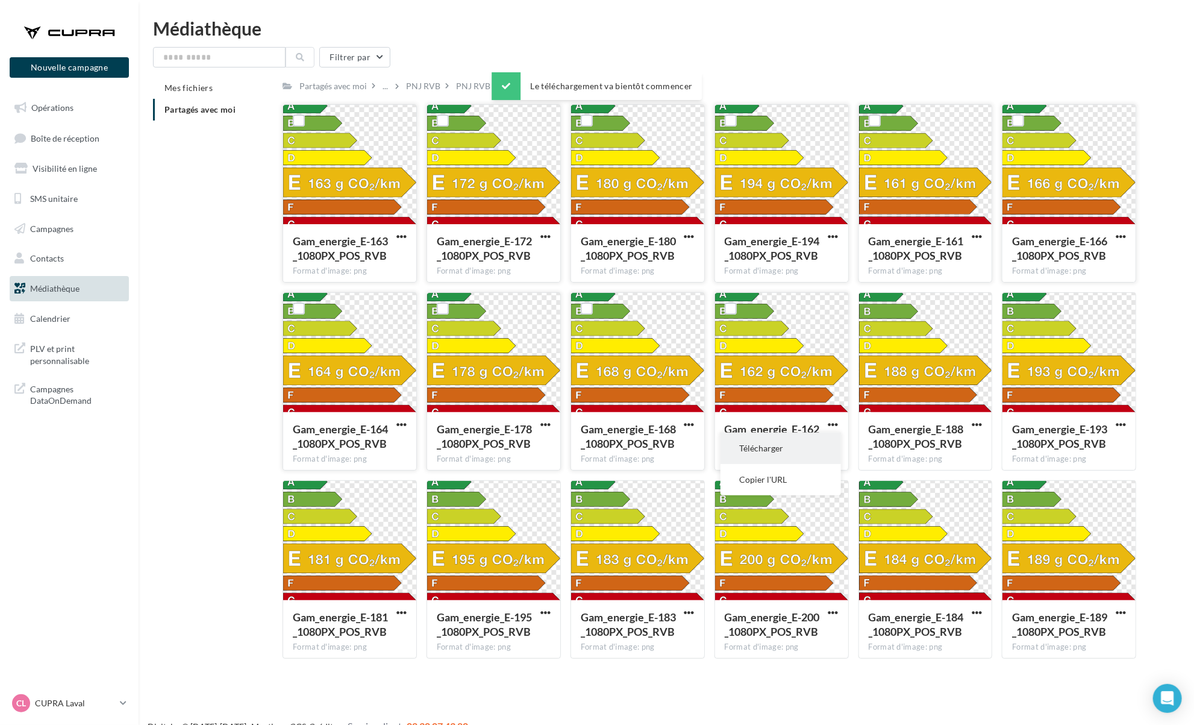
click at [821, 451] on div "Gam_energie_E-162_1080PX_POS_RVB Format d'image: png Télécharger Copier l'URL" at bounding box center [782, 381] width 134 height 178
click at [821, 451] on div "Gam_energie_E-162_1080PX_POS_RVB" at bounding box center [774, 436] width 99 height 29
click at [836, 424] on span "button" at bounding box center [833, 424] width 10 height 10
click at [823, 448] on button "Télécharger" at bounding box center [781, 448] width 121 height 31
click at [969, 429] on button "button" at bounding box center [976, 425] width 15 height 12
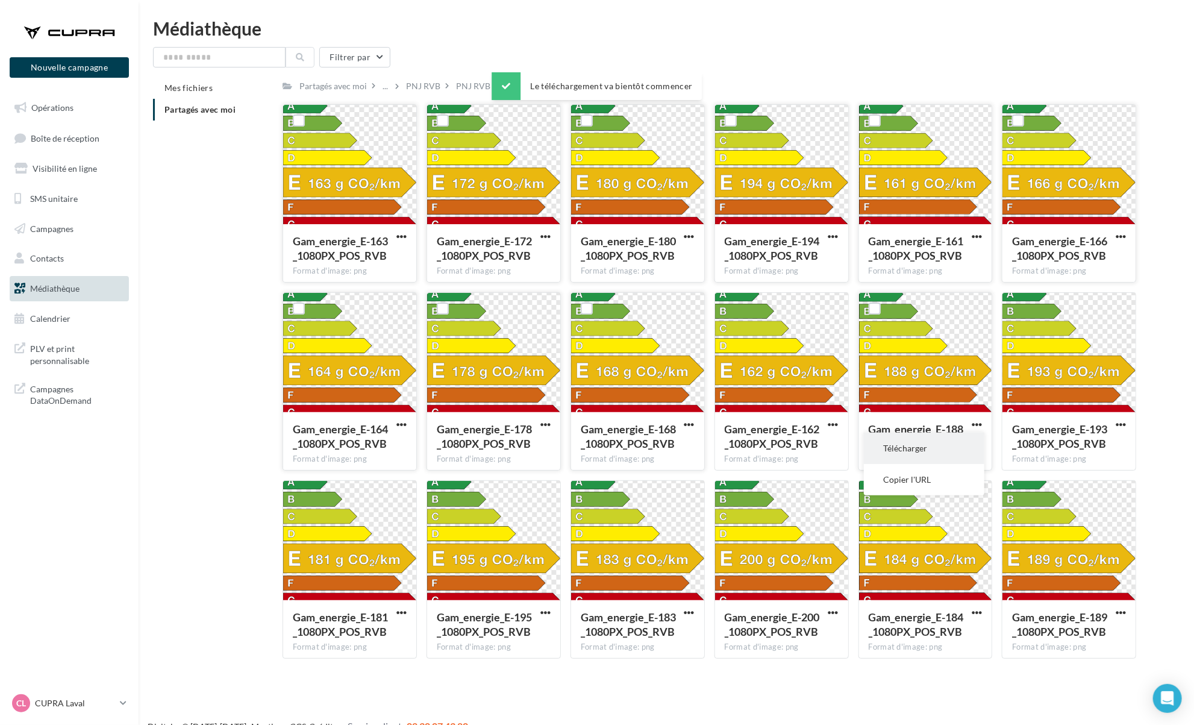
click at [954, 446] on button "Télécharger" at bounding box center [924, 448] width 121 height 31
click at [1120, 422] on span "button" at bounding box center [1121, 424] width 10 height 10
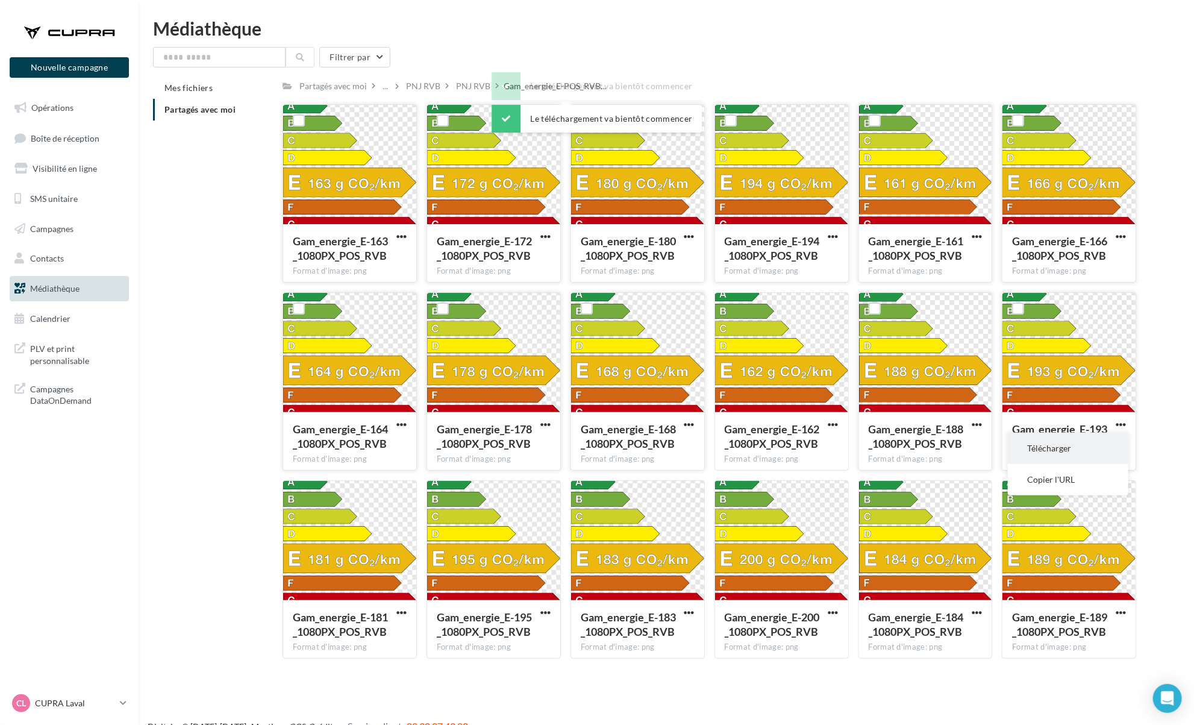
click at [1104, 439] on button "Télécharger" at bounding box center [1068, 448] width 121 height 31
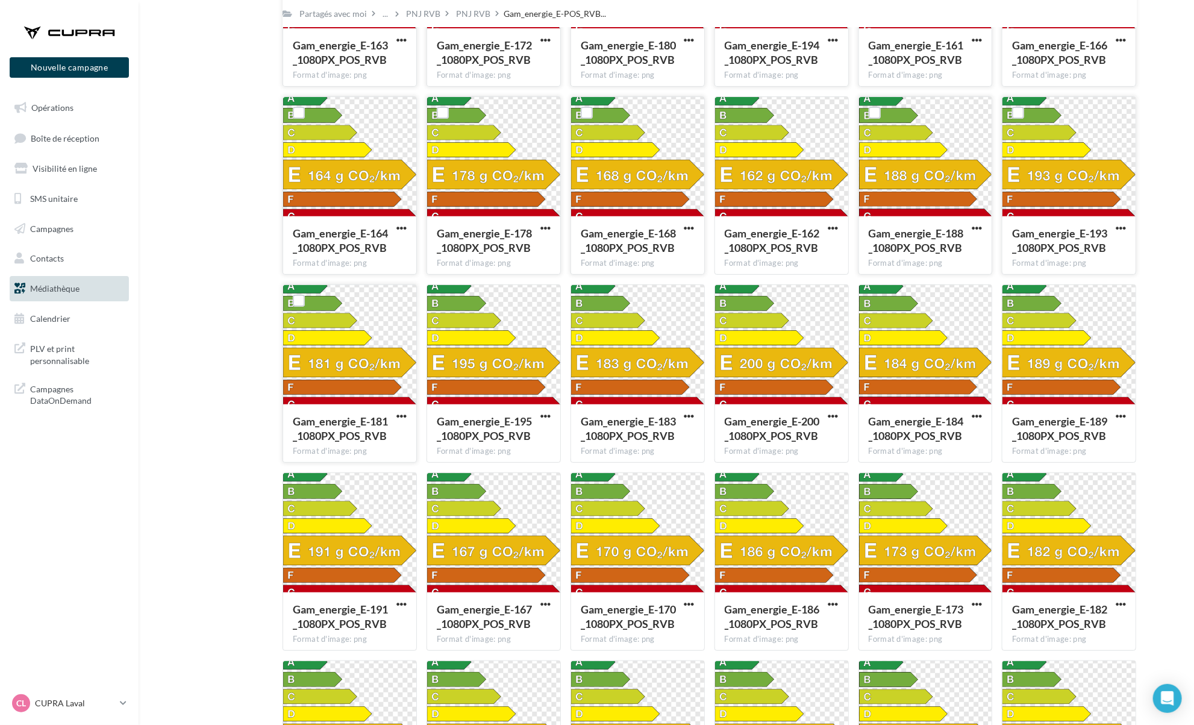
scroll to position [311, 0]
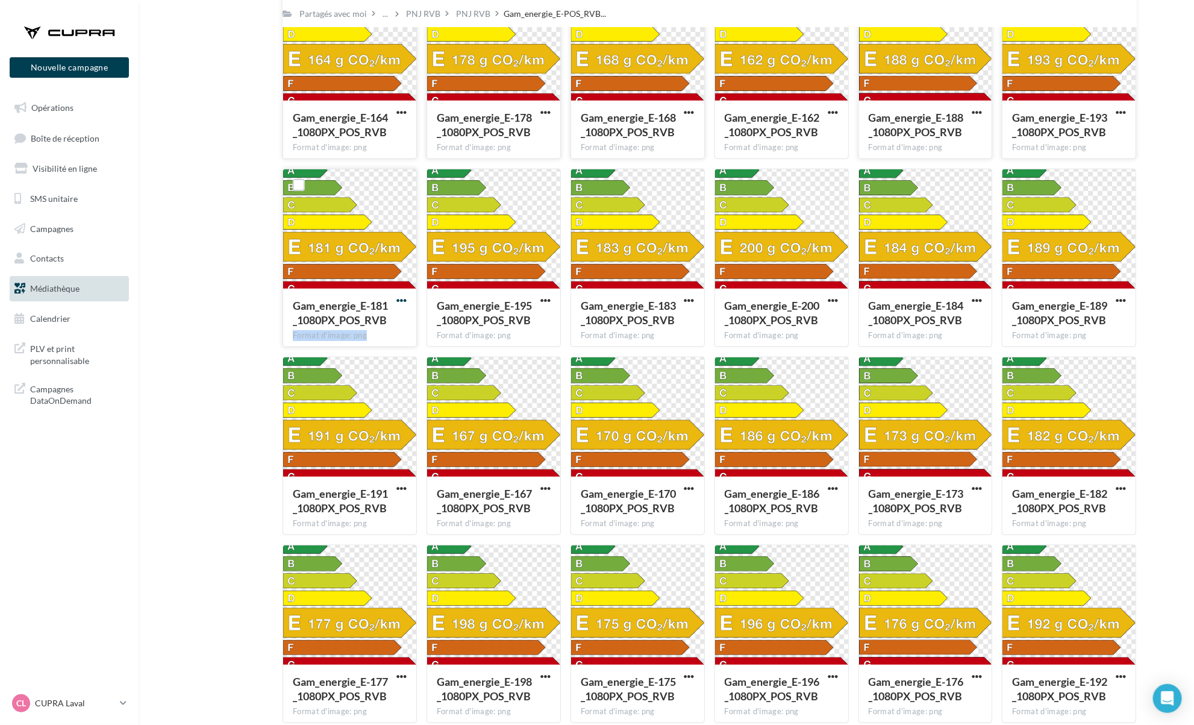
drag, startPoint x: 400, startPoint y: 316, endPoint x: 399, endPoint y: 302, distance: 13.3
click at [399, 302] on div "Gam_energie_E-181_1080PX_POS_RVB Format d'image: png" at bounding box center [350, 258] width 134 height 178
click at [399, 302] on span "button" at bounding box center [401, 300] width 10 height 10
click at [389, 323] on button "Télécharger" at bounding box center [349, 324] width 121 height 31
click at [545, 301] on span "button" at bounding box center [545, 300] width 10 height 10
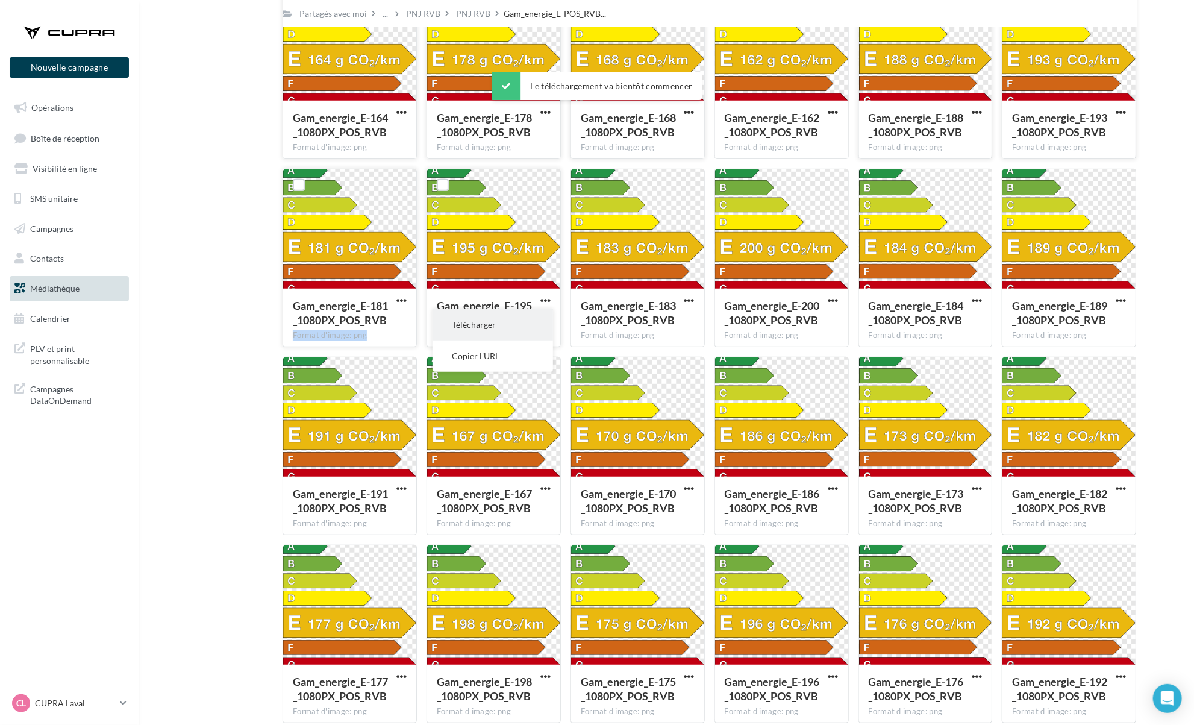
click at [545, 321] on button "Télécharger" at bounding box center [493, 324] width 121 height 31
click at [690, 303] on span "button" at bounding box center [689, 300] width 10 height 10
click at [683, 316] on button "Télécharger" at bounding box center [637, 324] width 121 height 31
click at [834, 298] on span "button" at bounding box center [833, 300] width 10 height 10
click at [814, 333] on button "Télécharger" at bounding box center [781, 324] width 121 height 31
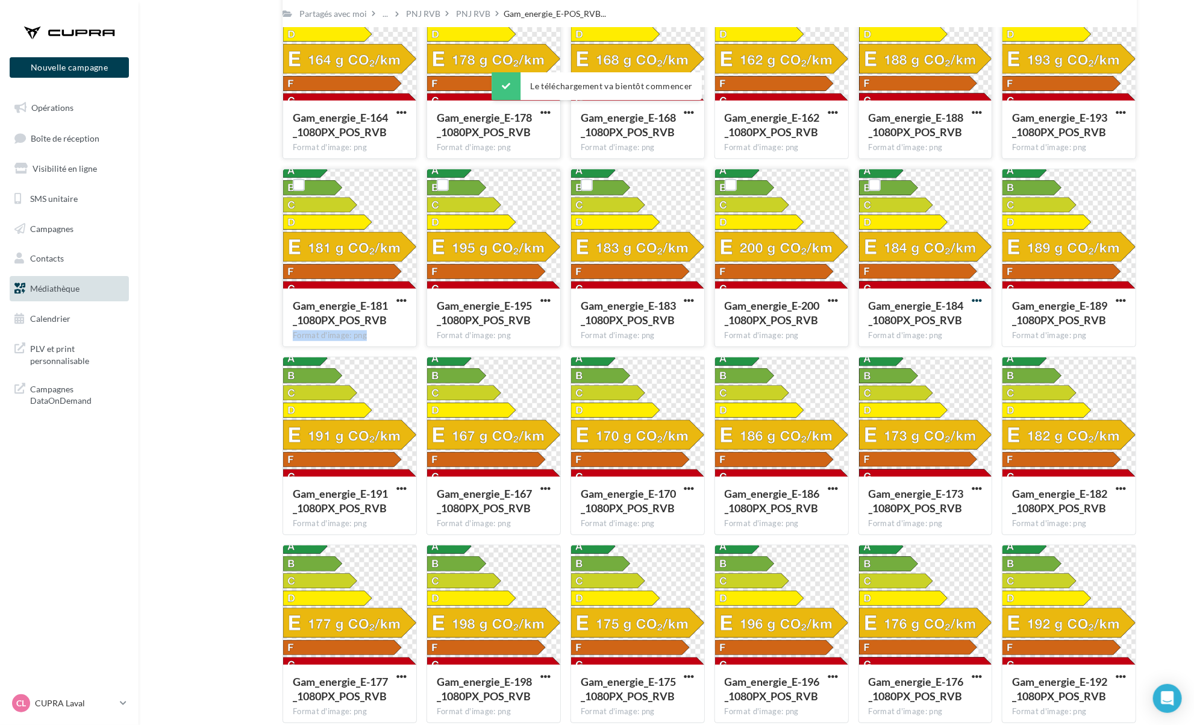
click at [979, 305] on span "button" at bounding box center [977, 300] width 10 height 10
click at [972, 325] on button "Télécharger" at bounding box center [924, 324] width 121 height 31
click at [1125, 303] on span "button" at bounding box center [1121, 300] width 10 height 10
click at [1113, 326] on button "Télécharger" at bounding box center [1068, 324] width 121 height 31
click at [395, 490] on button "button" at bounding box center [401, 489] width 15 height 12
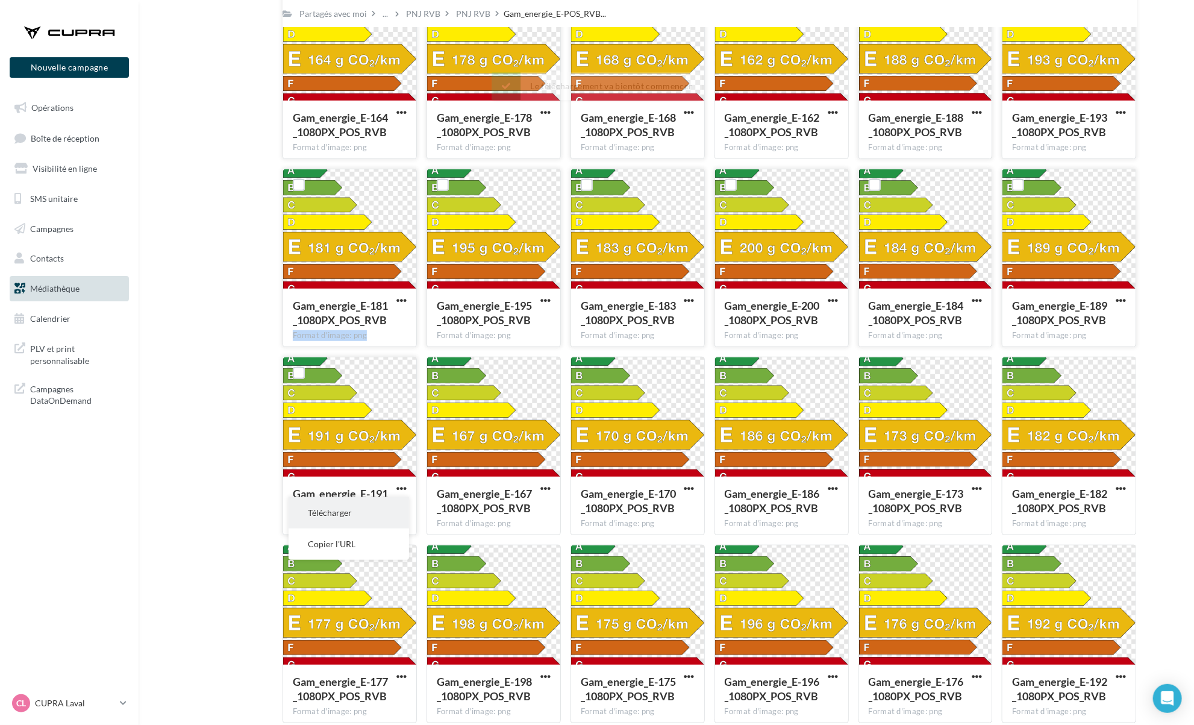
click at [396, 512] on button "Télécharger" at bounding box center [349, 512] width 121 height 31
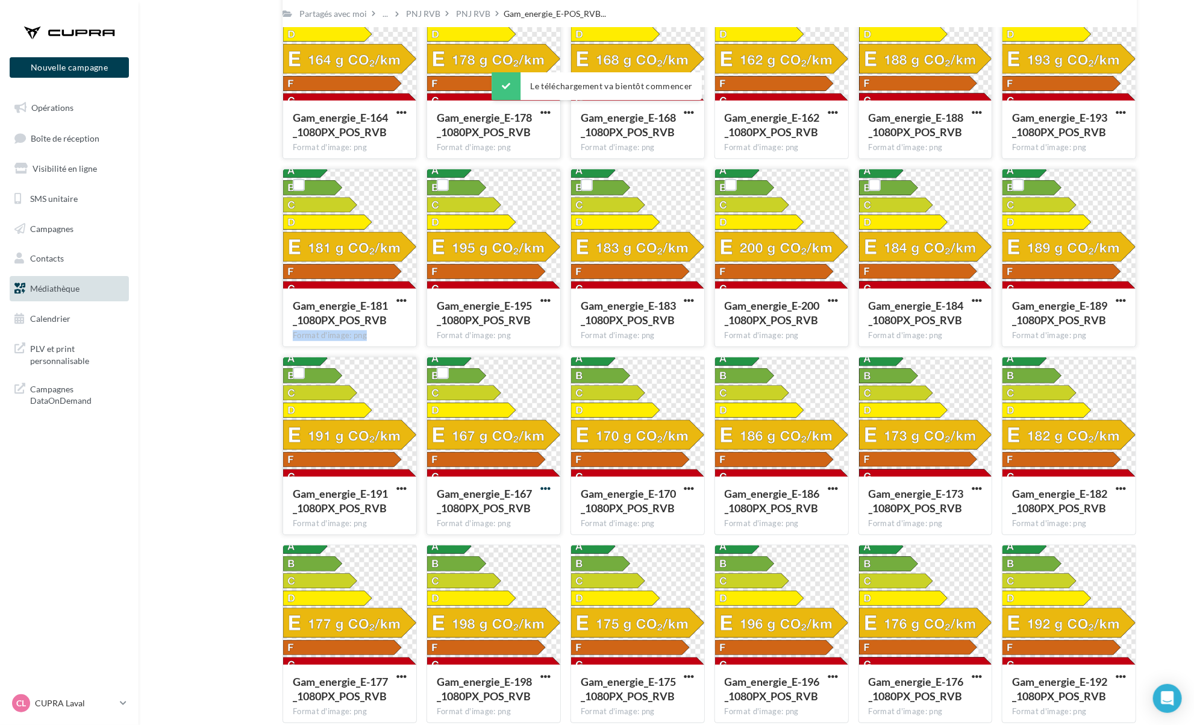
click at [548, 492] on span "button" at bounding box center [545, 488] width 10 height 10
click at [524, 516] on button "Télécharger" at bounding box center [493, 512] width 121 height 31
click at [692, 492] on span "button" at bounding box center [689, 488] width 10 height 10
click at [687, 510] on button "Télécharger" at bounding box center [637, 512] width 121 height 31
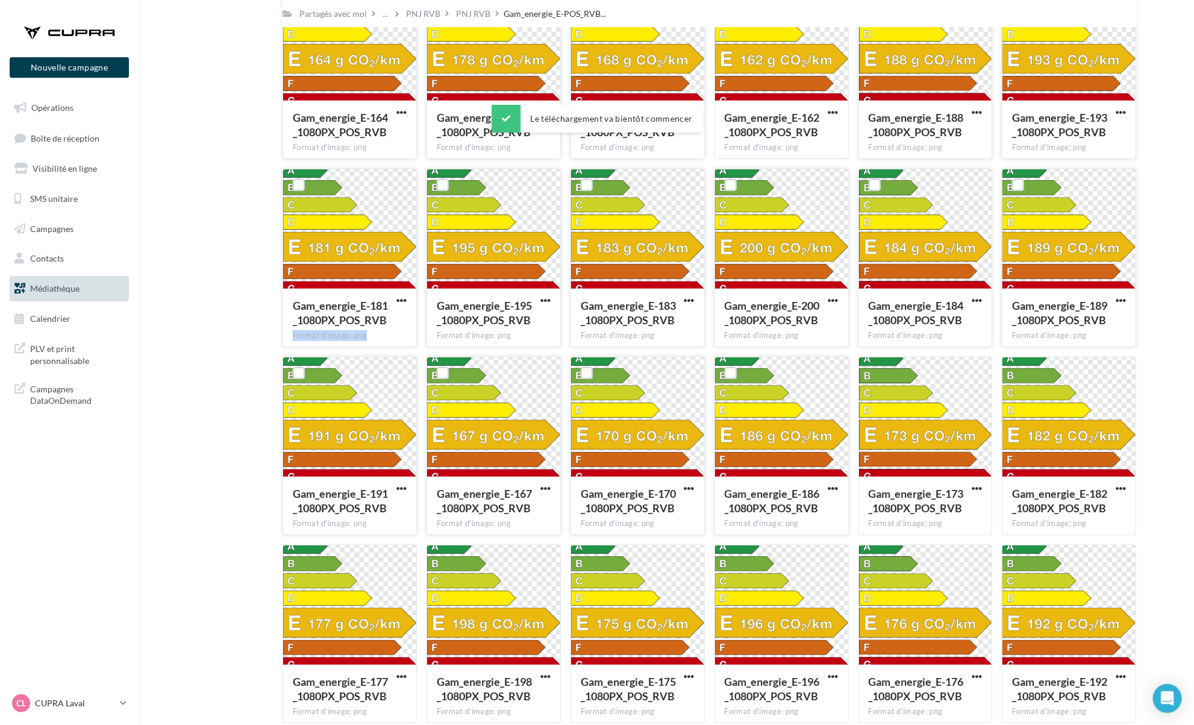
click at [839, 489] on button "button" at bounding box center [833, 489] width 15 height 12
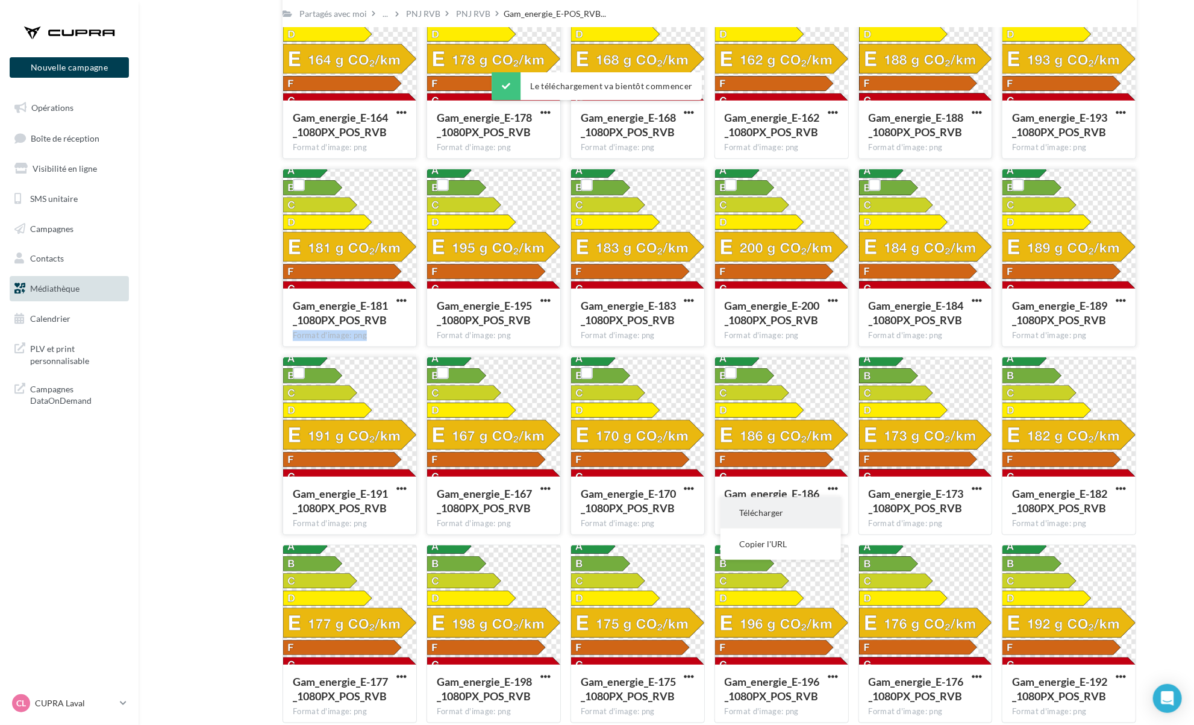
click at [832, 503] on button "Télécharger" at bounding box center [781, 512] width 121 height 31
click at [966, 492] on div "Gam_energie_E-173_1080PX_POS_RVB" at bounding box center [918, 500] width 99 height 29
click at [975, 492] on span "button" at bounding box center [977, 488] width 10 height 10
click at [947, 509] on button "Télécharger" at bounding box center [924, 512] width 121 height 31
click at [1121, 490] on span "button" at bounding box center [1121, 488] width 10 height 10
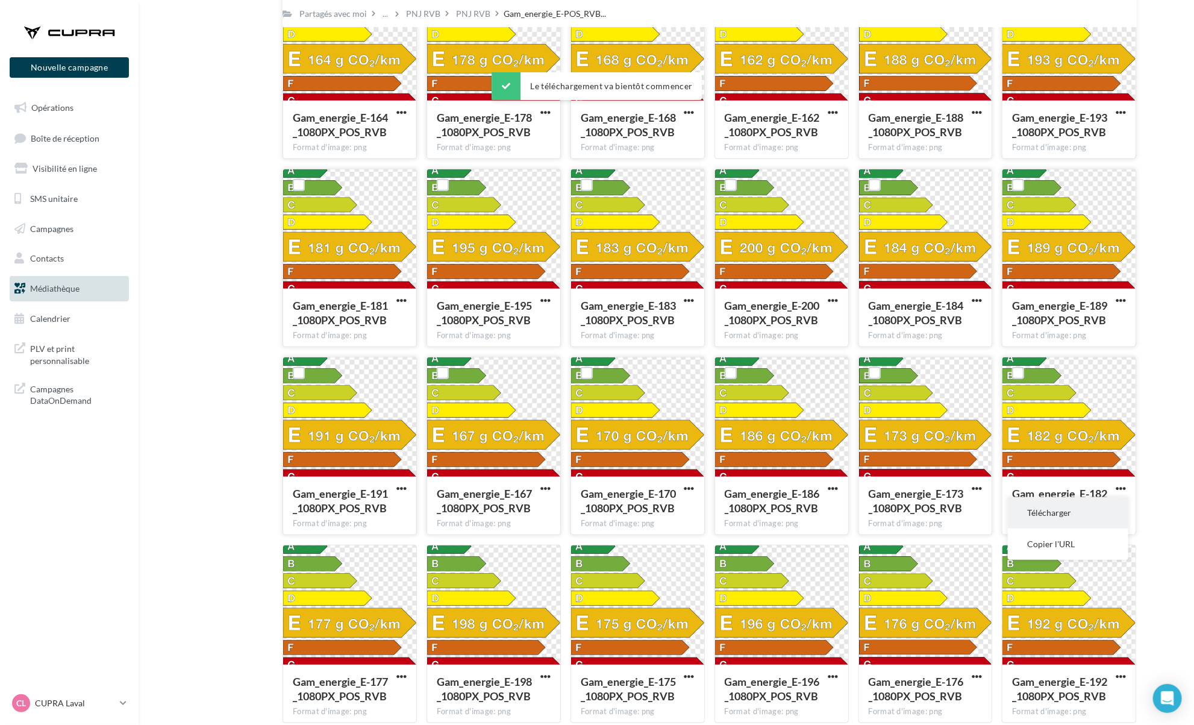
click at [1110, 506] on button "Télécharger" at bounding box center [1068, 512] width 121 height 31
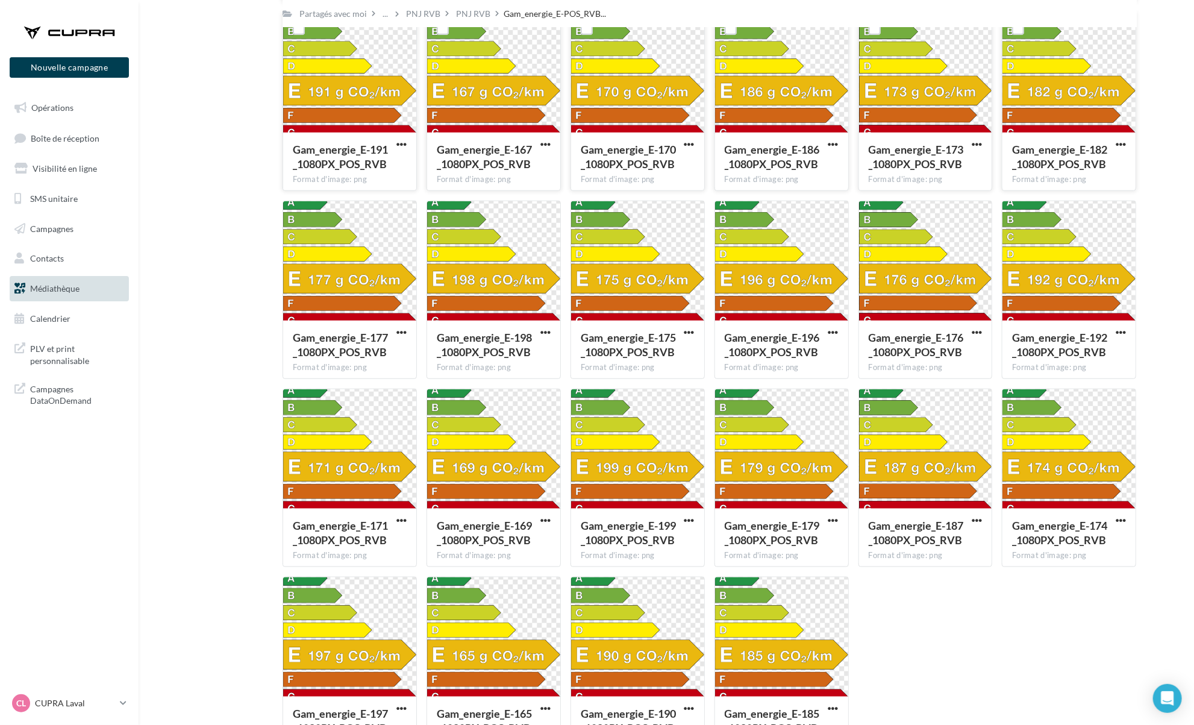
scroll to position [656, 0]
click at [398, 330] on span "button" at bounding box center [401, 332] width 10 height 10
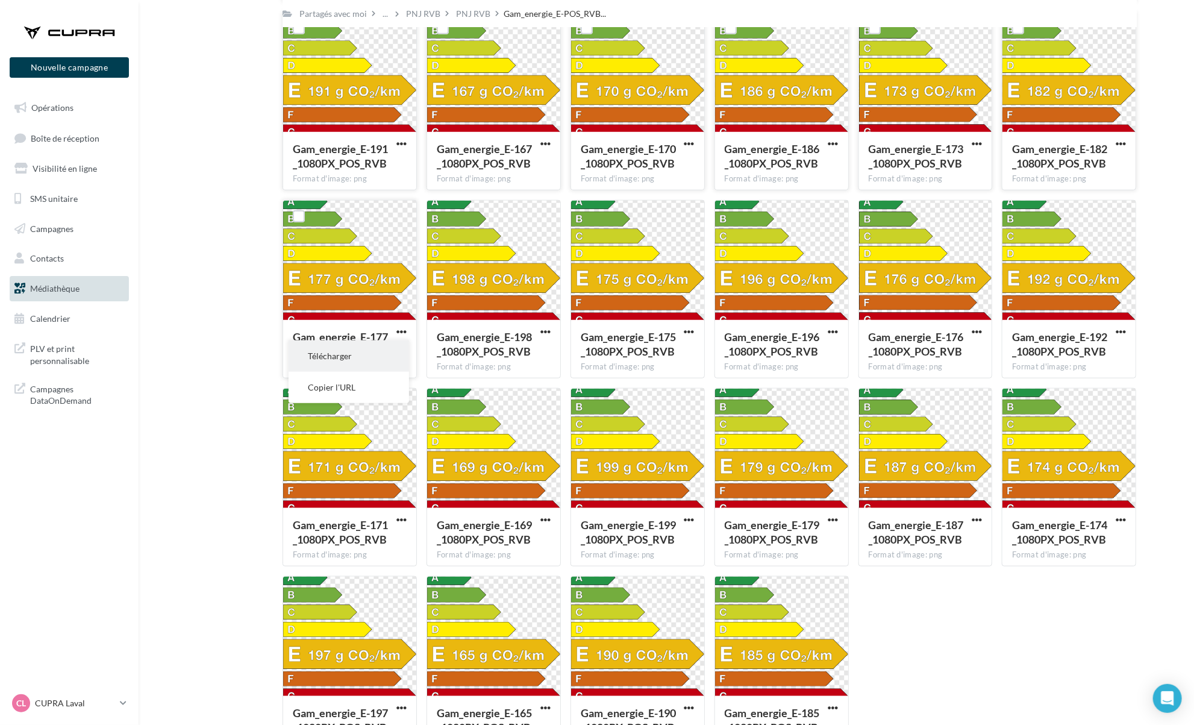
click at [401, 360] on button "Télécharger" at bounding box center [349, 355] width 121 height 31
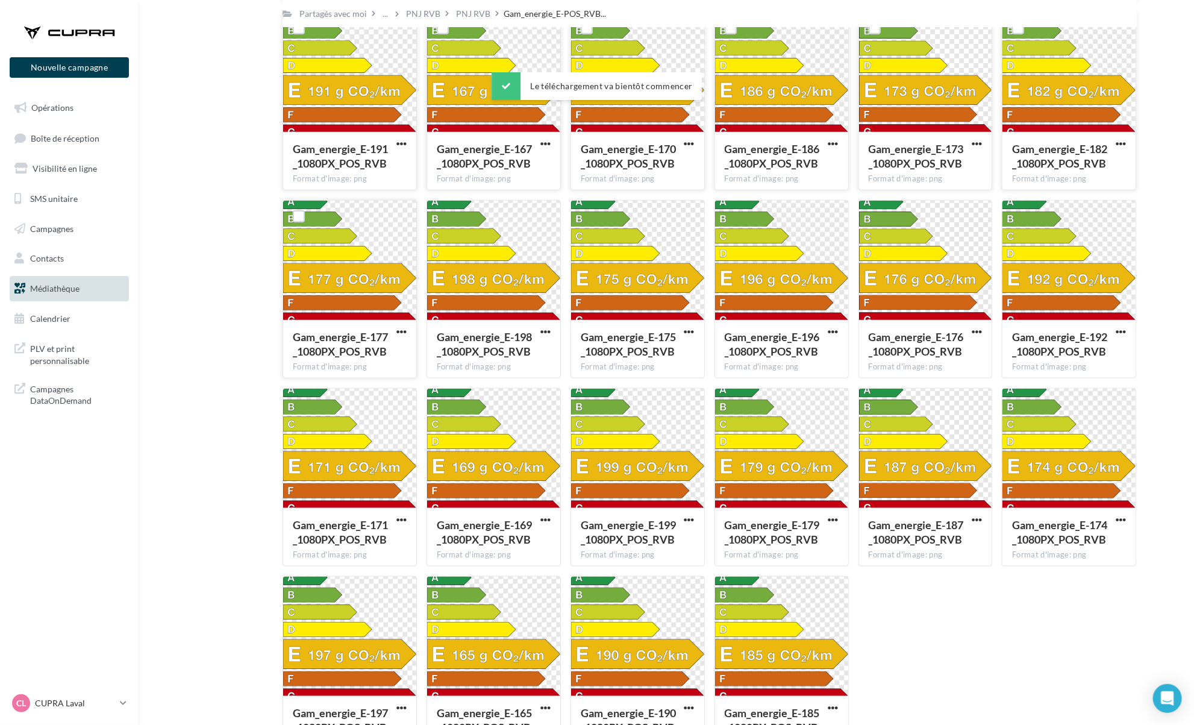
click at [228, 335] on div "Mes fichiers Partagés avec moi Partagés avec moi ... PNJ RVB PNJ RVB Gam_energi…" at bounding box center [671, 93] width 1036 height 1342
drag, startPoint x: 228, startPoint y: 335, endPoint x: 428, endPoint y: 18, distance: 374.5
click at [428, 18] on div "PNJ RVB" at bounding box center [423, 14] width 34 height 12
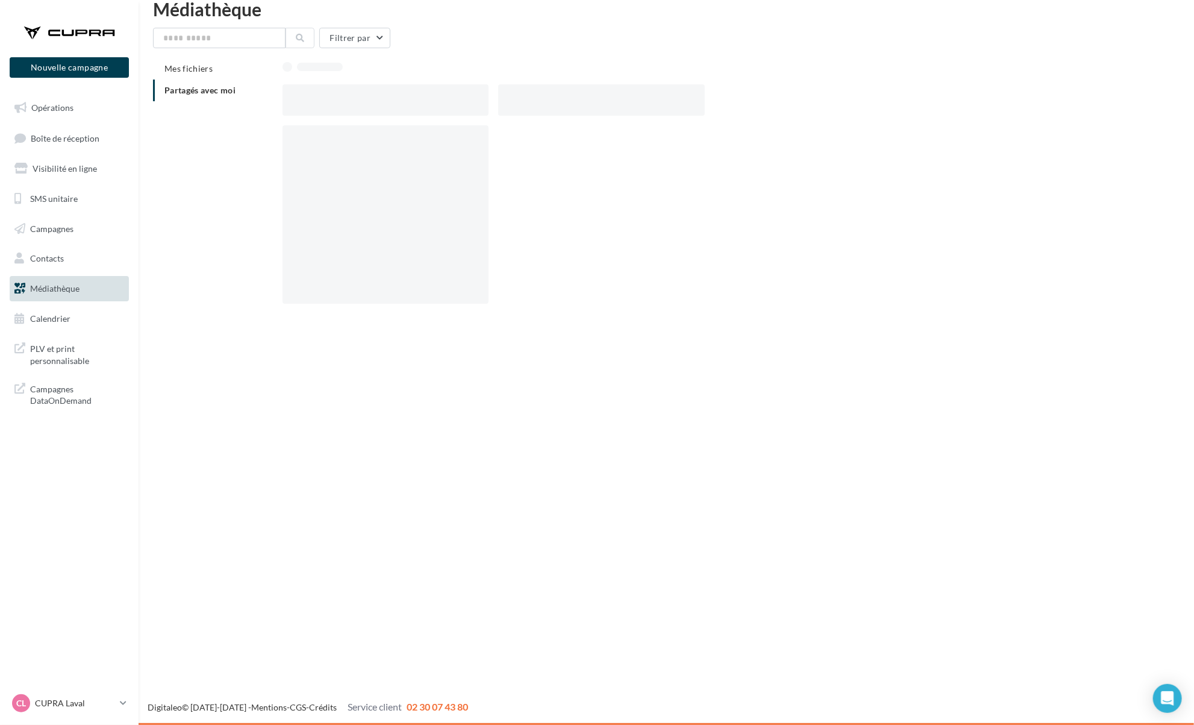
scroll to position [19, 0]
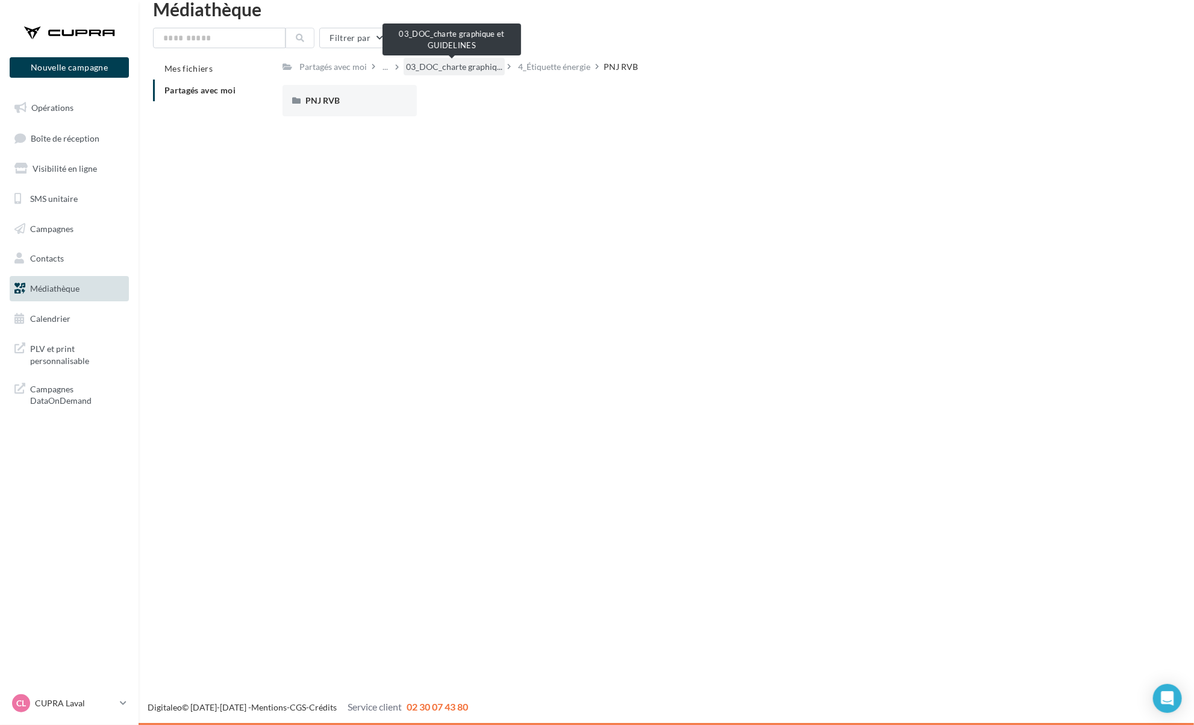
click at [439, 67] on span "03_DOC_charte graphiq..." at bounding box center [454, 67] width 96 height 12
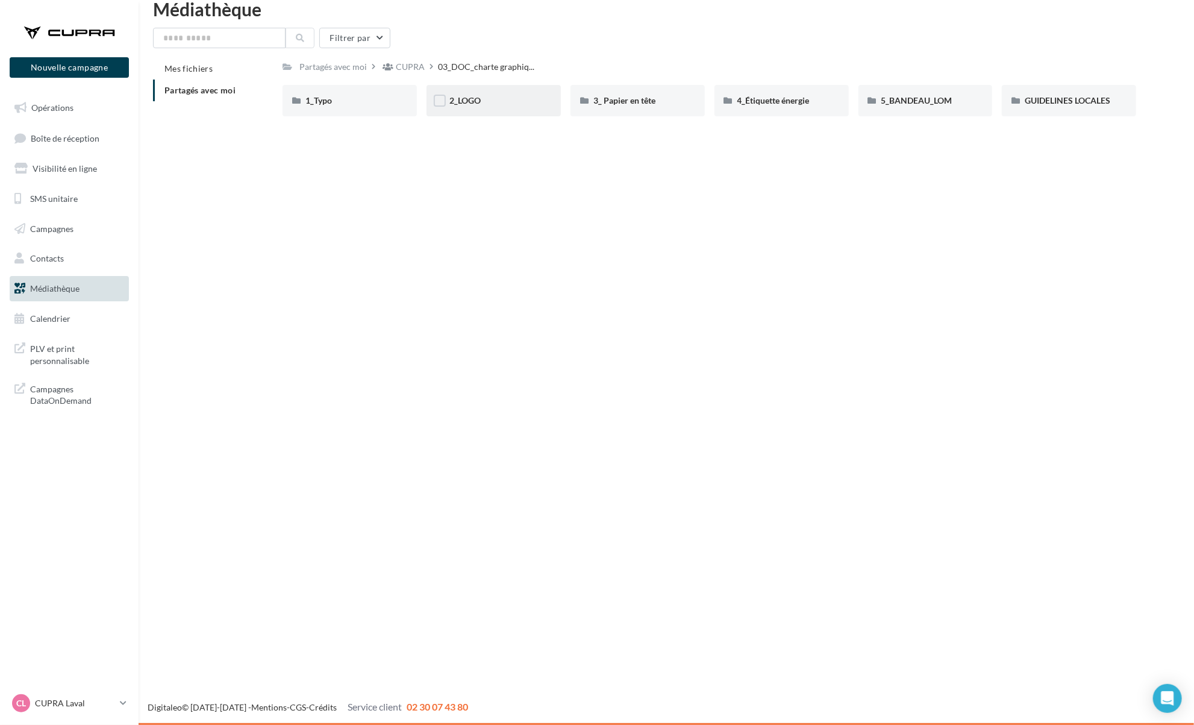
click at [489, 110] on div "2_LOGO" at bounding box center [494, 100] width 134 height 31
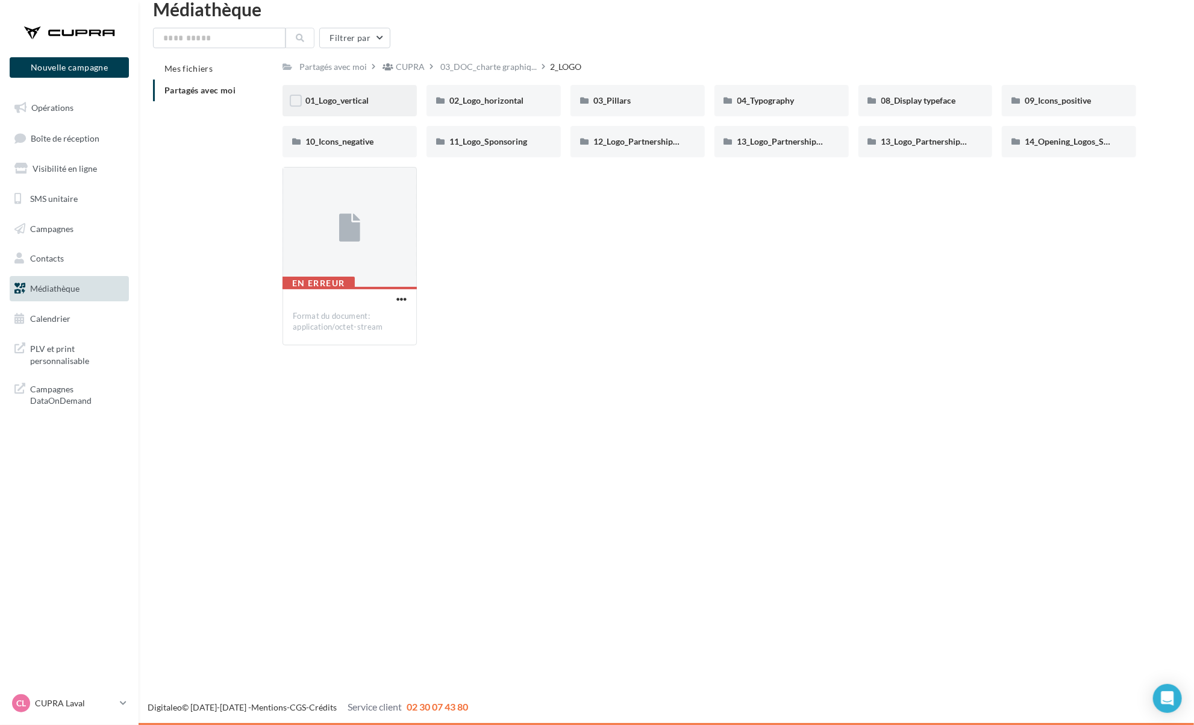
click at [398, 107] on div "01_Logo_vertical" at bounding box center [350, 100] width 134 height 31
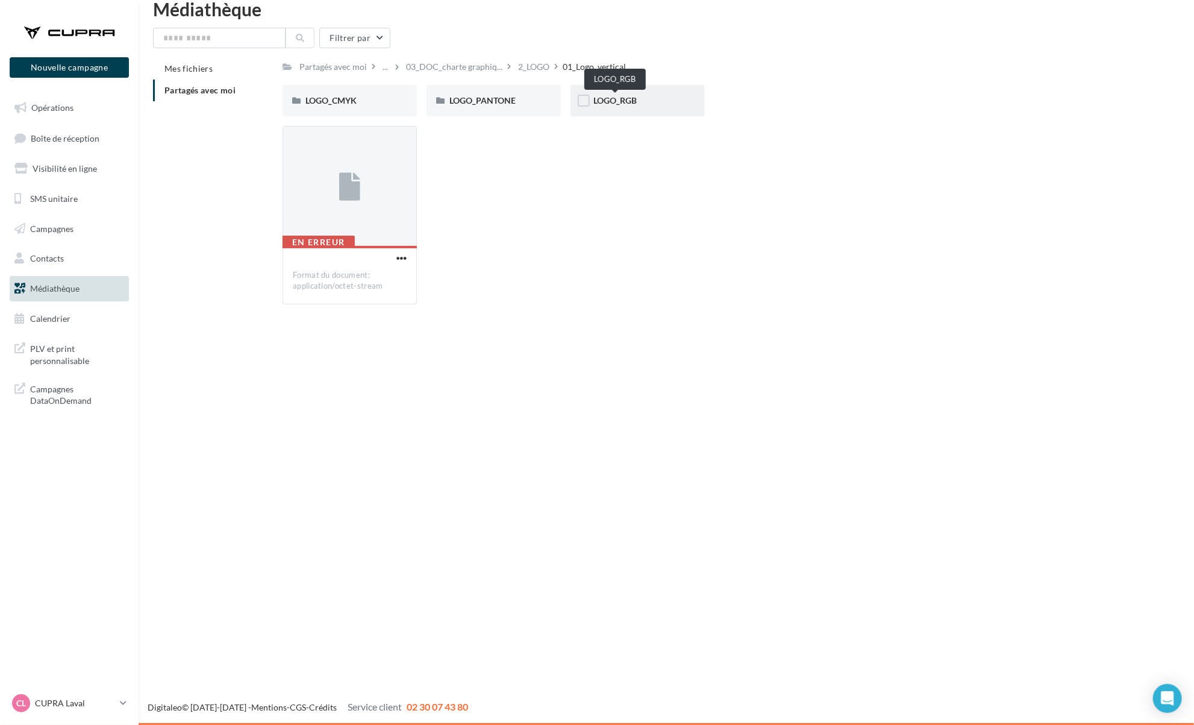
click at [619, 101] on span "LOGO_RGB" at bounding box center [614, 100] width 43 height 10
click at [615, 111] on div "PITCH BLACK" at bounding box center [638, 100] width 134 height 31
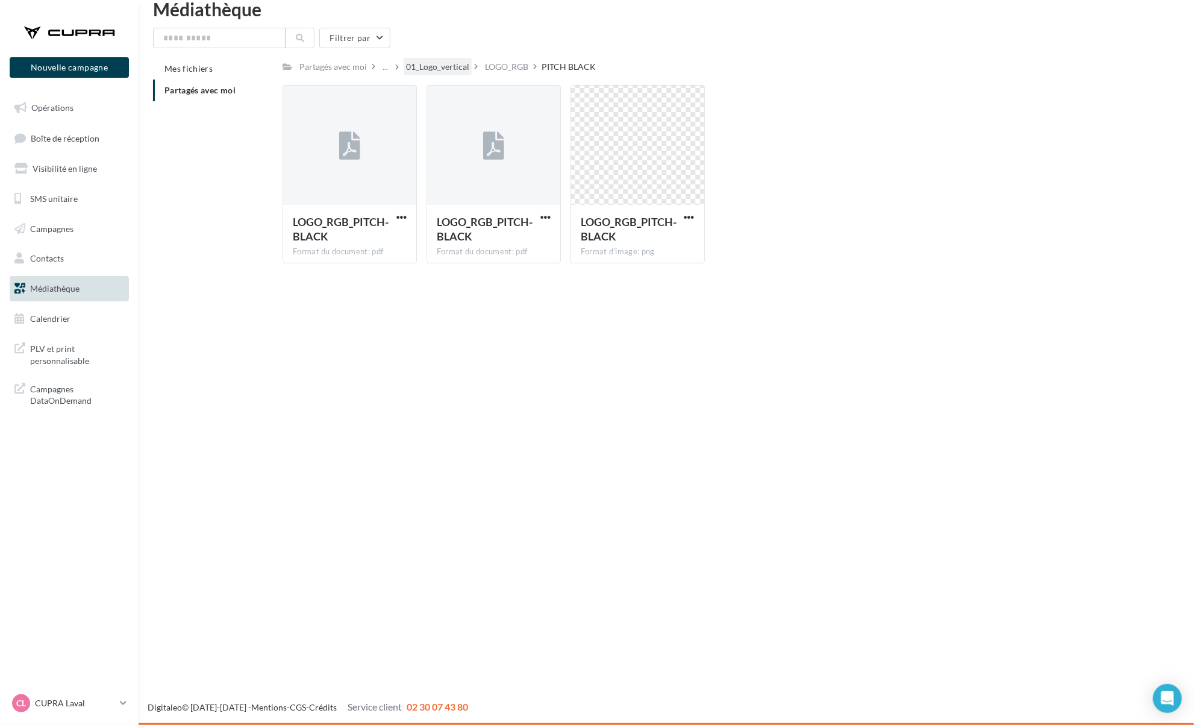
click at [428, 69] on div "01_Logo_vertical" at bounding box center [437, 67] width 63 height 12
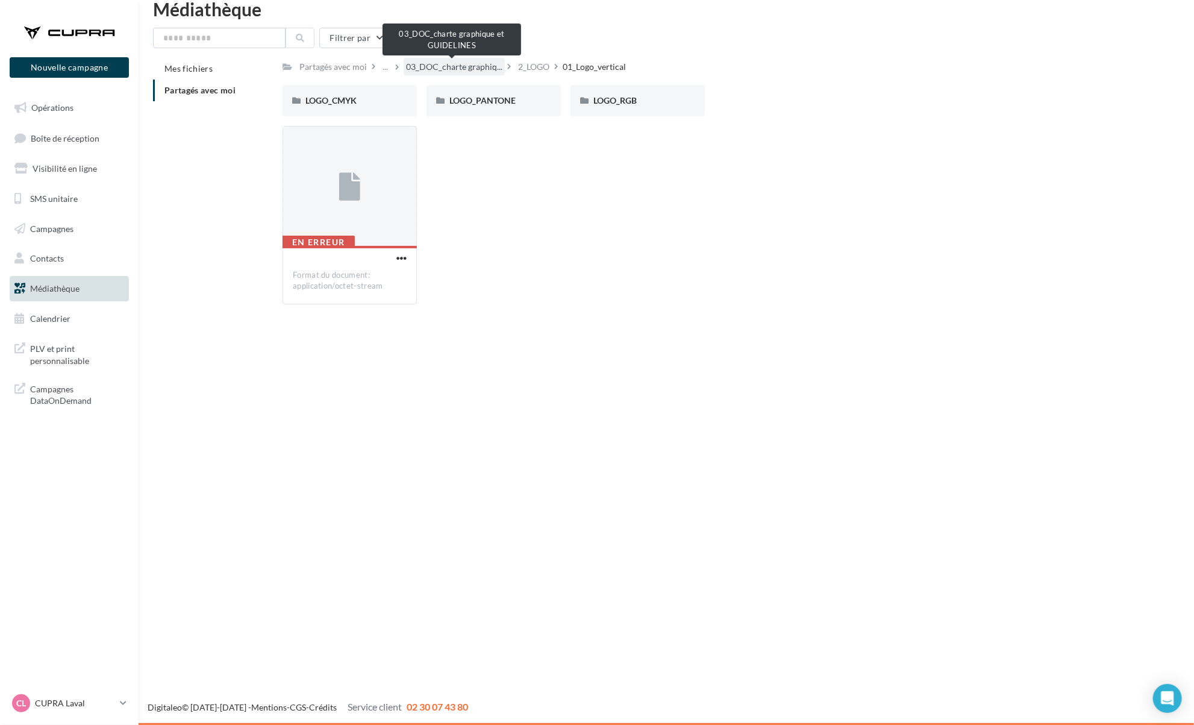
click at [416, 65] on span "03_DOC_charte graphiq..." at bounding box center [454, 67] width 96 height 12
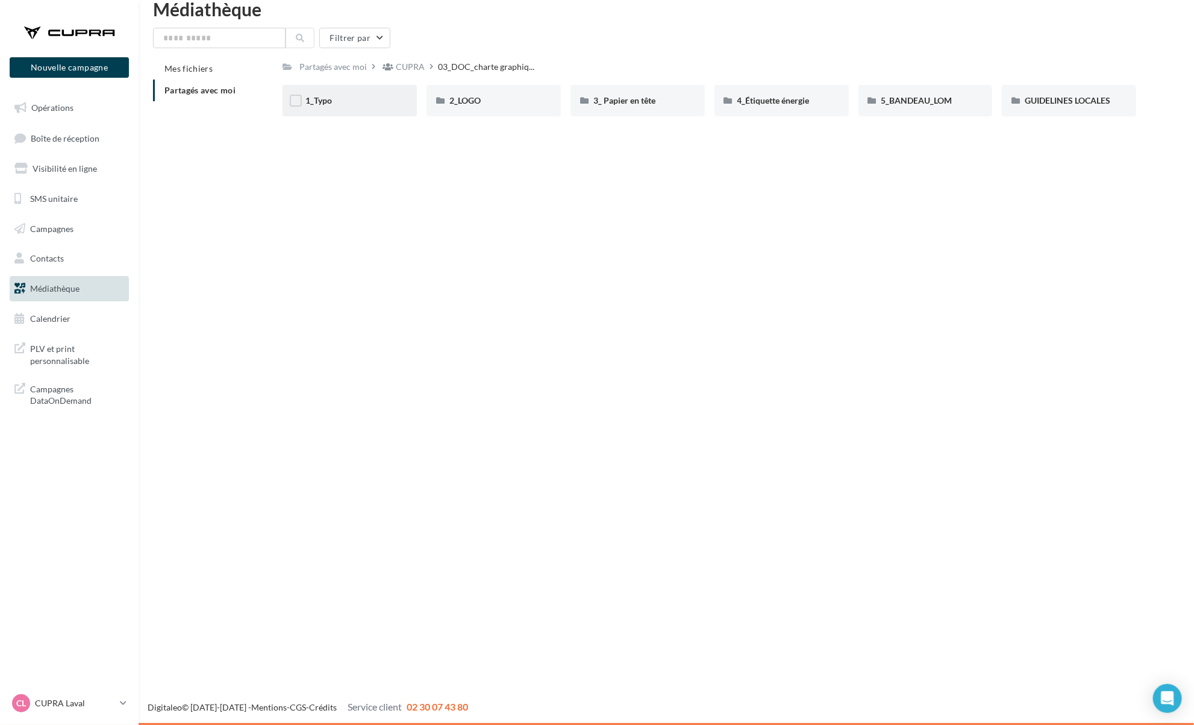
click at [373, 101] on div "1_Typo" at bounding box center [349, 101] width 89 height 12
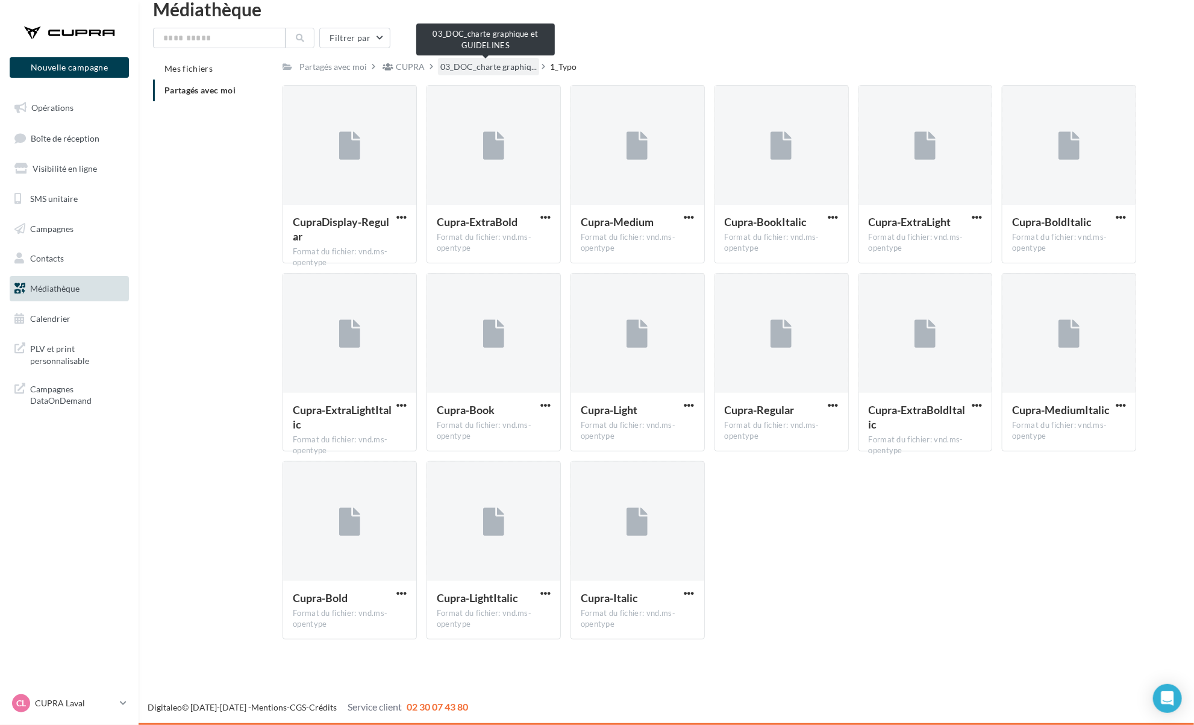
click at [521, 64] on span "03_DOC_charte graphiq..." at bounding box center [488, 67] width 96 height 12
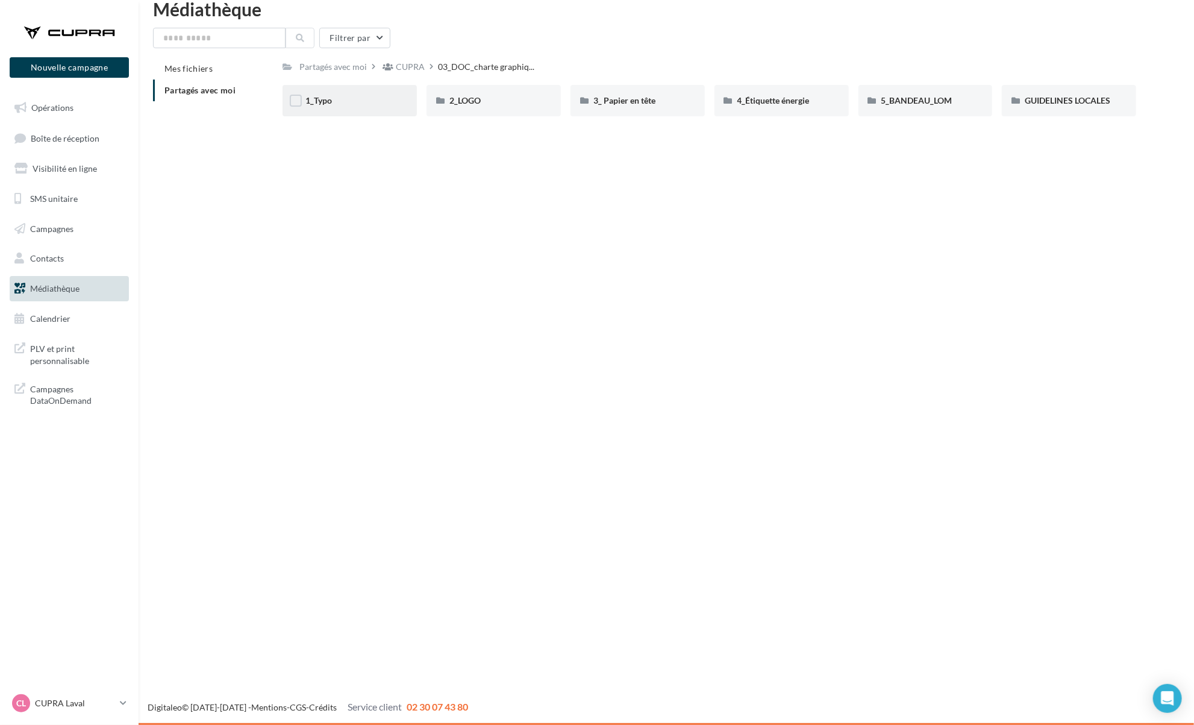
click at [384, 104] on div "1_Typo" at bounding box center [349, 101] width 89 height 12
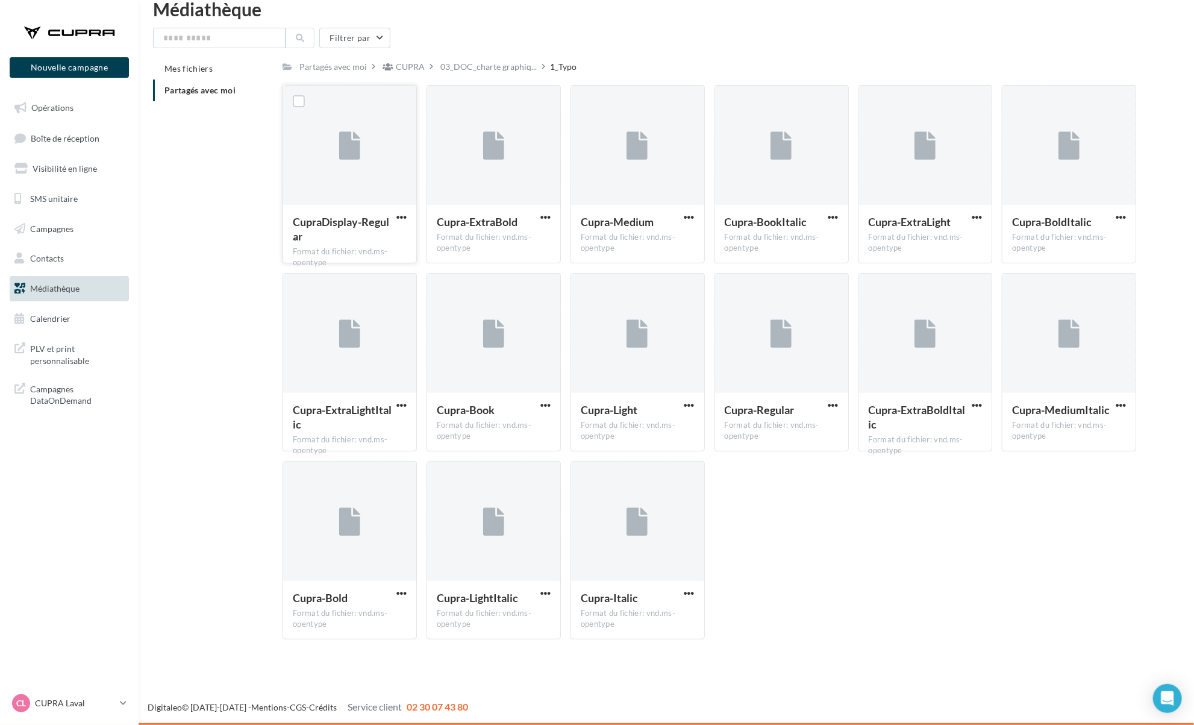
click at [393, 222] on div "CupraDisplay-Regular" at bounding box center [350, 230] width 114 height 32
click at [398, 219] on span "button" at bounding box center [401, 217] width 10 height 10
drag, startPoint x: 390, startPoint y: 274, endPoint x: 390, endPoint y: 251, distance: 22.9
click at [390, 251] on ul "Télécharger Copier l'URL" at bounding box center [349, 256] width 121 height 63
click at [543, 220] on span "button" at bounding box center [545, 217] width 10 height 10
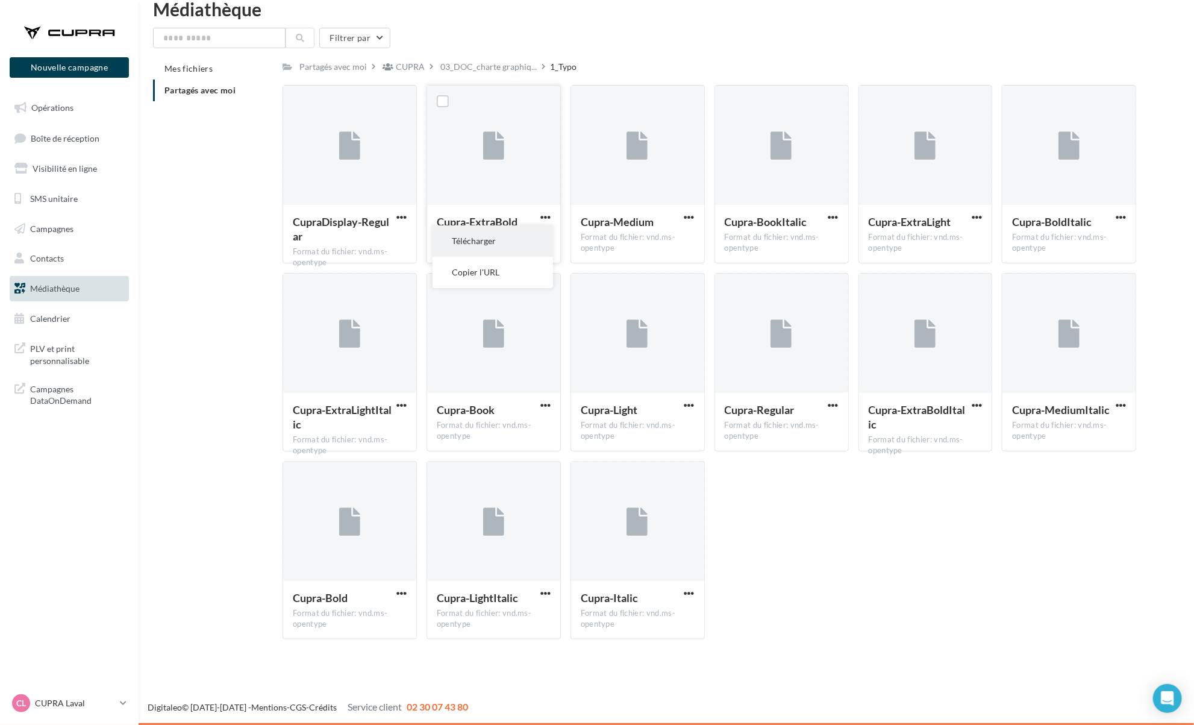
click at [541, 233] on button "Télécharger" at bounding box center [493, 240] width 121 height 31
click at [398, 218] on span "button" at bounding box center [401, 217] width 10 height 10
click at [394, 243] on button "Télécharger" at bounding box center [349, 240] width 121 height 31
click at [694, 224] on div "Cupra-Medium" at bounding box center [638, 222] width 114 height 17
click at [691, 219] on span "button" at bounding box center [689, 217] width 10 height 10
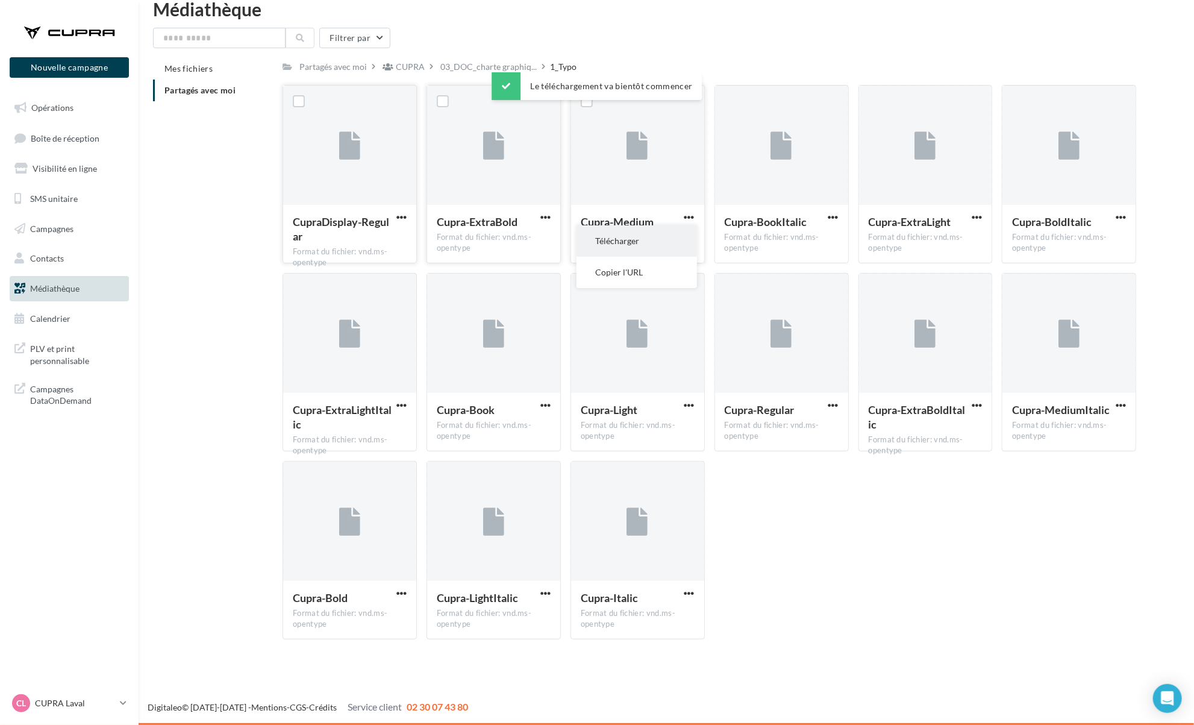
click at [689, 232] on button "Télécharger" at bounding box center [637, 240] width 121 height 31
click at [831, 223] on button "button" at bounding box center [833, 218] width 15 height 12
click at [831, 233] on button "Télécharger" at bounding box center [781, 240] width 121 height 31
click at [1015, 513] on div "CupraDisplay-Regular Format du fichier: vnd.ms-opentype CupraDisplay-Regular Cu…" at bounding box center [714, 367] width 863 height 564
click at [978, 224] on button "button" at bounding box center [976, 218] width 15 height 12
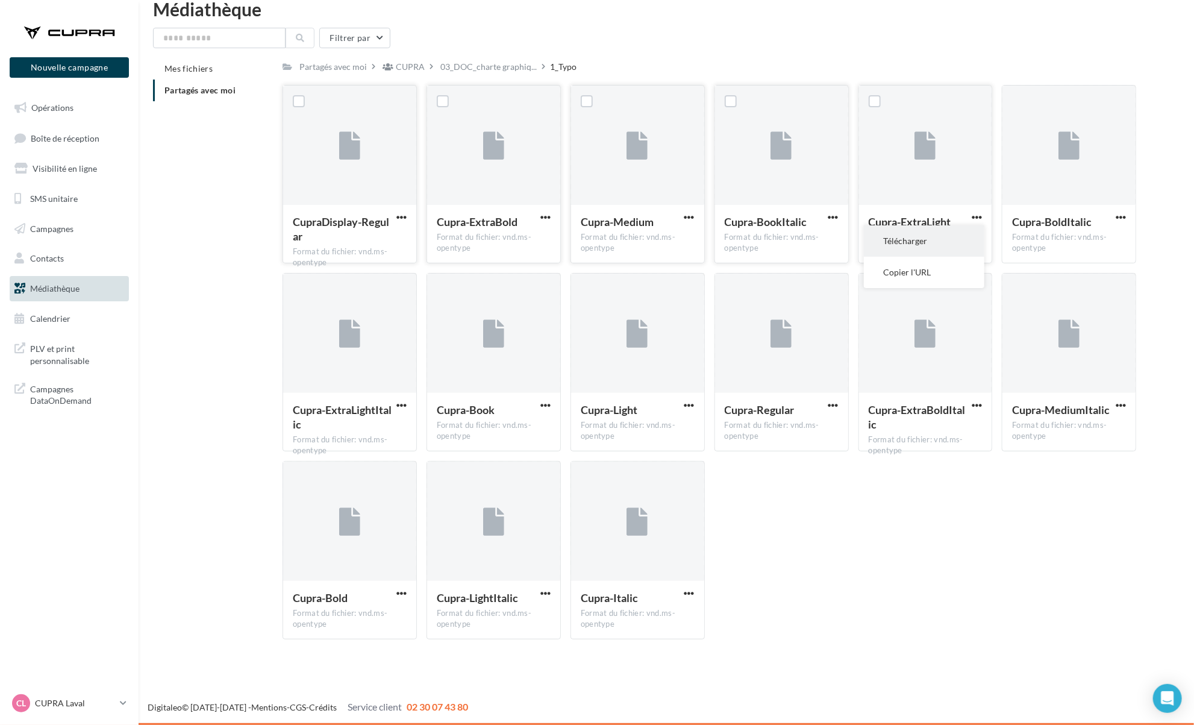
click at [971, 240] on button "Télécharger" at bounding box center [924, 240] width 121 height 31
click at [1164, 213] on div "Mes fichiers Partagés avec moi Partagés avec moi CUPRA 03_DOC_charte graphiq...…" at bounding box center [671, 353] width 1036 height 591
click at [1110, 220] on div "Cupra-BoldItalic" at bounding box center [1061, 222] width 99 height 17
click at [1117, 221] on span "button" at bounding box center [1121, 217] width 10 height 10
click at [1112, 240] on button "Télécharger" at bounding box center [1068, 240] width 121 height 31
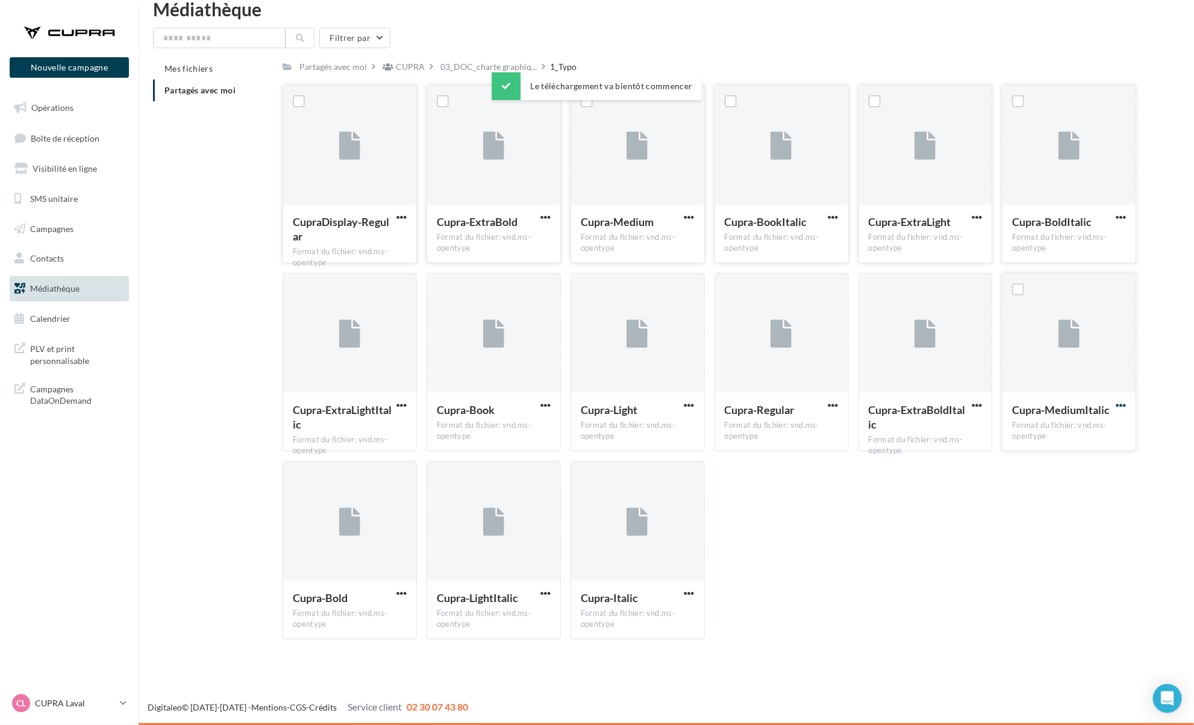
click at [1126, 403] on span "button" at bounding box center [1121, 405] width 10 height 10
click at [1094, 428] on button "Télécharger" at bounding box center [1068, 428] width 121 height 31
click at [979, 407] on span "button" at bounding box center [977, 405] width 10 height 10
click at [963, 423] on button "Télécharger" at bounding box center [924, 428] width 121 height 31
click at [822, 408] on div "Cupra-Regular" at bounding box center [774, 410] width 99 height 17
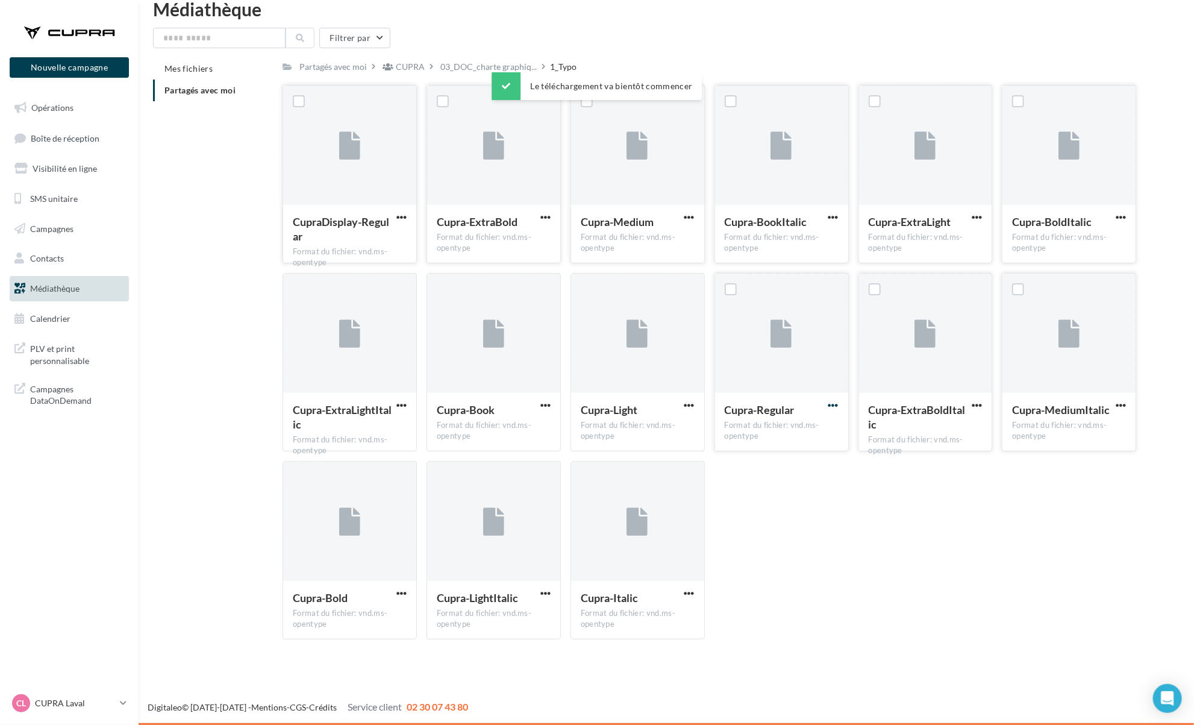
click at [830, 408] on span "button" at bounding box center [833, 405] width 10 height 10
click at [819, 425] on button "Télécharger" at bounding box center [781, 428] width 121 height 31
click at [685, 407] on span "button" at bounding box center [689, 405] width 10 height 10
click at [680, 424] on button "Télécharger" at bounding box center [637, 428] width 121 height 31
click at [542, 405] on span "button" at bounding box center [545, 405] width 10 height 10
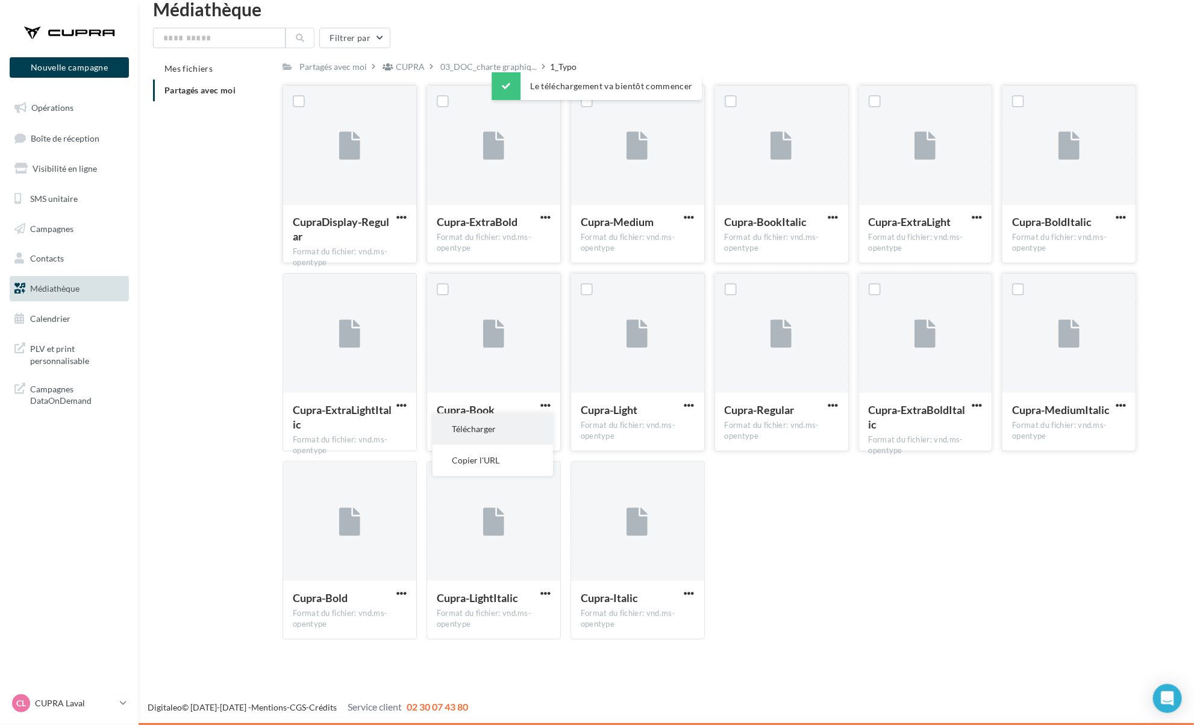
click at [539, 428] on button "Télécharger" at bounding box center [493, 428] width 121 height 31
click at [399, 404] on span "button" at bounding box center [401, 405] width 10 height 10
click at [401, 430] on button "Télécharger" at bounding box center [349, 428] width 121 height 31
click at [404, 597] on span "button" at bounding box center [401, 593] width 10 height 10
click at [388, 610] on button "Télécharger" at bounding box center [349, 616] width 121 height 31
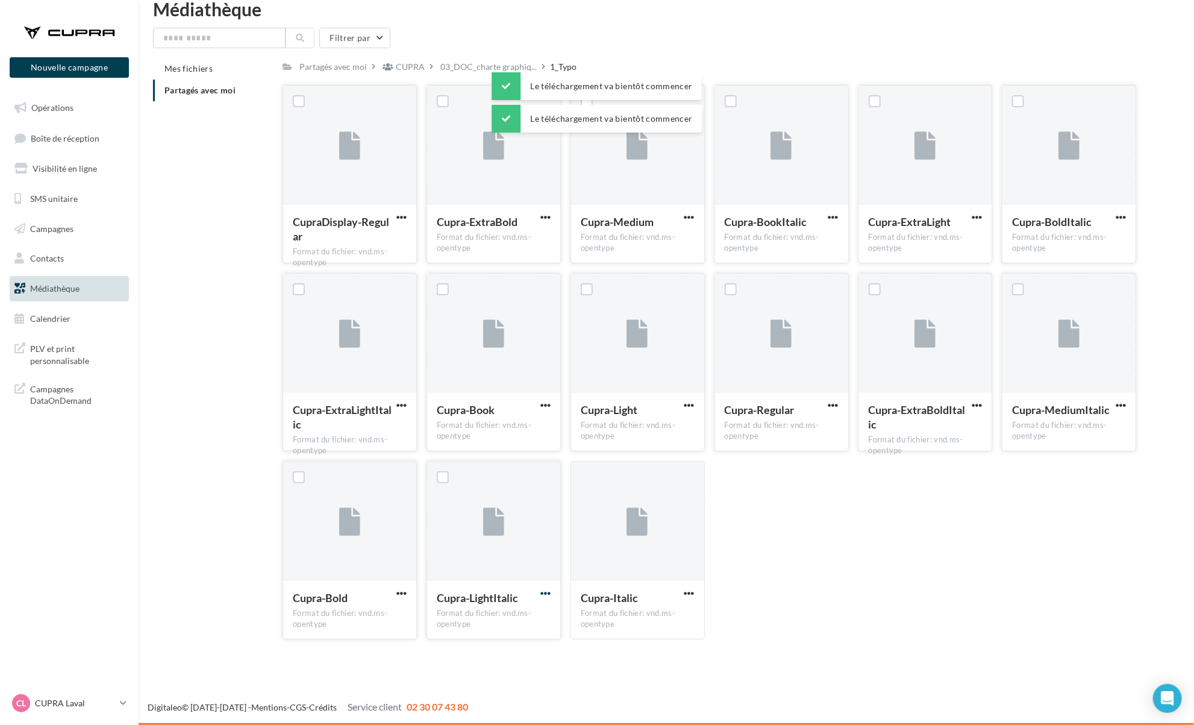
click at [545, 596] on span "button" at bounding box center [545, 593] width 10 height 10
click at [543, 621] on button "Télécharger" at bounding box center [493, 616] width 121 height 31
click at [701, 598] on div "Cupra-Italic Format du fichier: vnd.ms-opentype" at bounding box center [637, 609] width 133 height 57
click at [694, 595] on span "button" at bounding box center [689, 593] width 10 height 10
click at [672, 622] on button "Télécharger" at bounding box center [637, 616] width 121 height 31
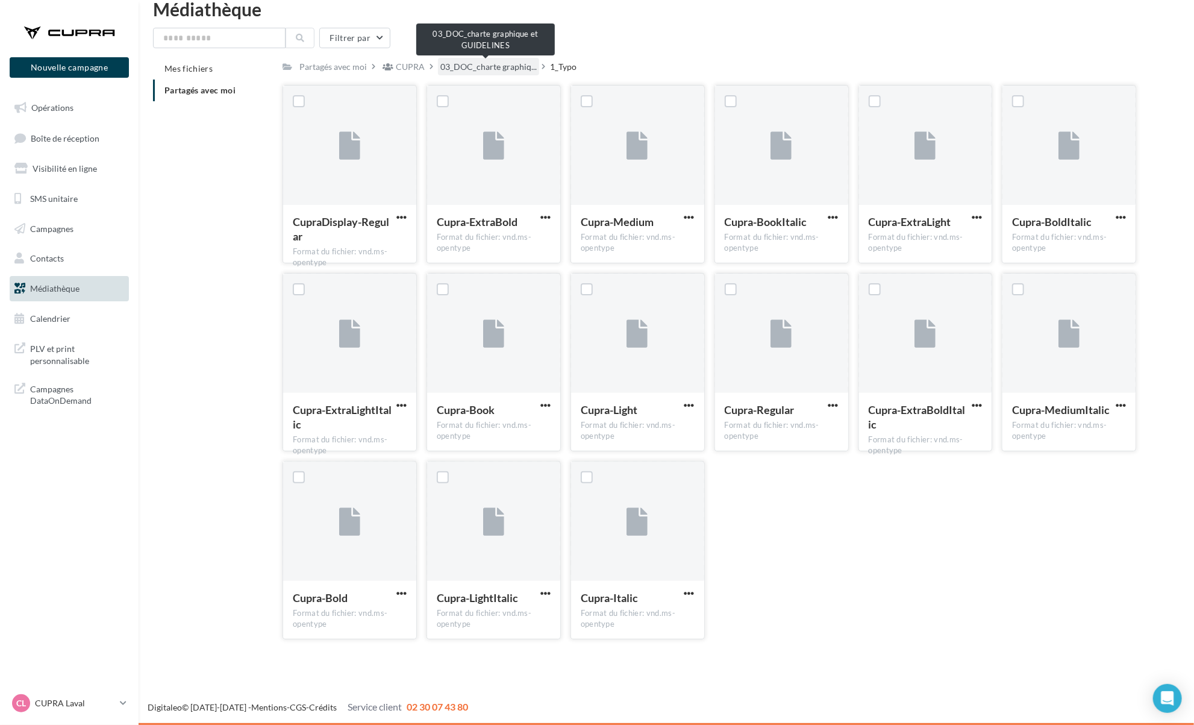
click at [466, 67] on span "03_DOC_charte graphiq..." at bounding box center [488, 67] width 96 height 12
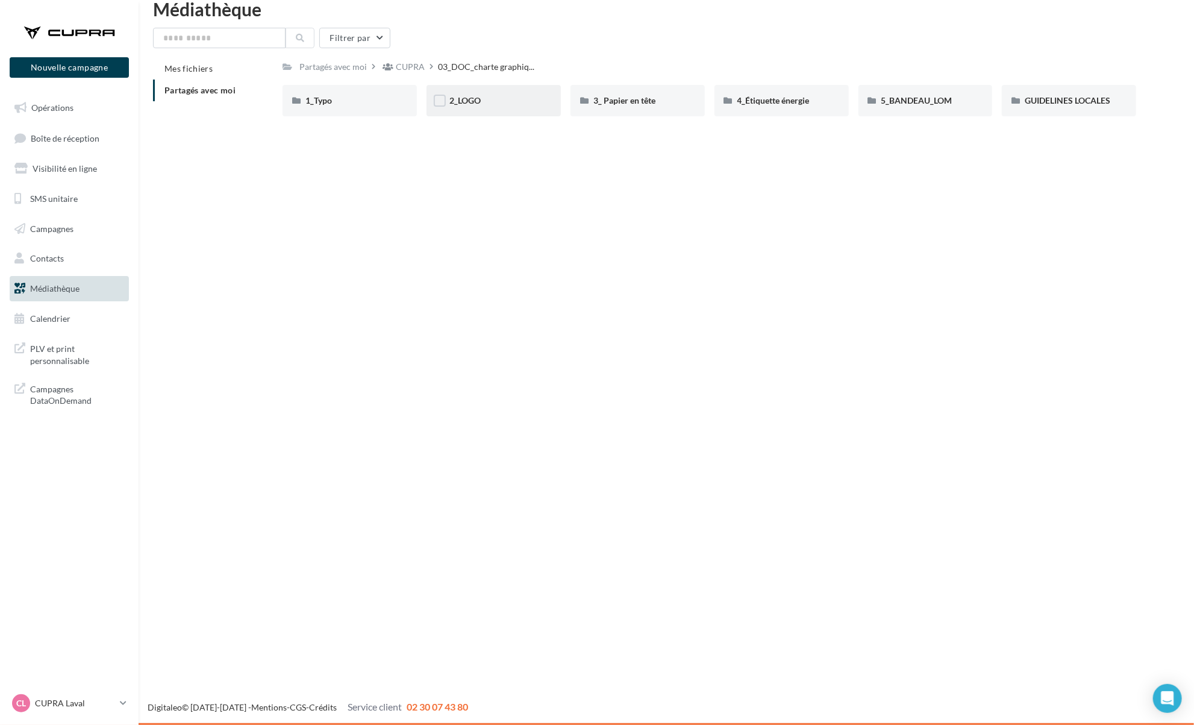
click at [493, 115] on div "2_LOGO" at bounding box center [494, 100] width 134 height 31
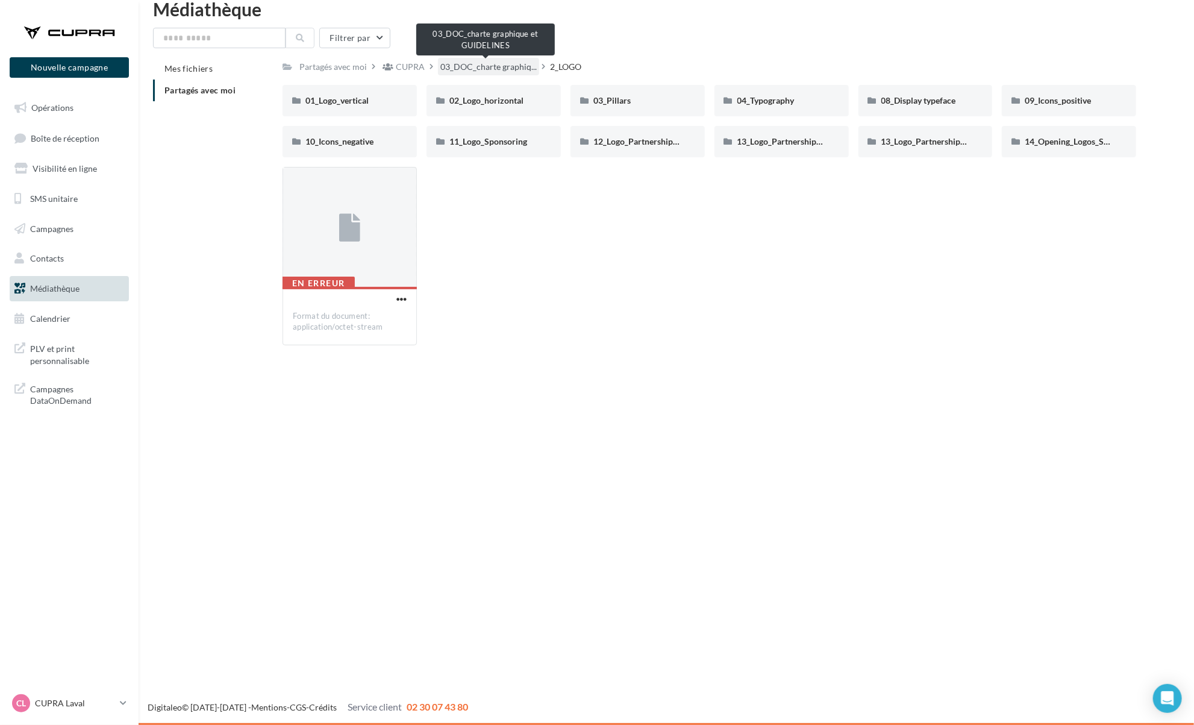
click at [470, 72] on span "03_DOC_charte graphiq..." at bounding box center [488, 67] width 96 height 12
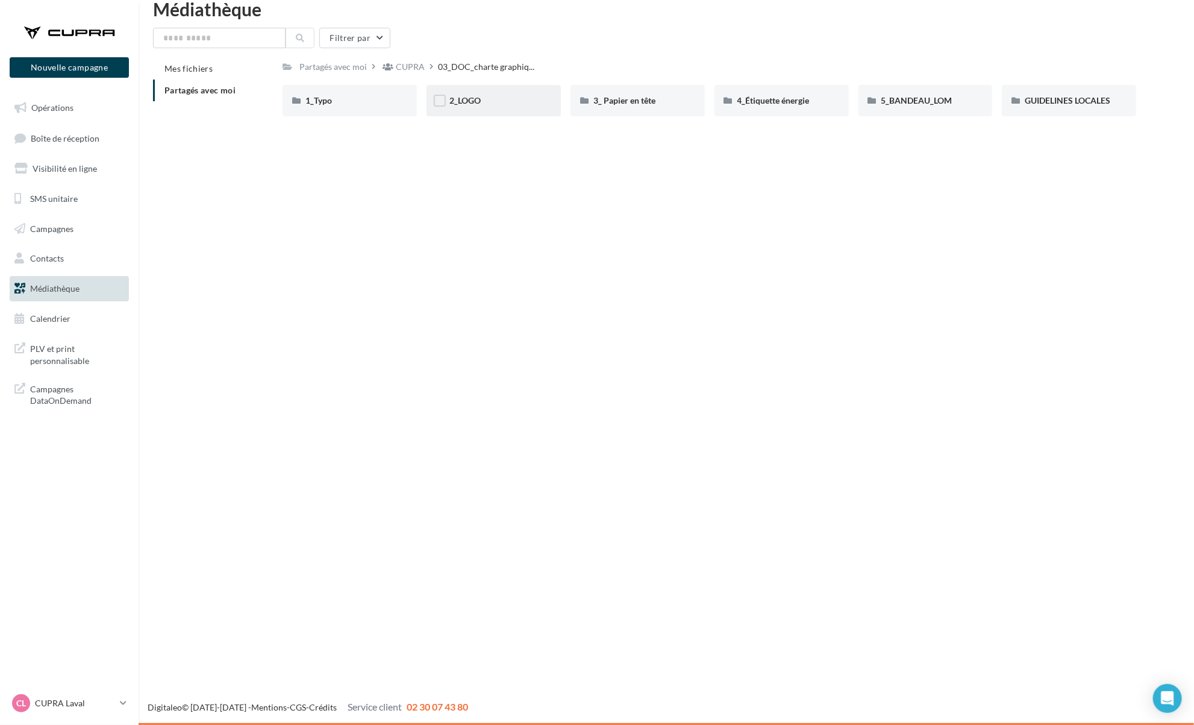
click at [518, 114] on div "2_LOGO" at bounding box center [494, 100] width 134 height 31
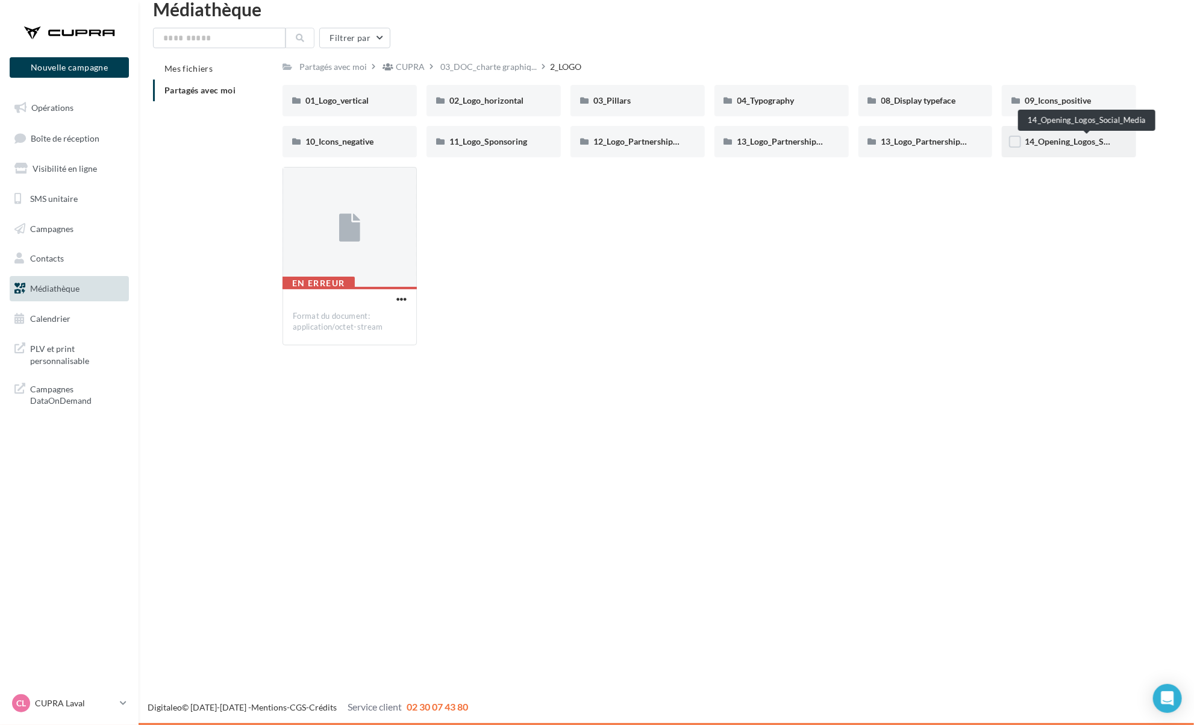
click at [1030, 146] on span "14_Opening_Logos_Social_Media" at bounding box center [1087, 141] width 124 height 10
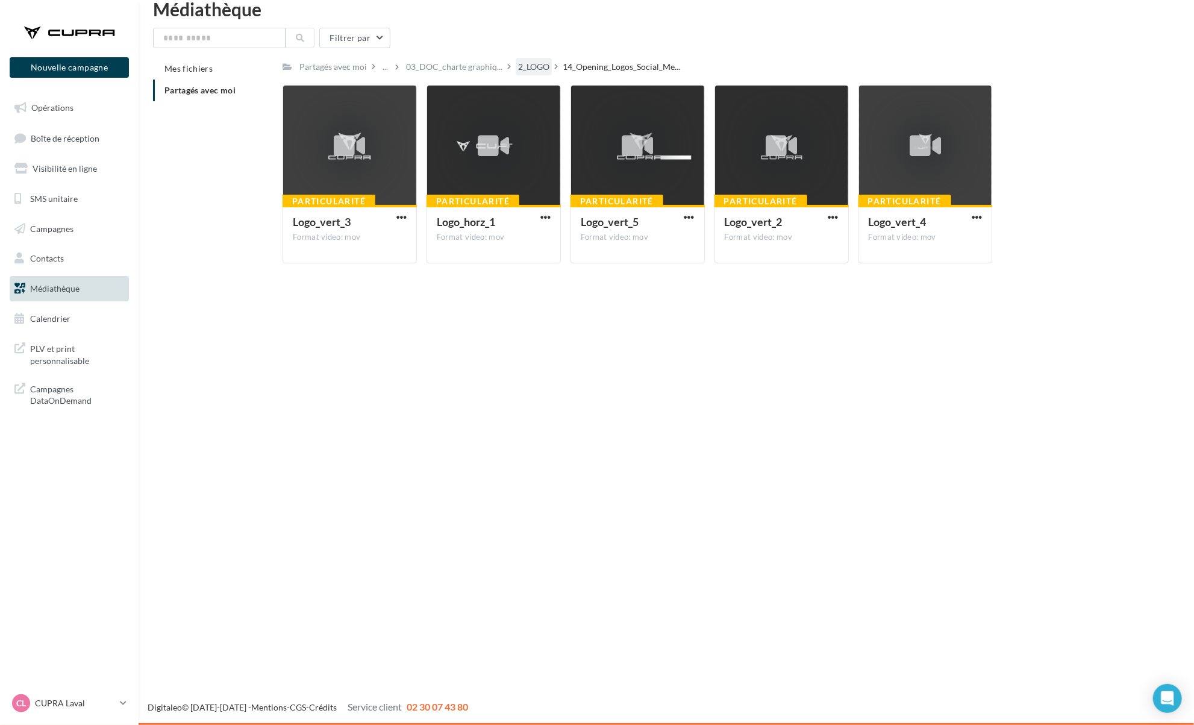
click at [525, 70] on div "2_LOGO" at bounding box center [533, 67] width 31 height 12
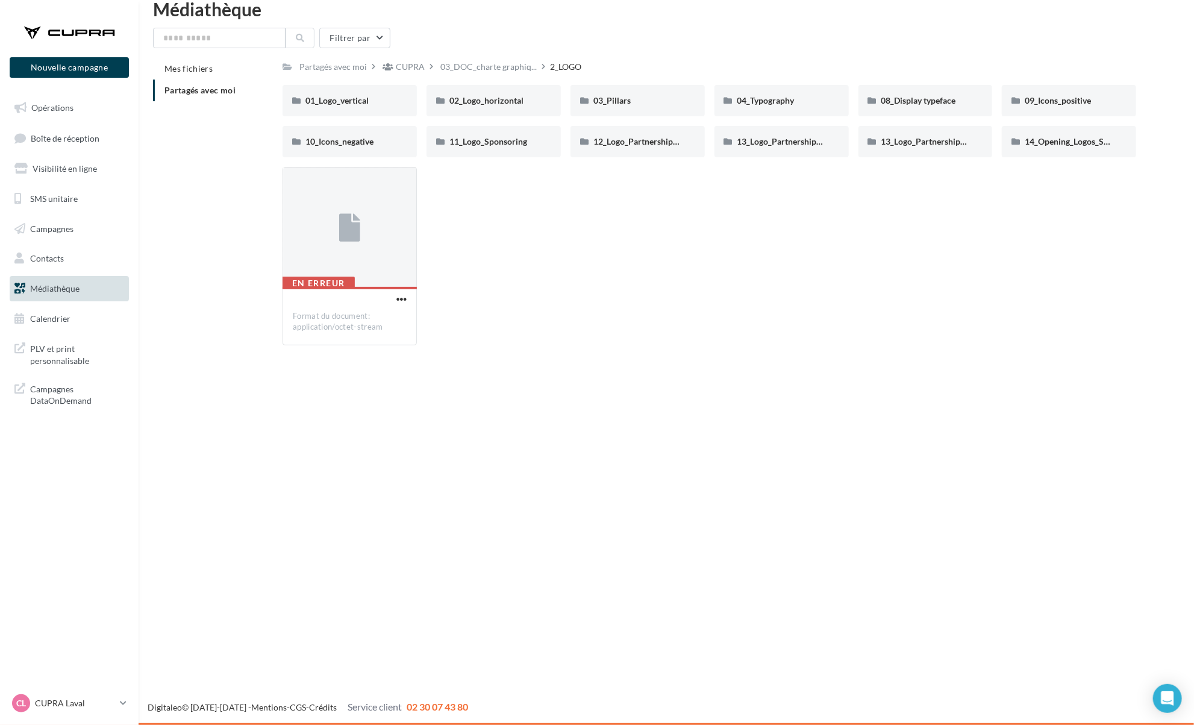
click at [928, 159] on div "01_Logo_vertical 01_Logo_vertical 02_Logo_horizontal 02_Logo_horizontal 03_Pill…" at bounding box center [714, 126] width 863 height 82
click at [874, 139] on label at bounding box center [872, 142] width 12 height 12
click at [793, 113] on div "04_Typography" at bounding box center [782, 100] width 134 height 31
click at [871, 155] on div "13_Logo_Partnership_horizontal" at bounding box center [926, 141] width 134 height 31
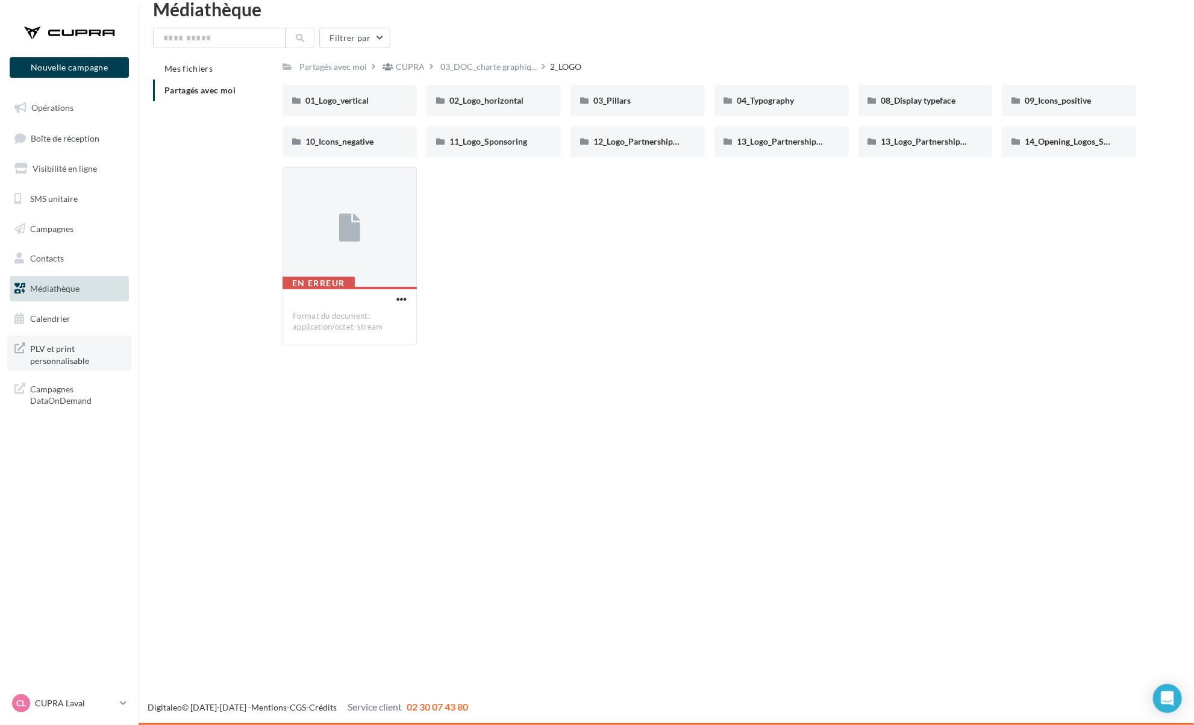
click at [58, 350] on span "PLV et print personnalisable" at bounding box center [77, 353] width 94 height 26
